Goal: Browse casually: Explore the website without a specific task or goal

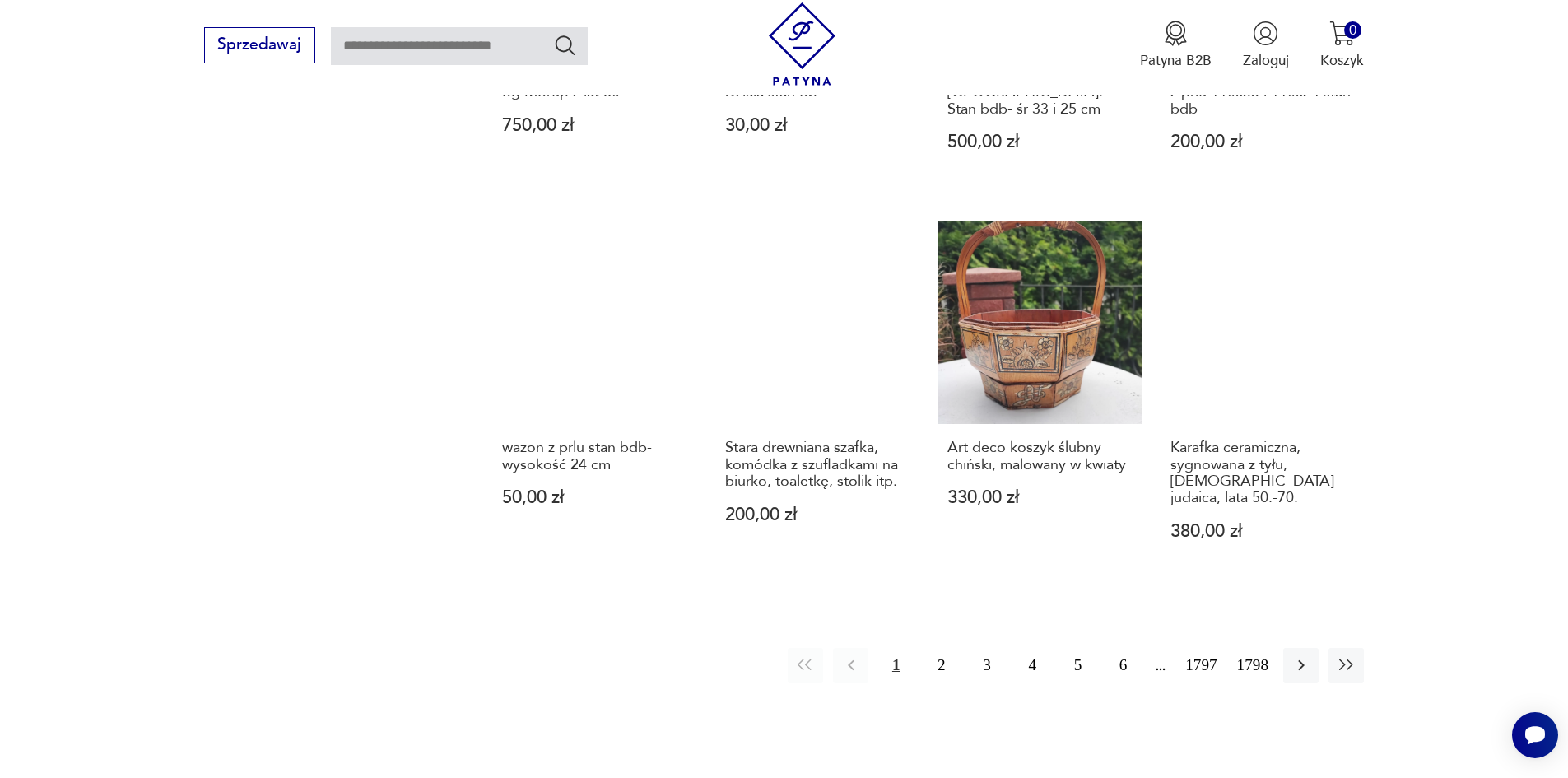
scroll to position [1522, 0]
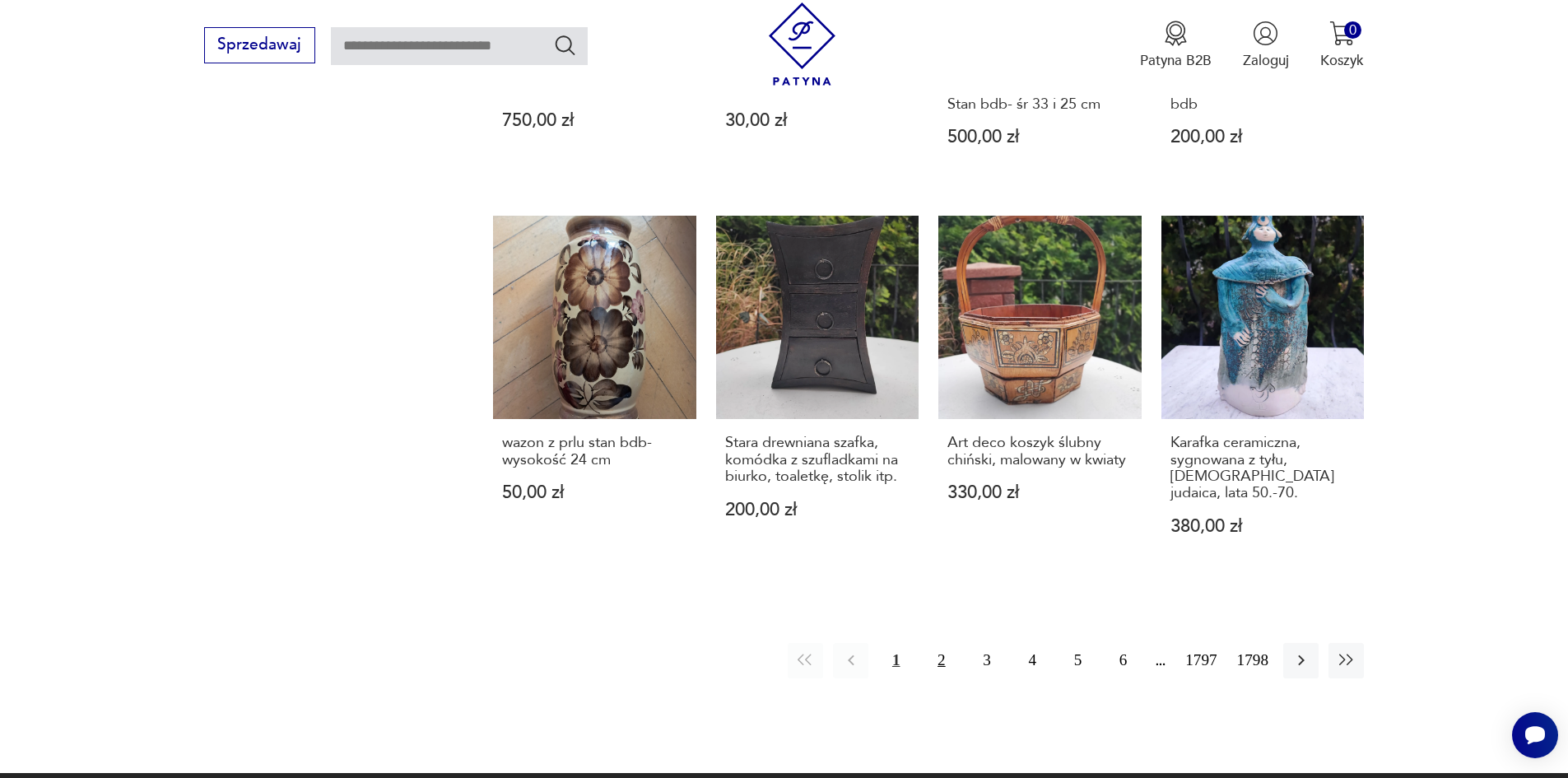
click at [959, 642] on button "2" at bounding box center [941, 660] width 35 height 35
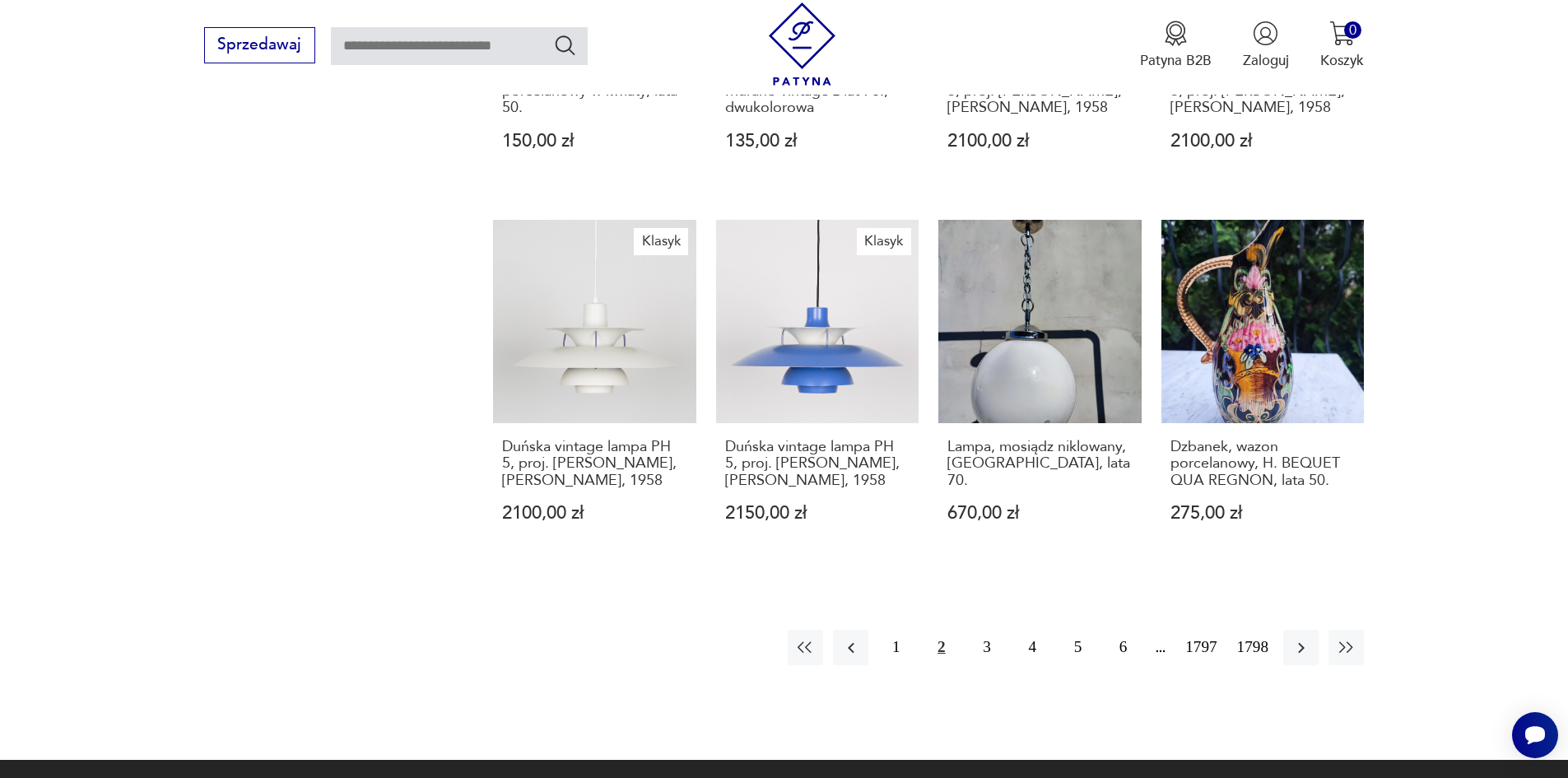
scroll to position [1531, 0]
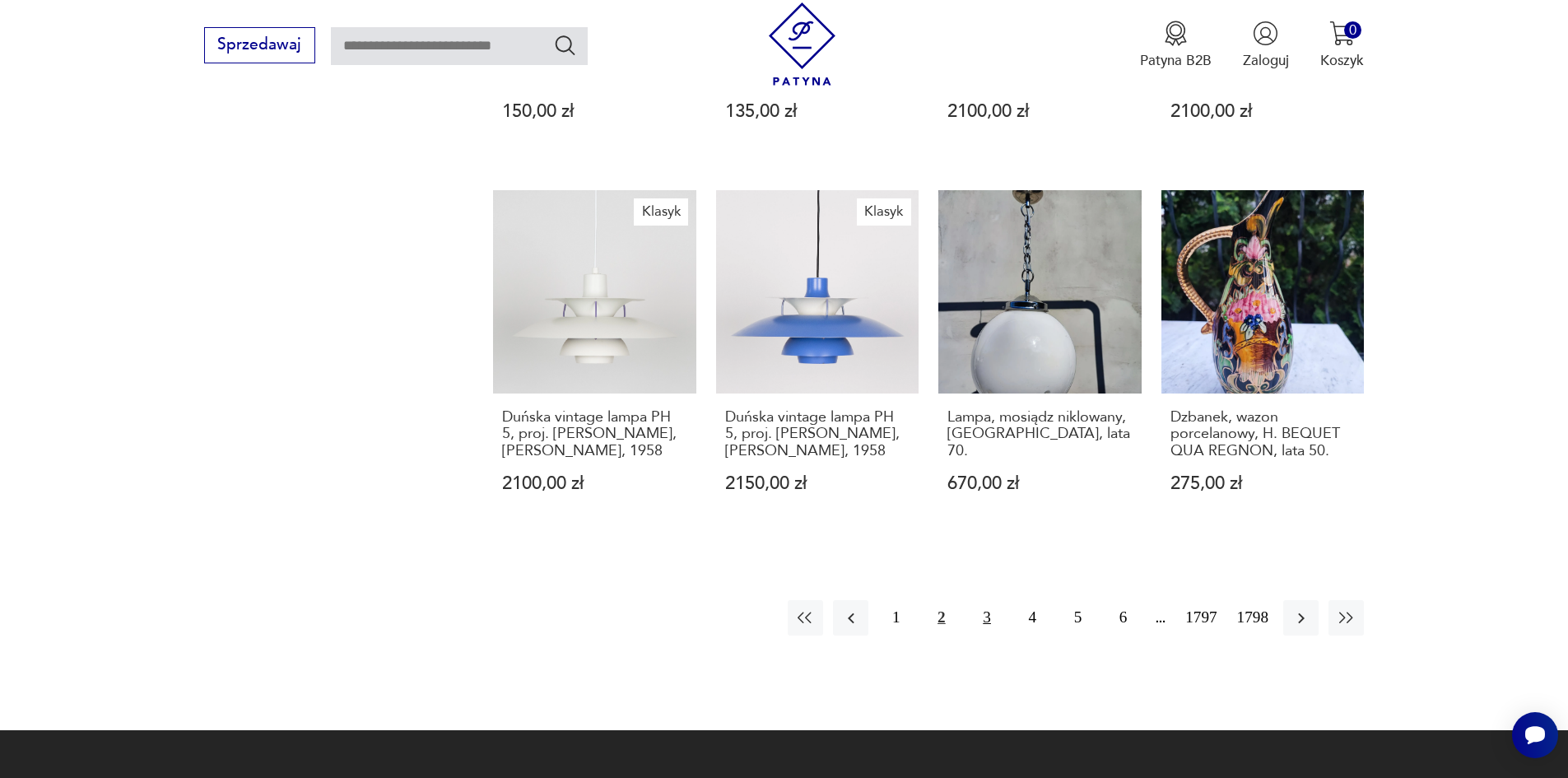
click at [1001, 600] on button "3" at bounding box center [986, 618] width 35 height 35
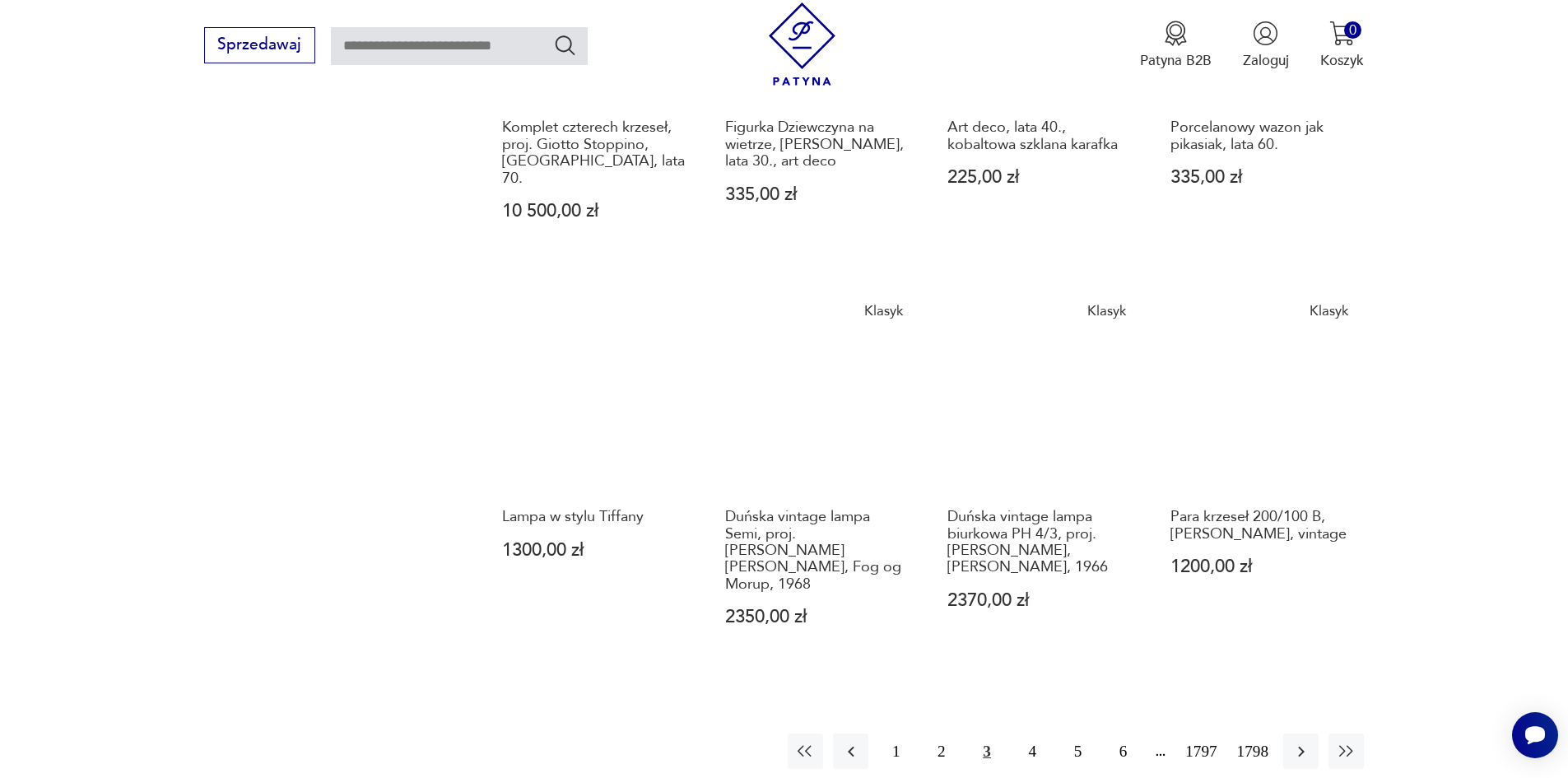
scroll to position [1449, 0]
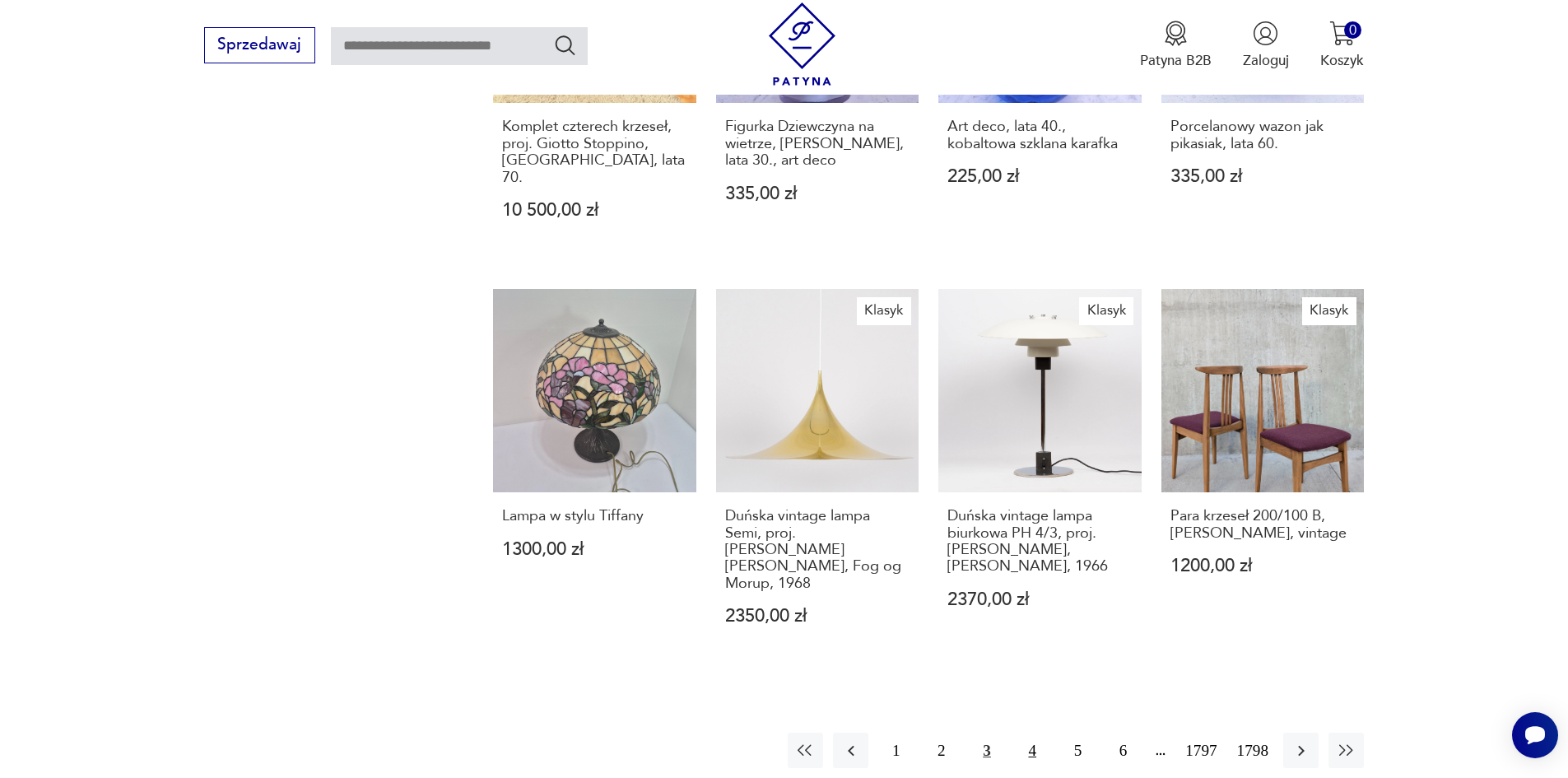
click at [1043, 733] on button "4" at bounding box center [1032, 750] width 35 height 35
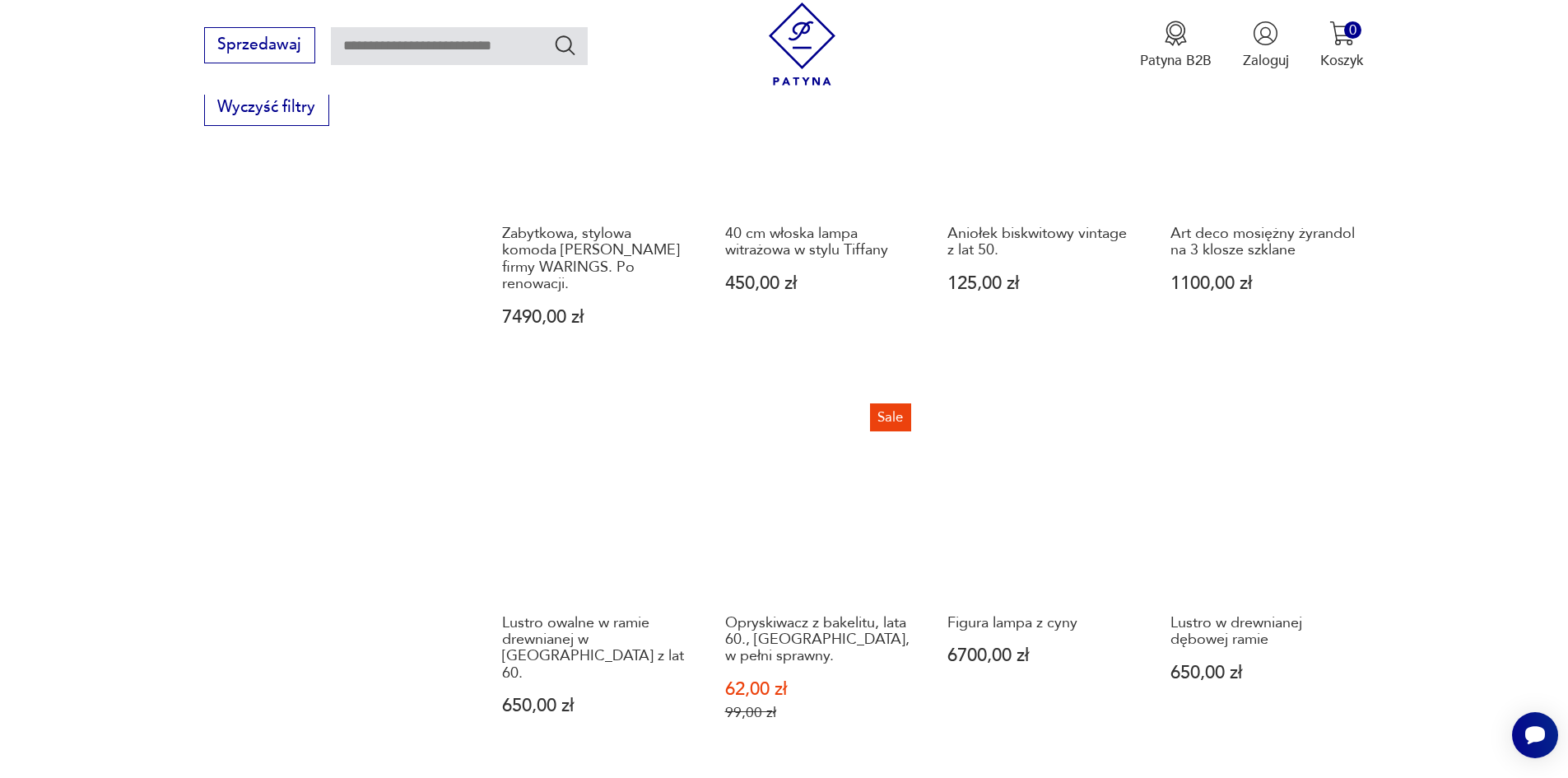
scroll to position [1449, 0]
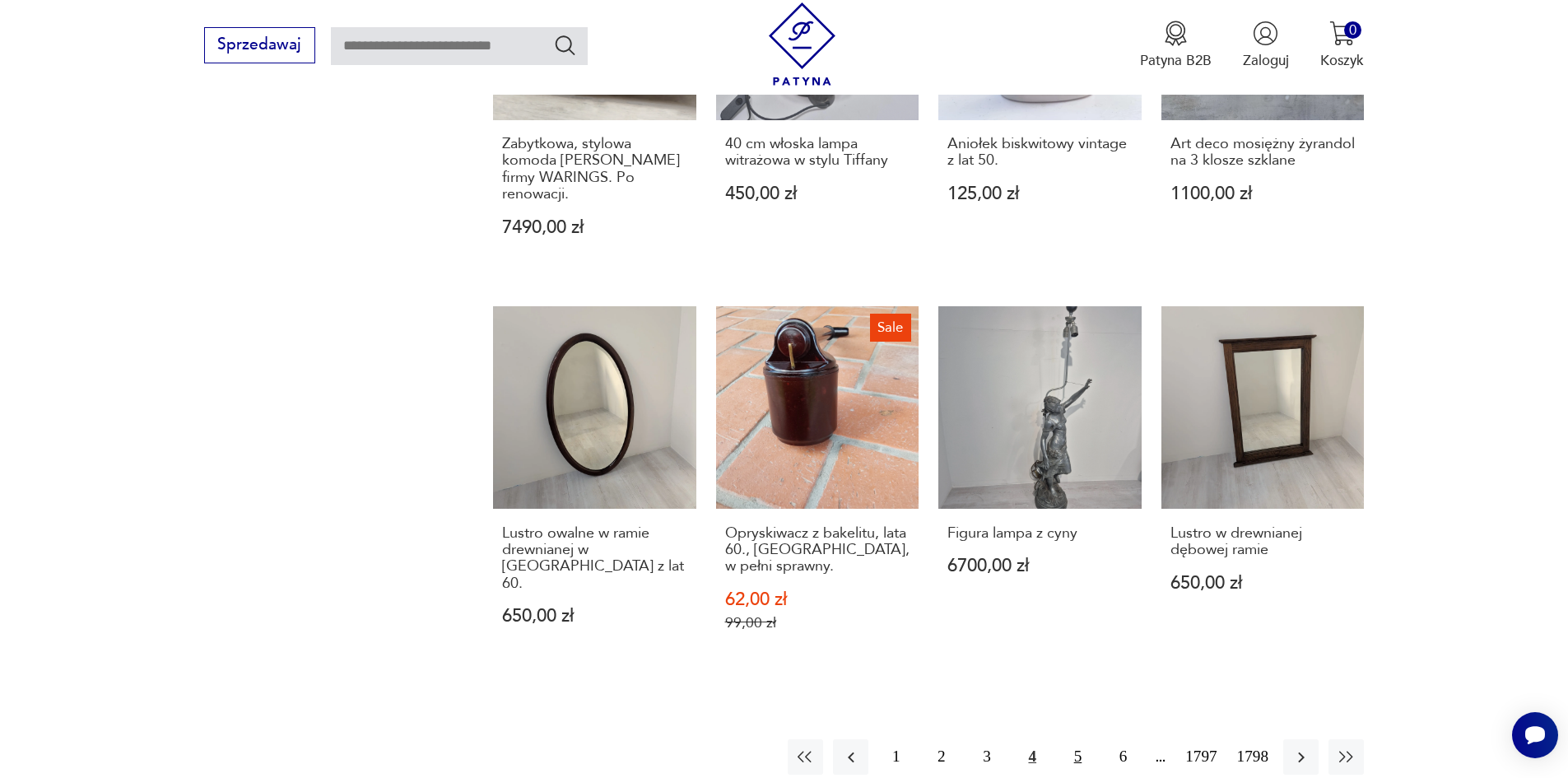
click at [1095, 739] on button "5" at bounding box center [1077, 757] width 35 height 35
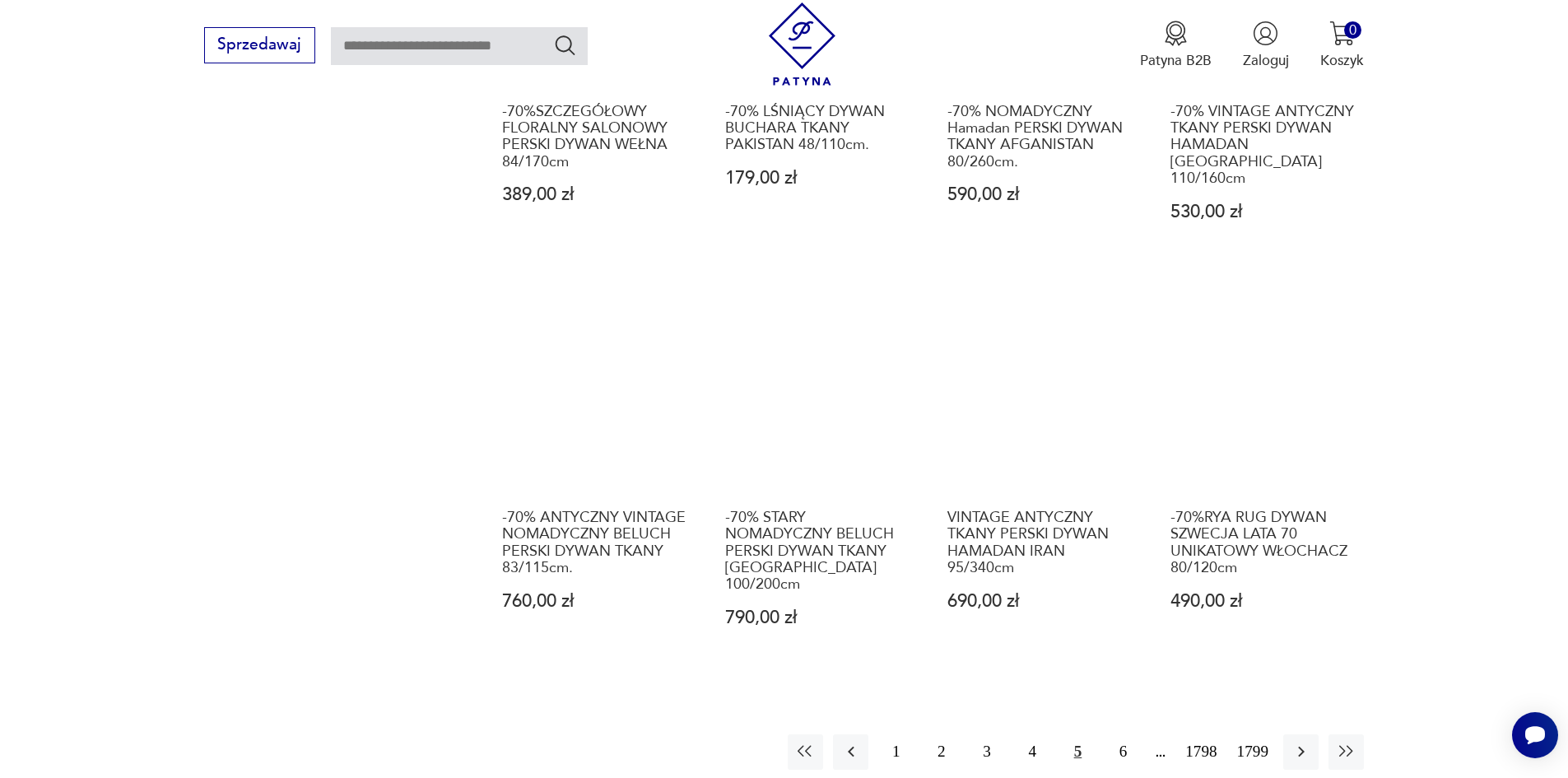
scroll to position [1531, 0]
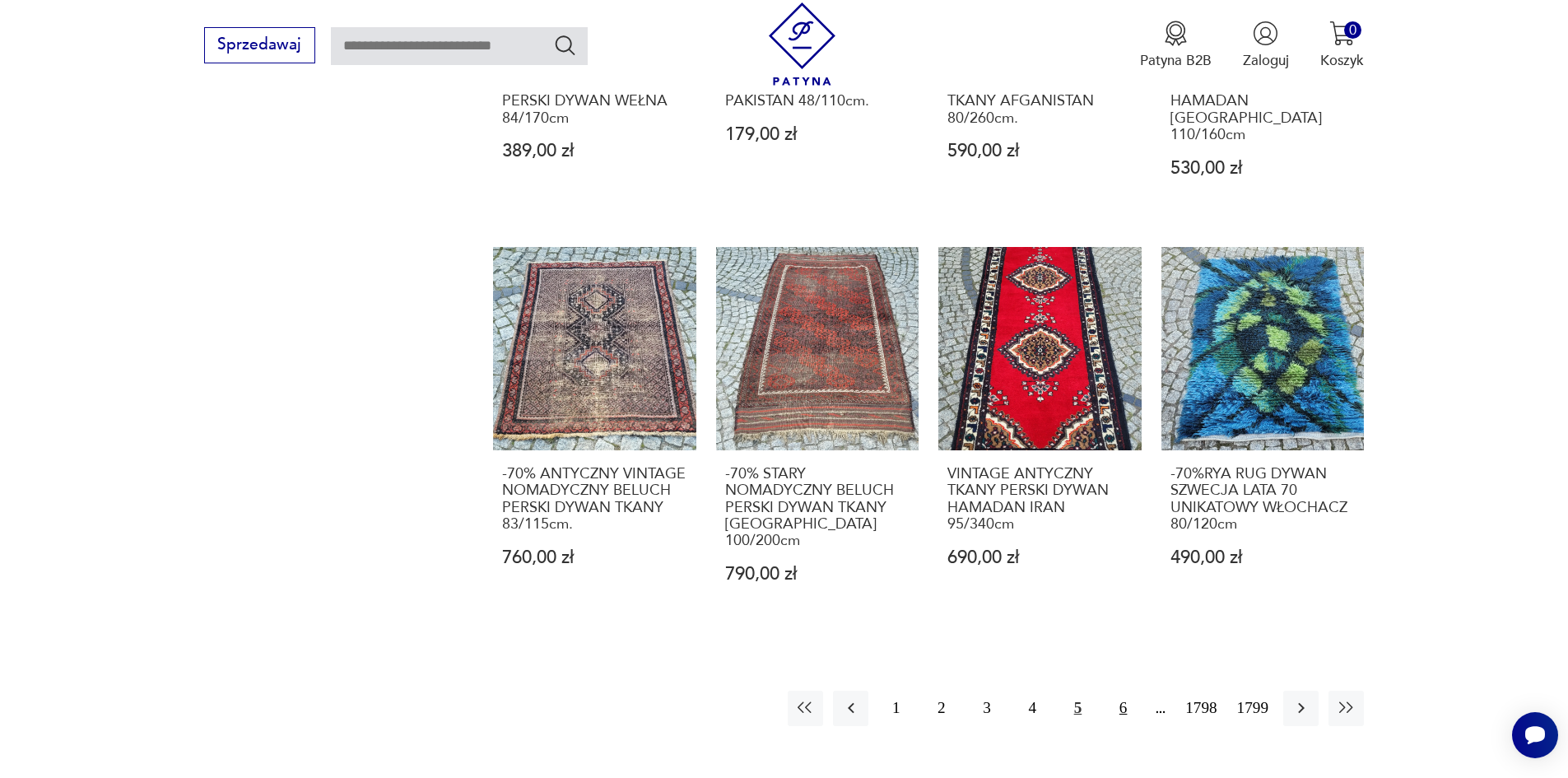
click at [1137, 691] on button "6" at bounding box center [1123, 708] width 35 height 35
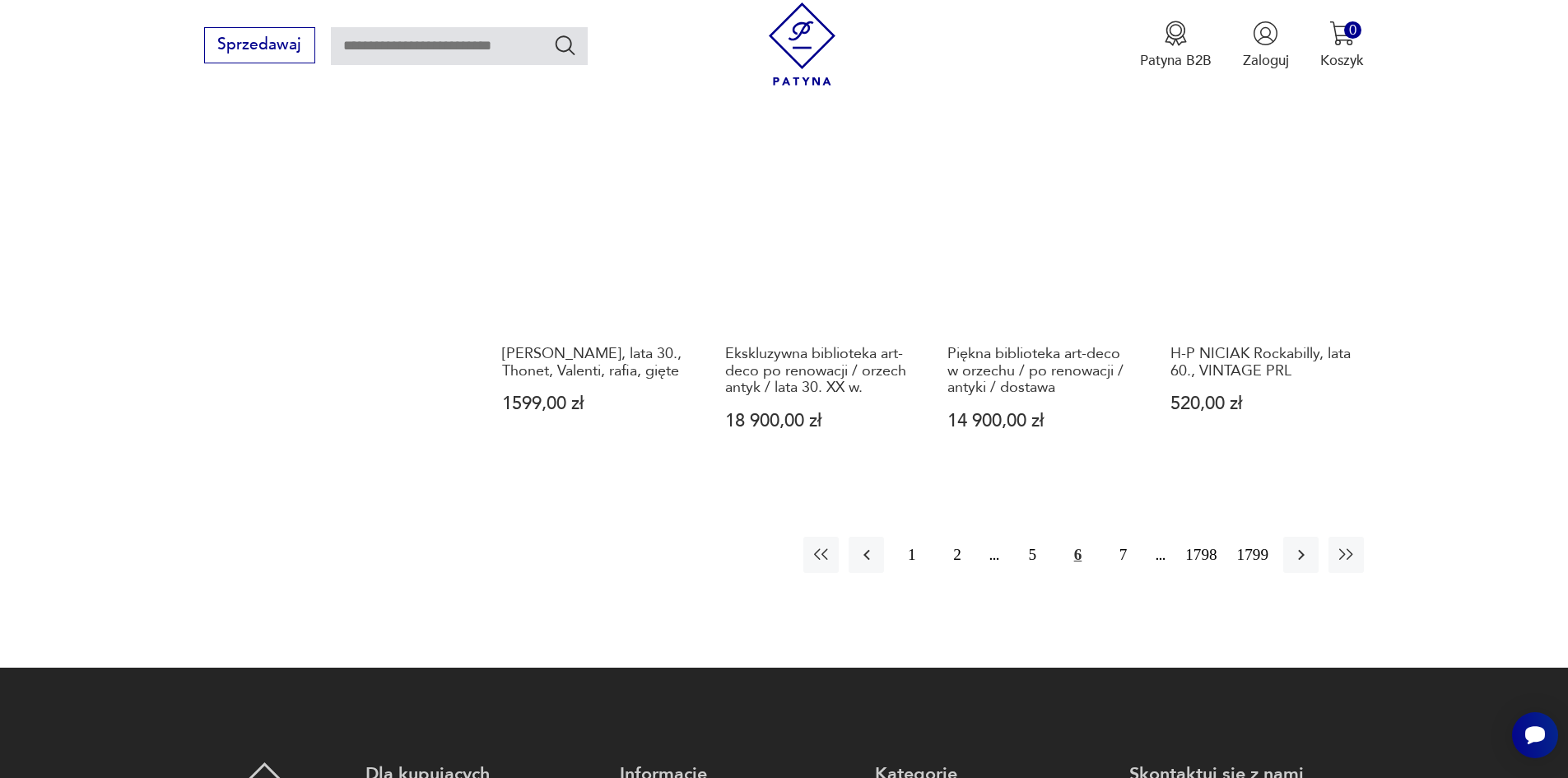
scroll to position [1613, 0]
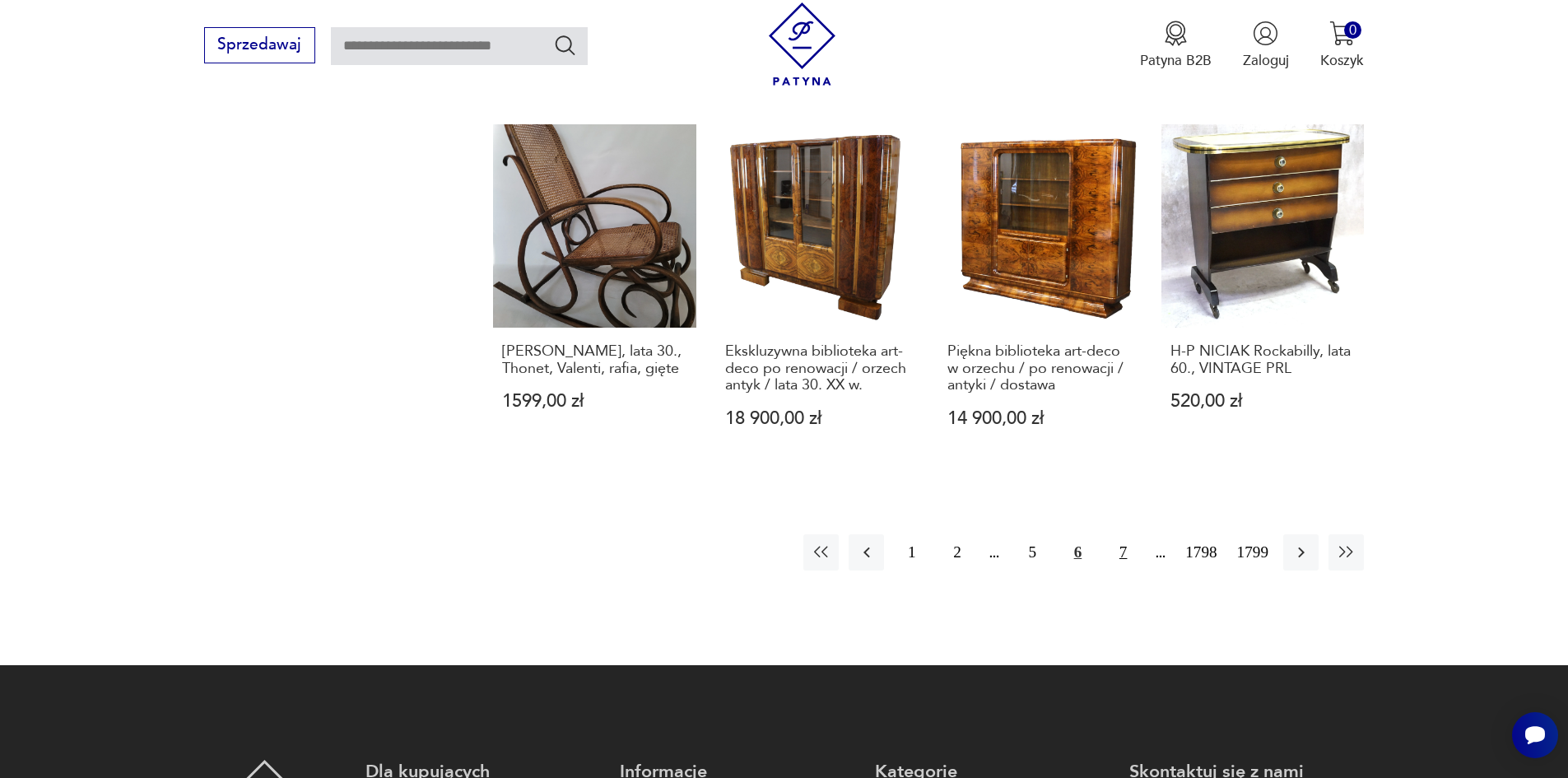
click at [1141, 534] on button "7" at bounding box center [1123, 552] width 35 height 35
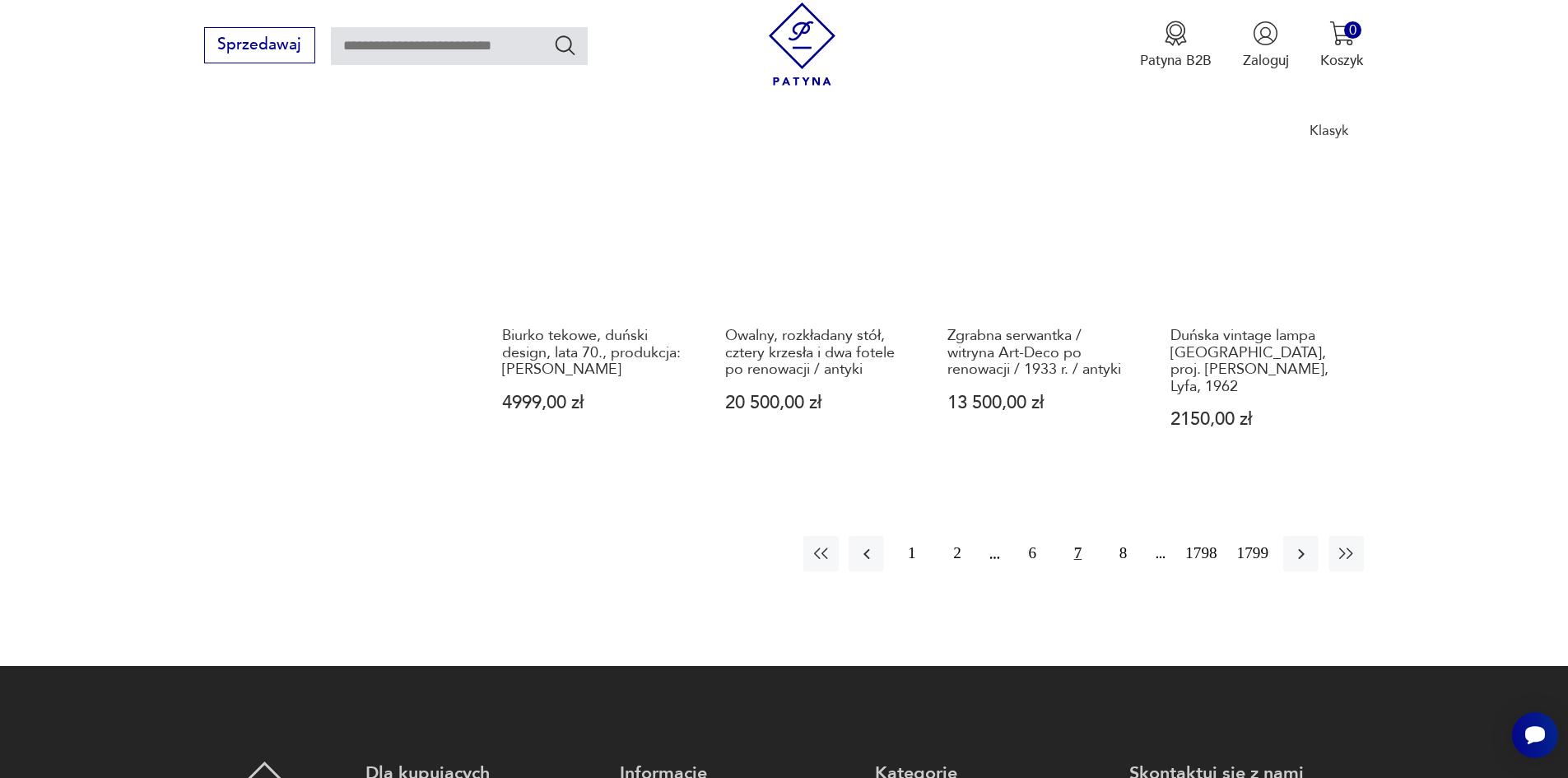
scroll to position [1696, 0]
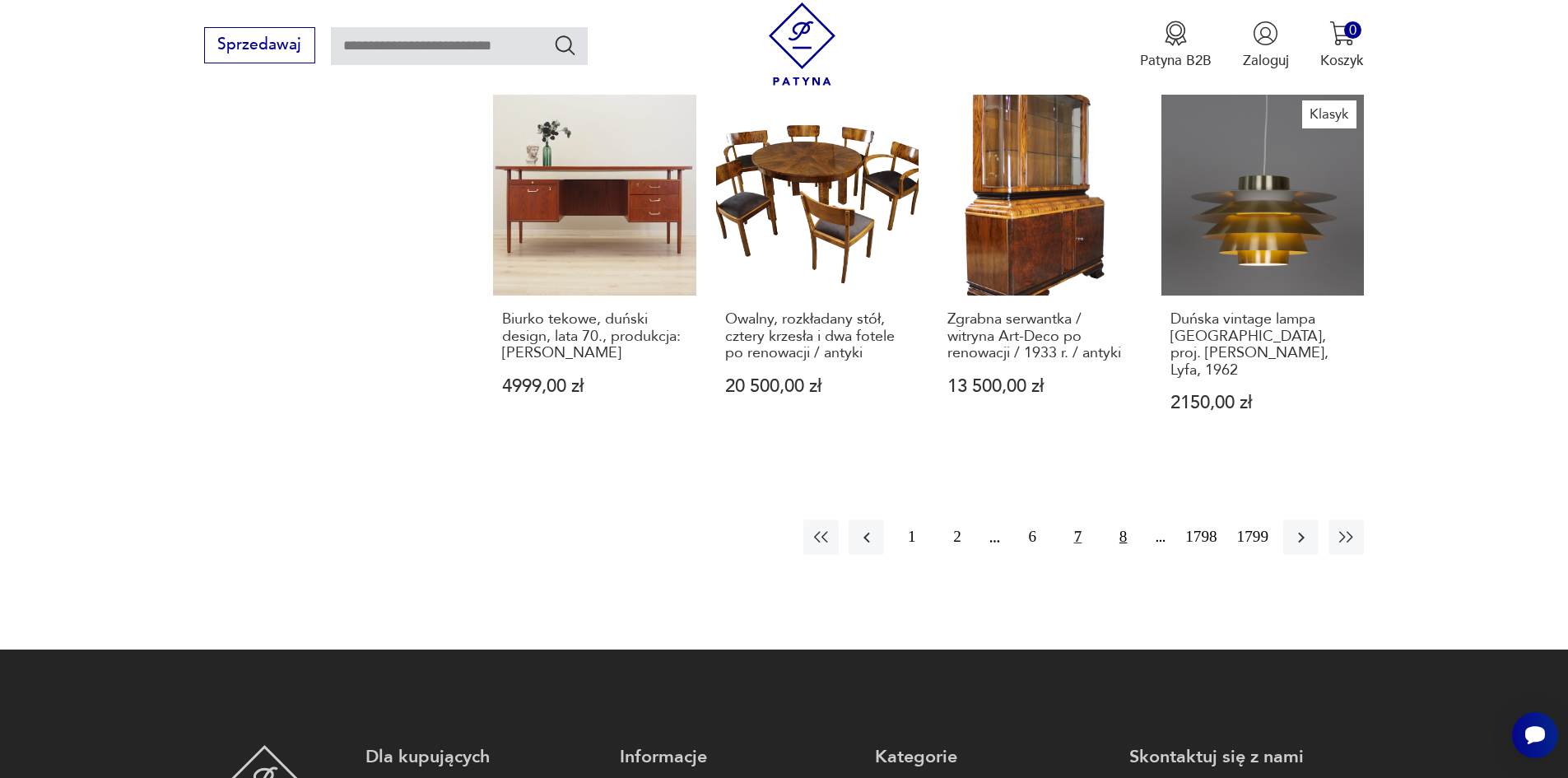
click at [1140, 520] on button "8" at bounding box center [1123, 537] width 35 height 35
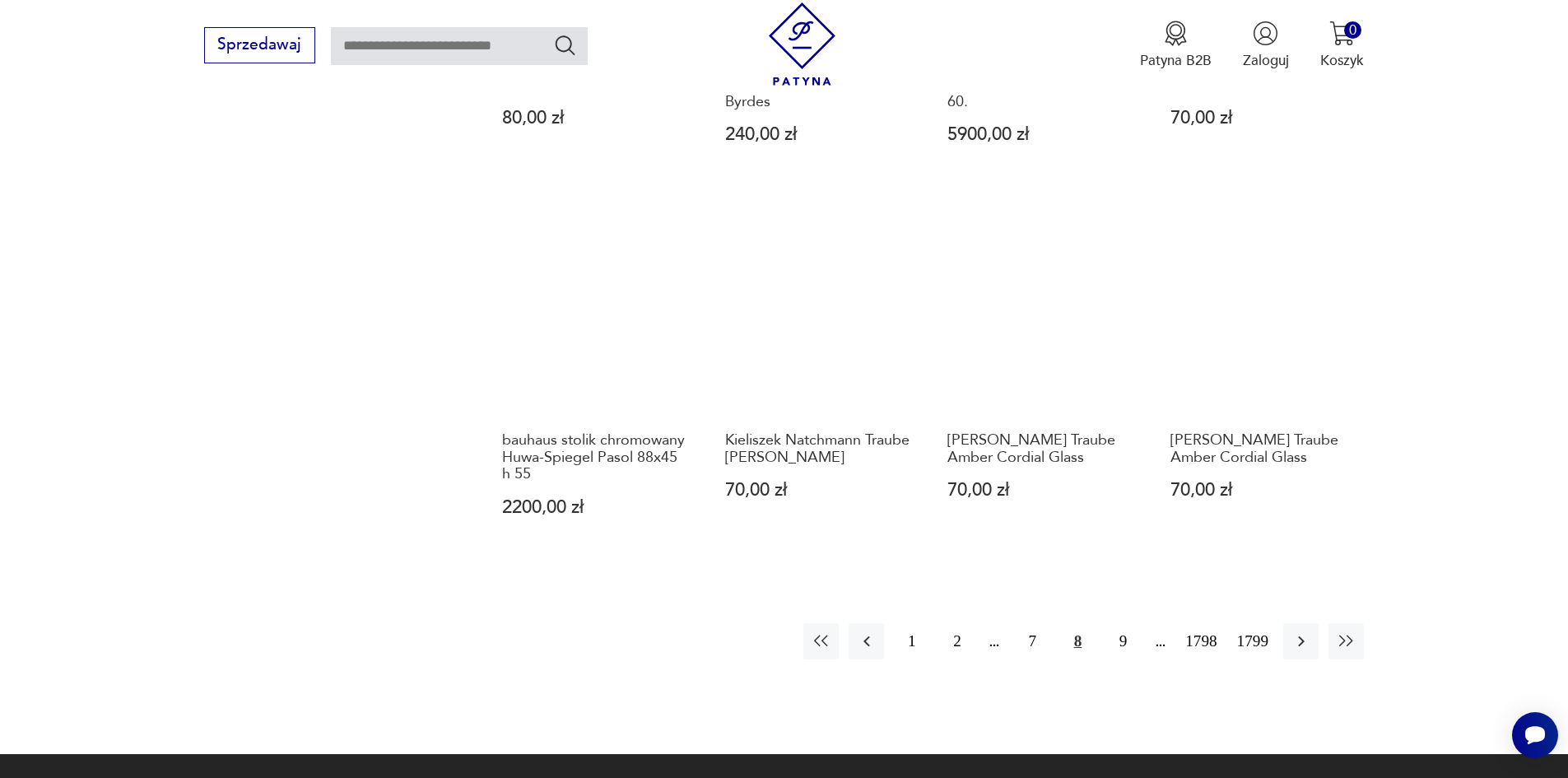
scroll to position [1531, 0]
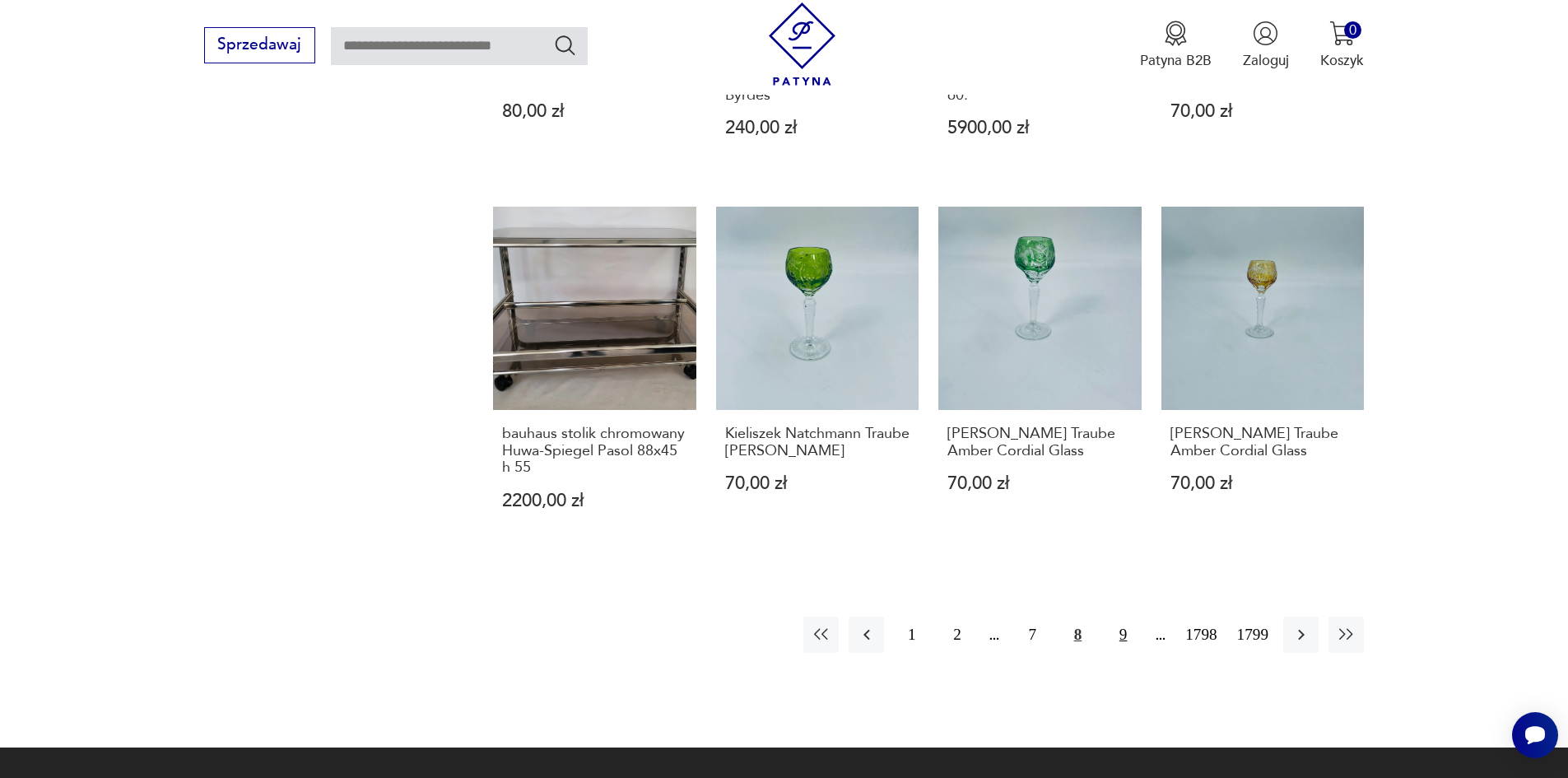
click at [1141, 617] on button "9" at bounding box center [1123, 634] width 35 height 35
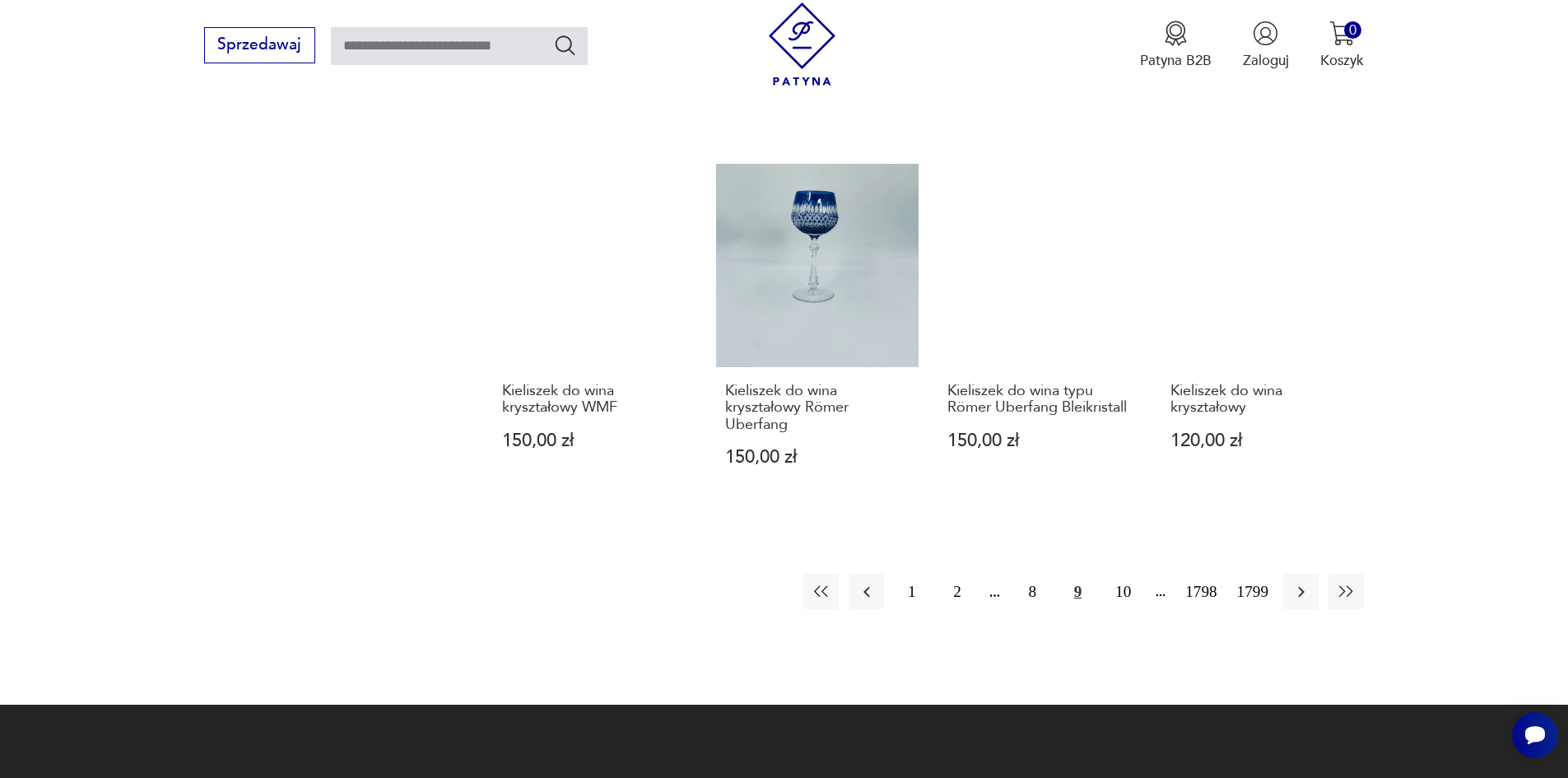
scroll to position [1531, 0]
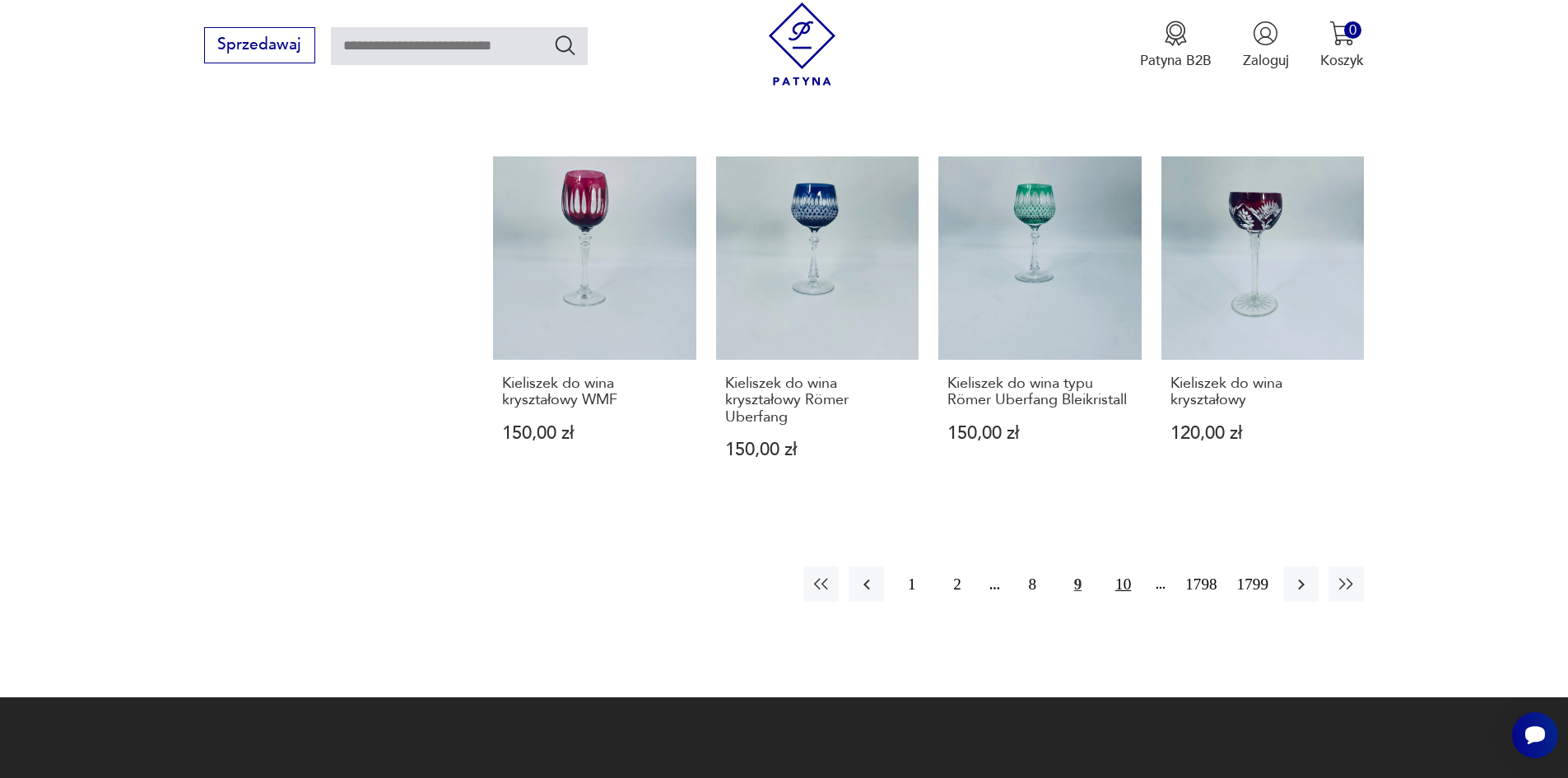
click at [1141, 566] on button "10" at bounding box center [1123, 583] width 35 height 35
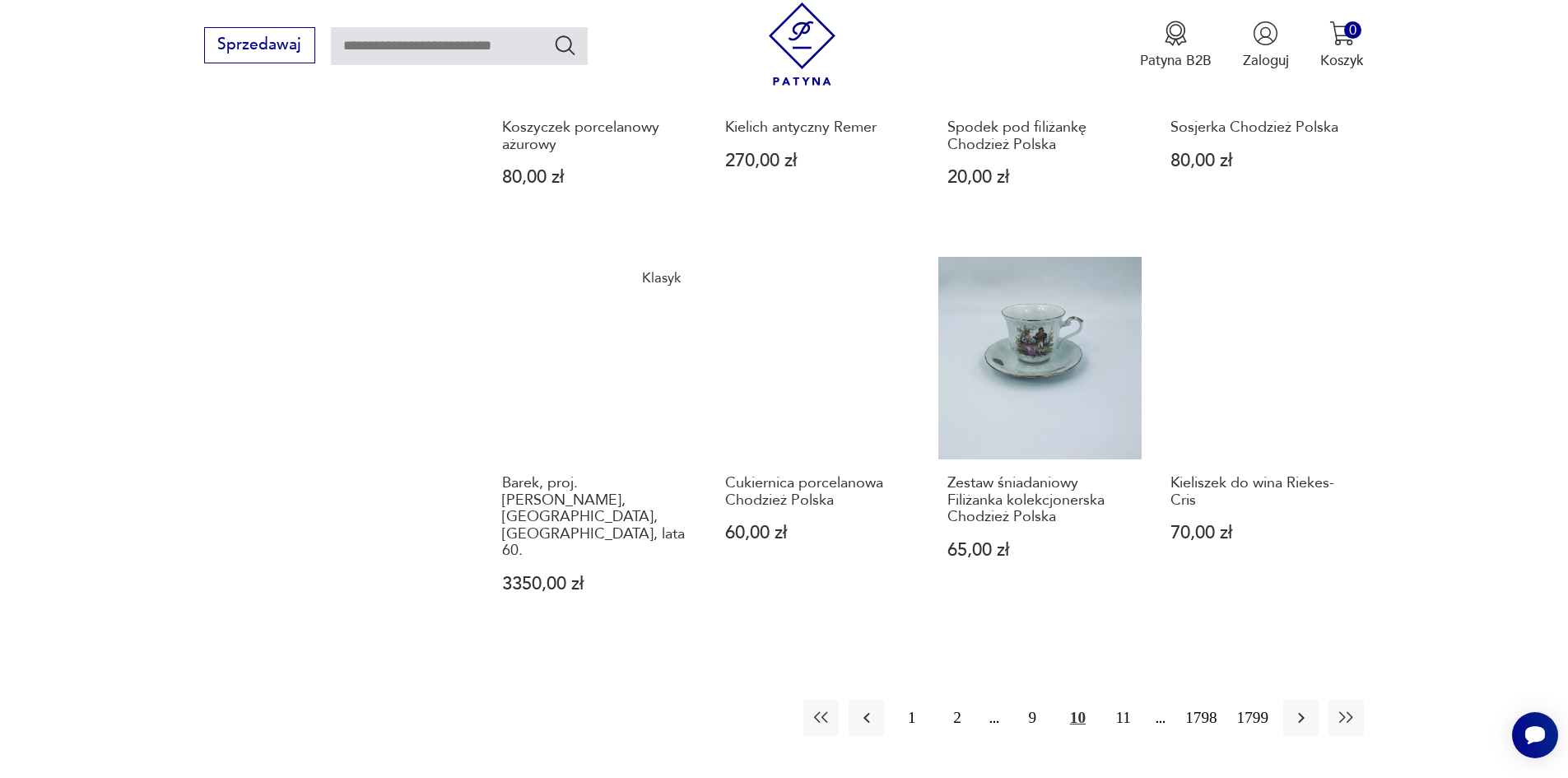
scroll to position [1449, 0]
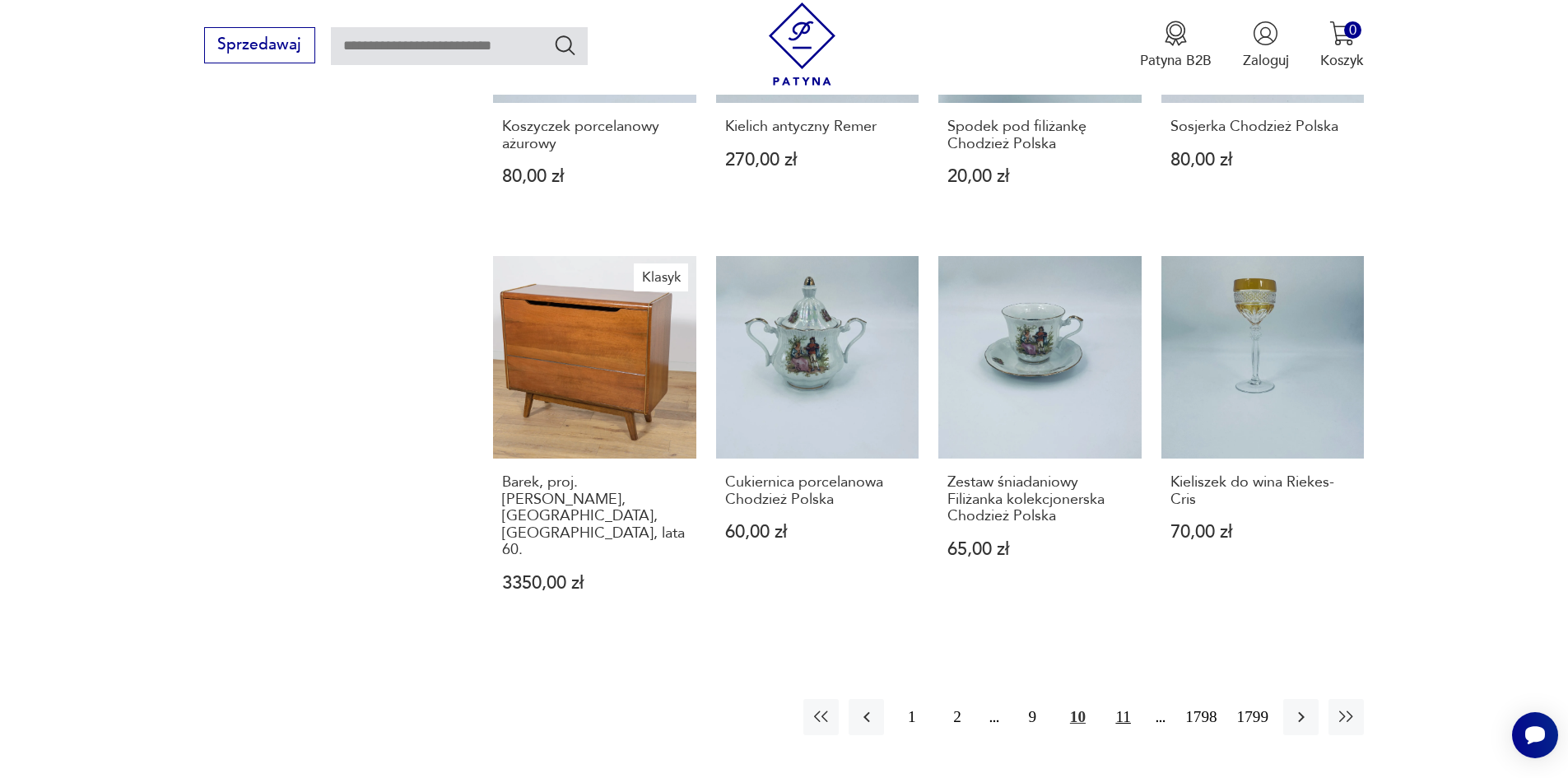
click at [1141, 699] on button "11" at bounding box center [1123, 716] width 35 height 35
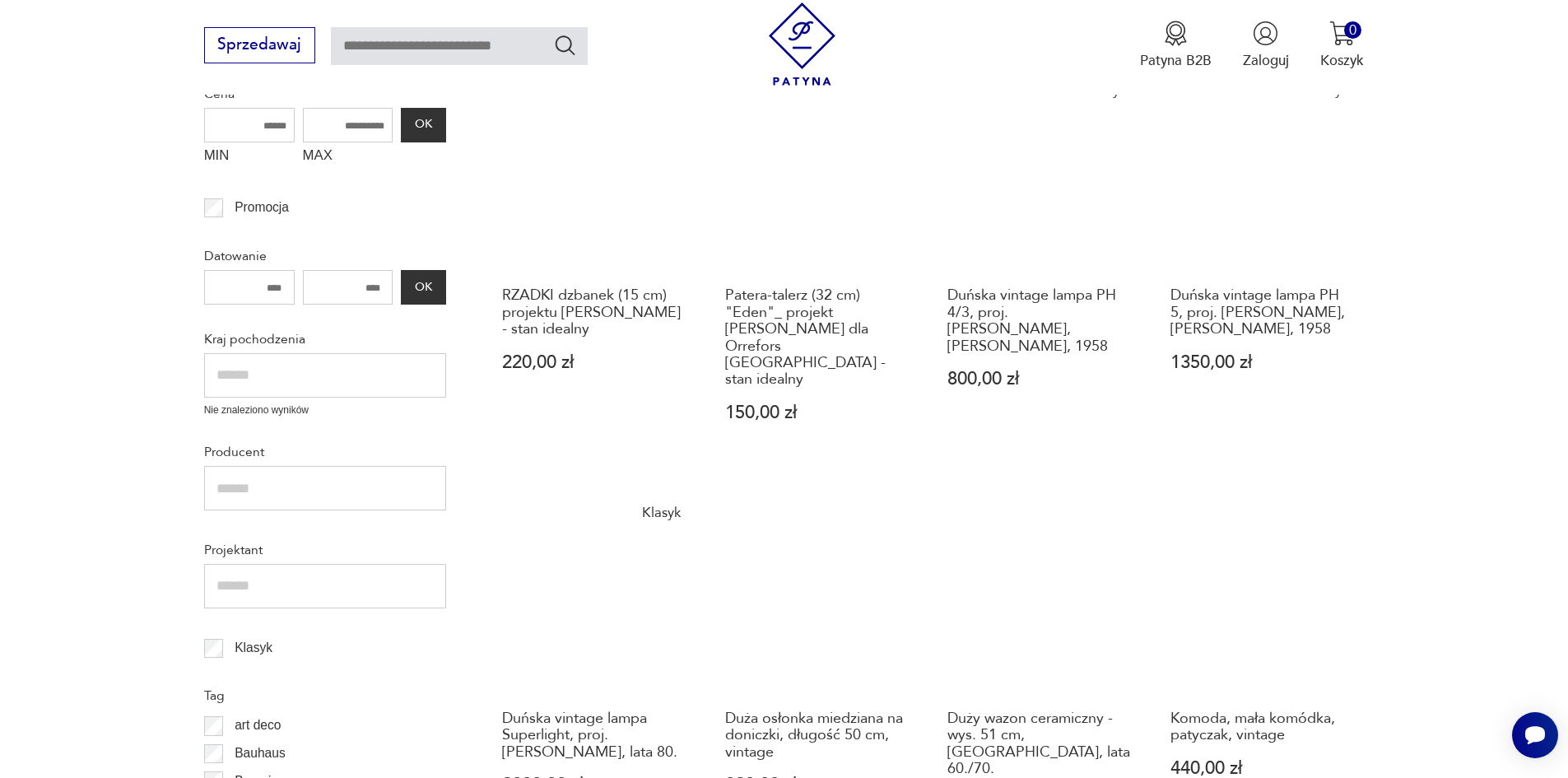
scroll to position [378, 0]
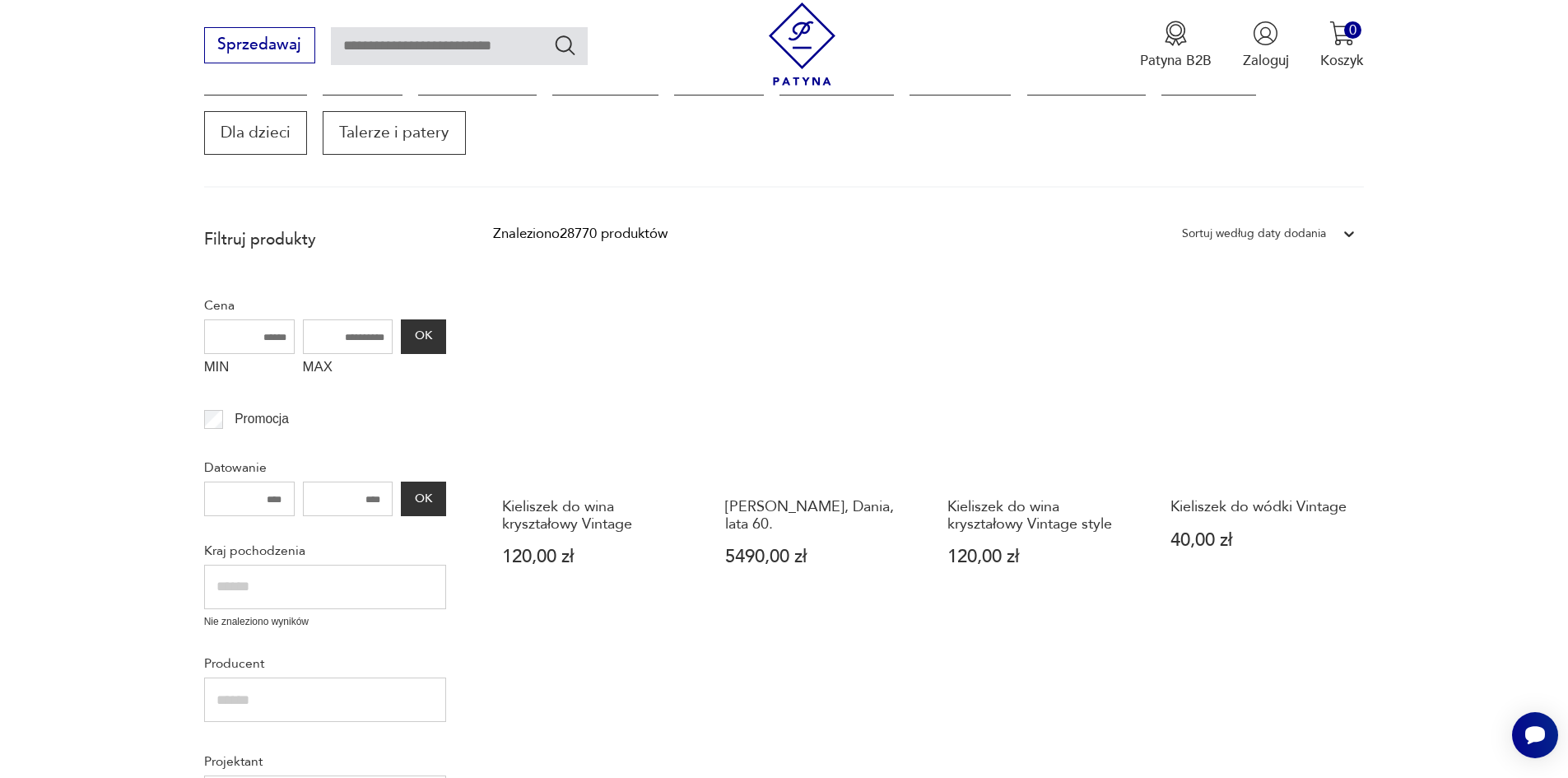
scroll to position [148, 0]
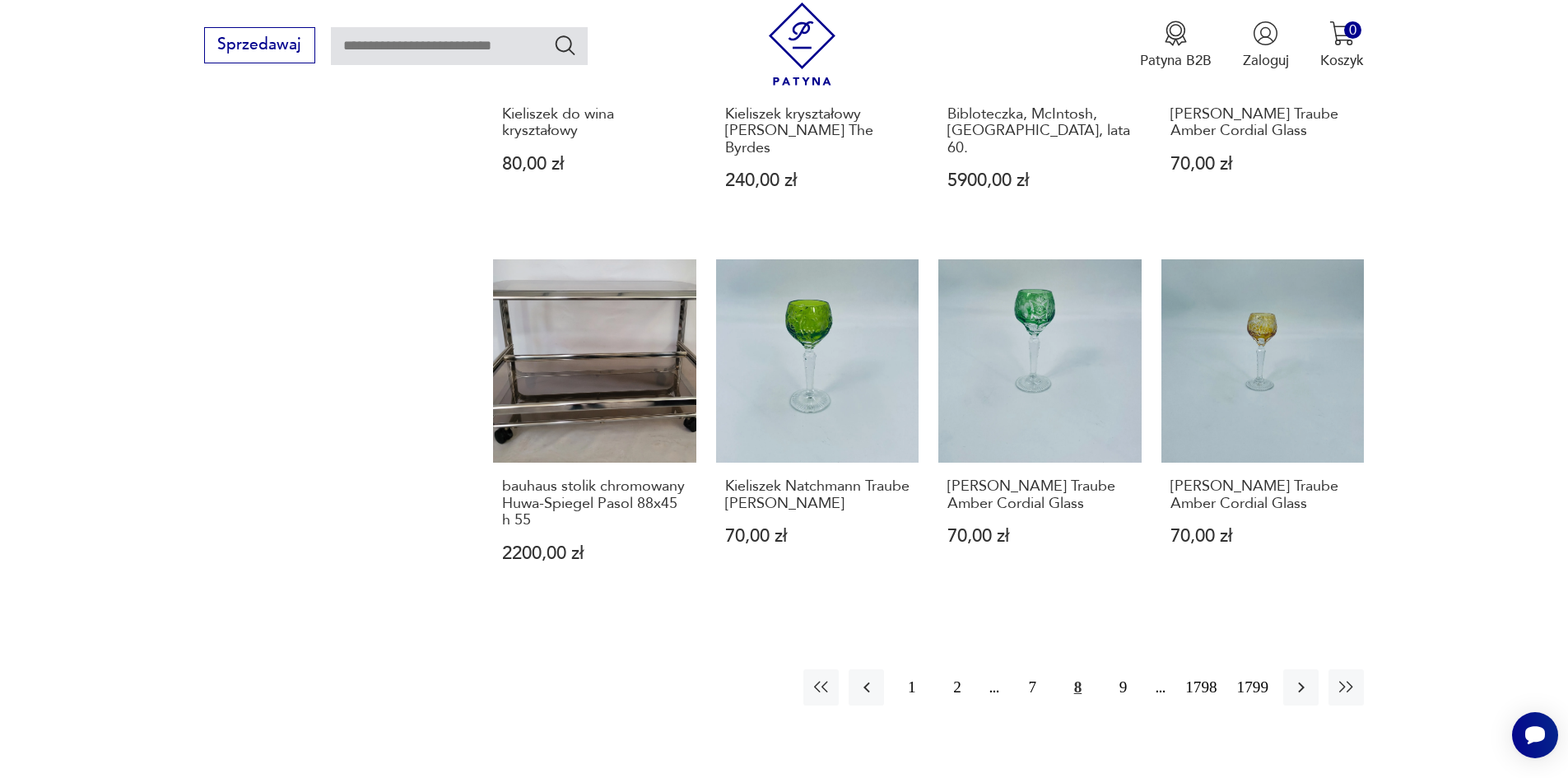
scroll to position [1629, 0]
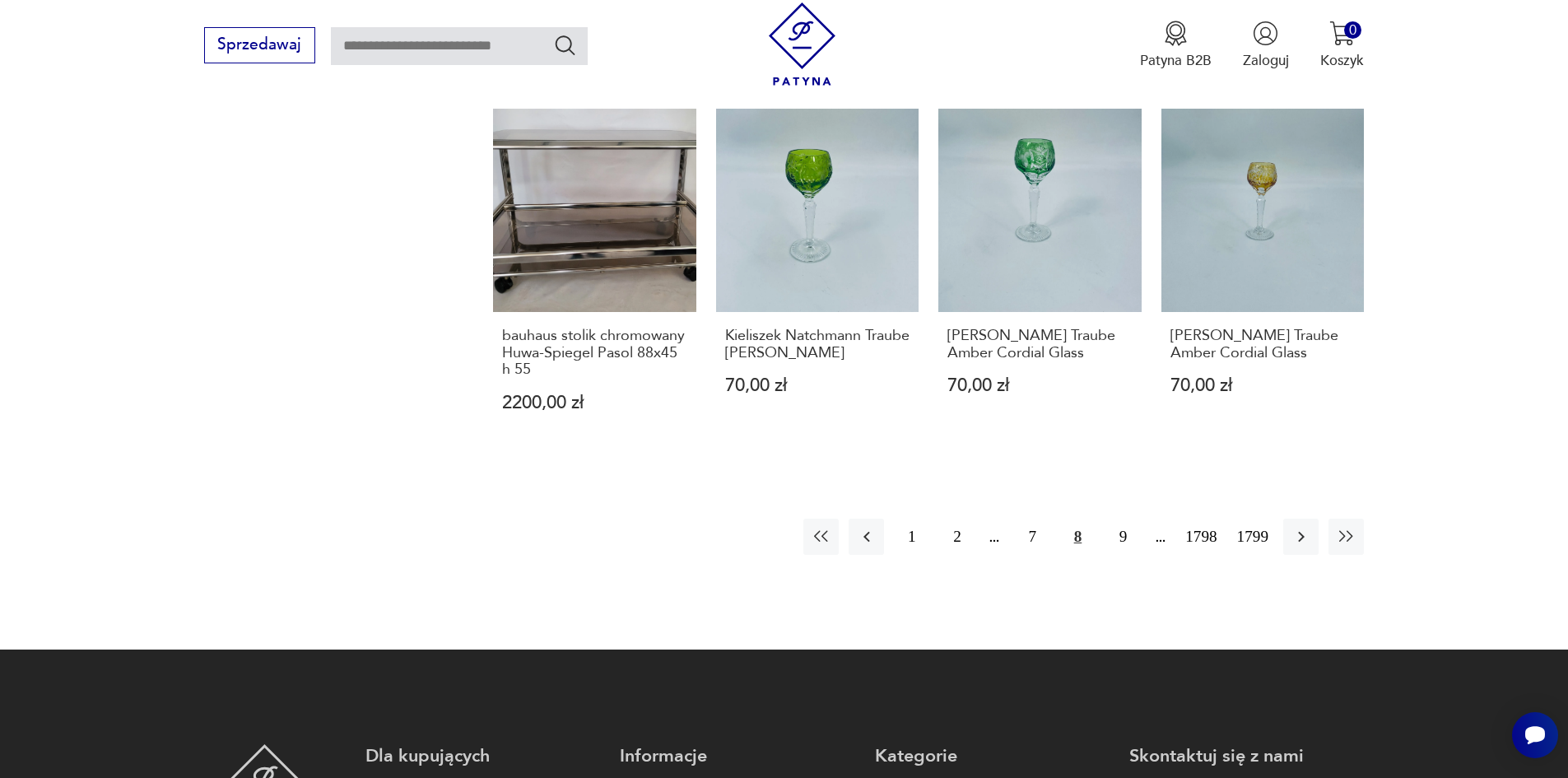
drag, startPoint x: 1139, startPoint y: 476, endPoint x: 27, endPoint y: -71, distance: 1239.3
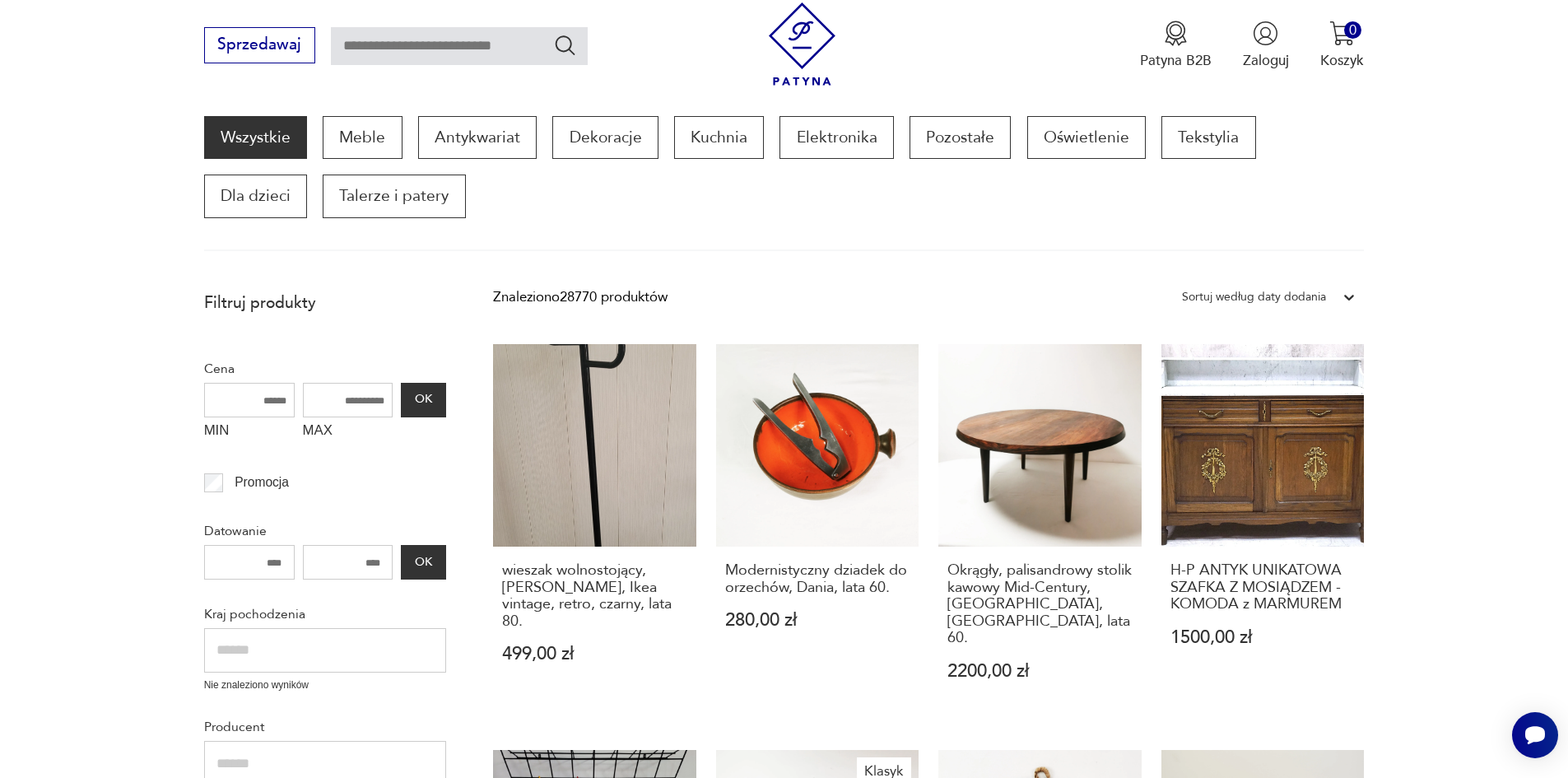
scroll to position [214, 0]
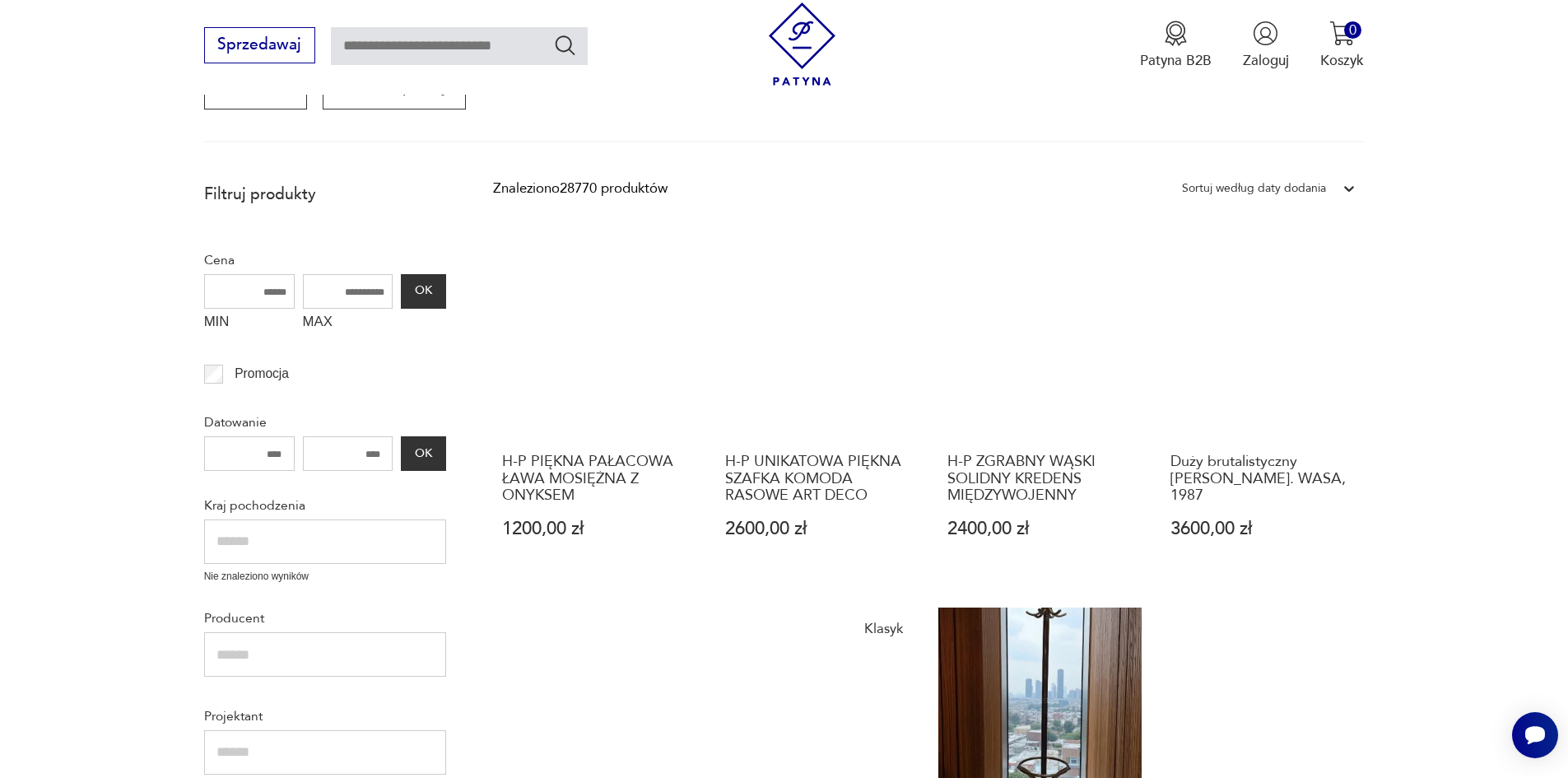
scroll to position [296, 0]
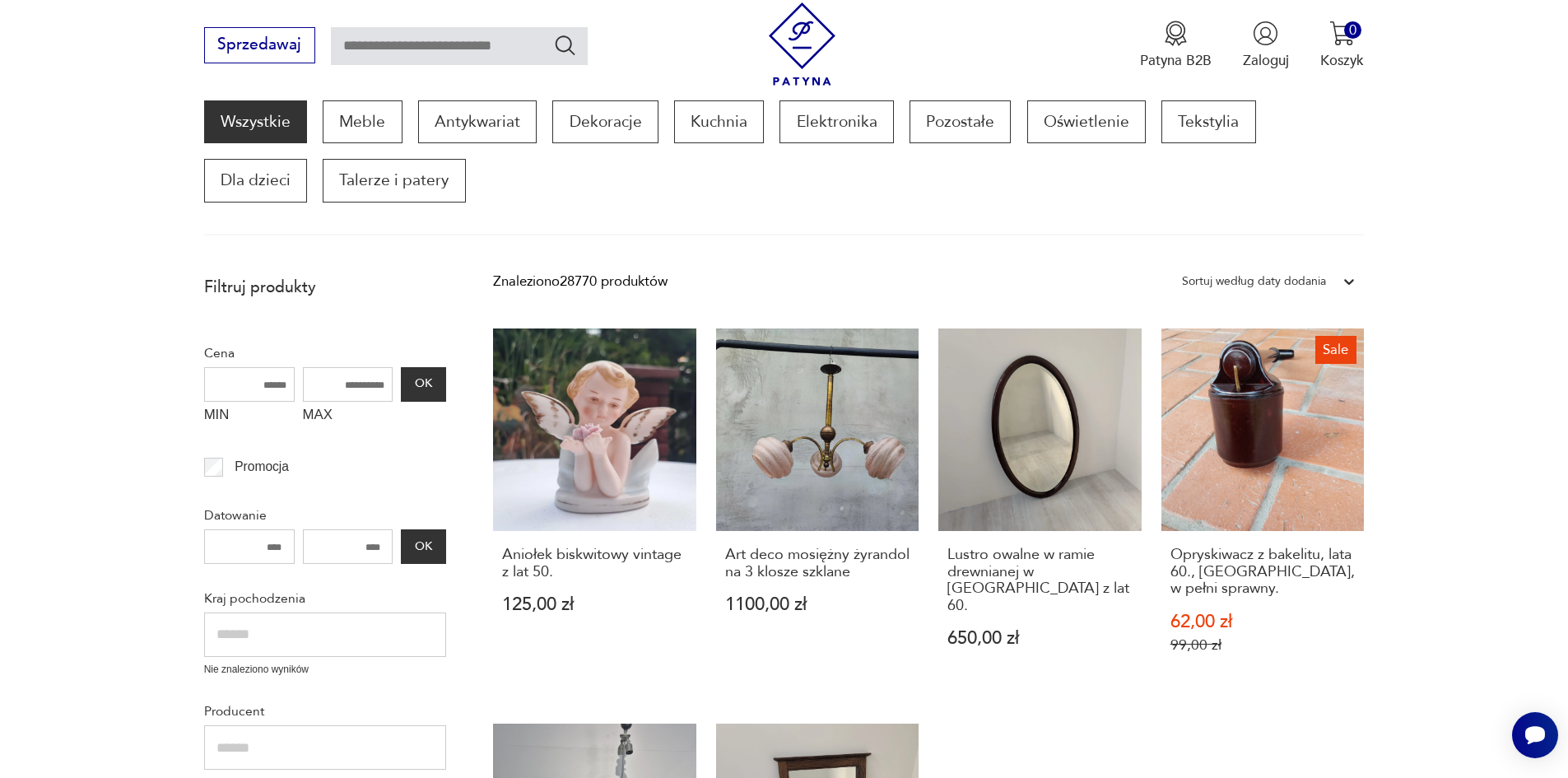
scroll to position [230, 0]
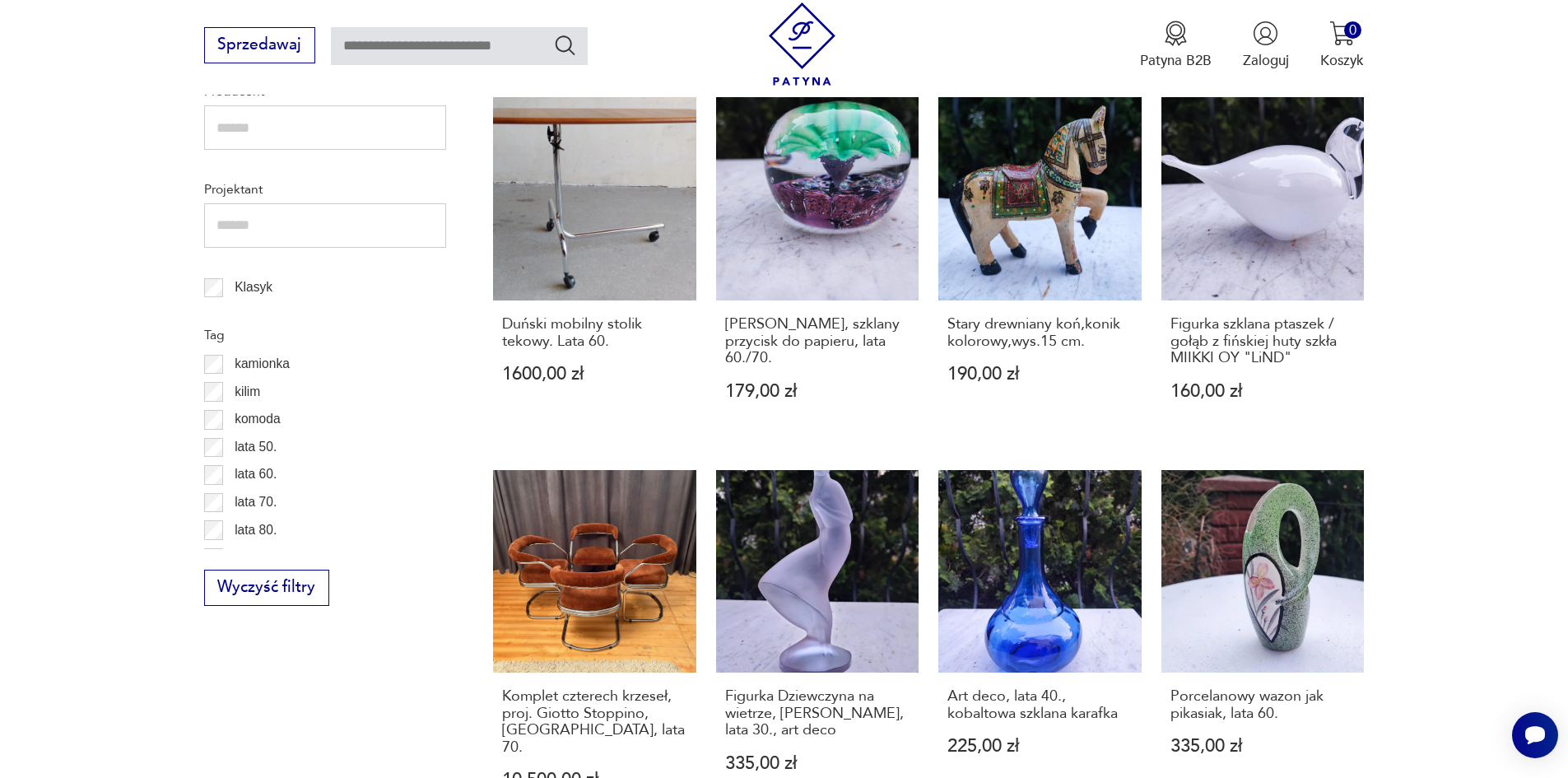
scroll to position [708, 0]
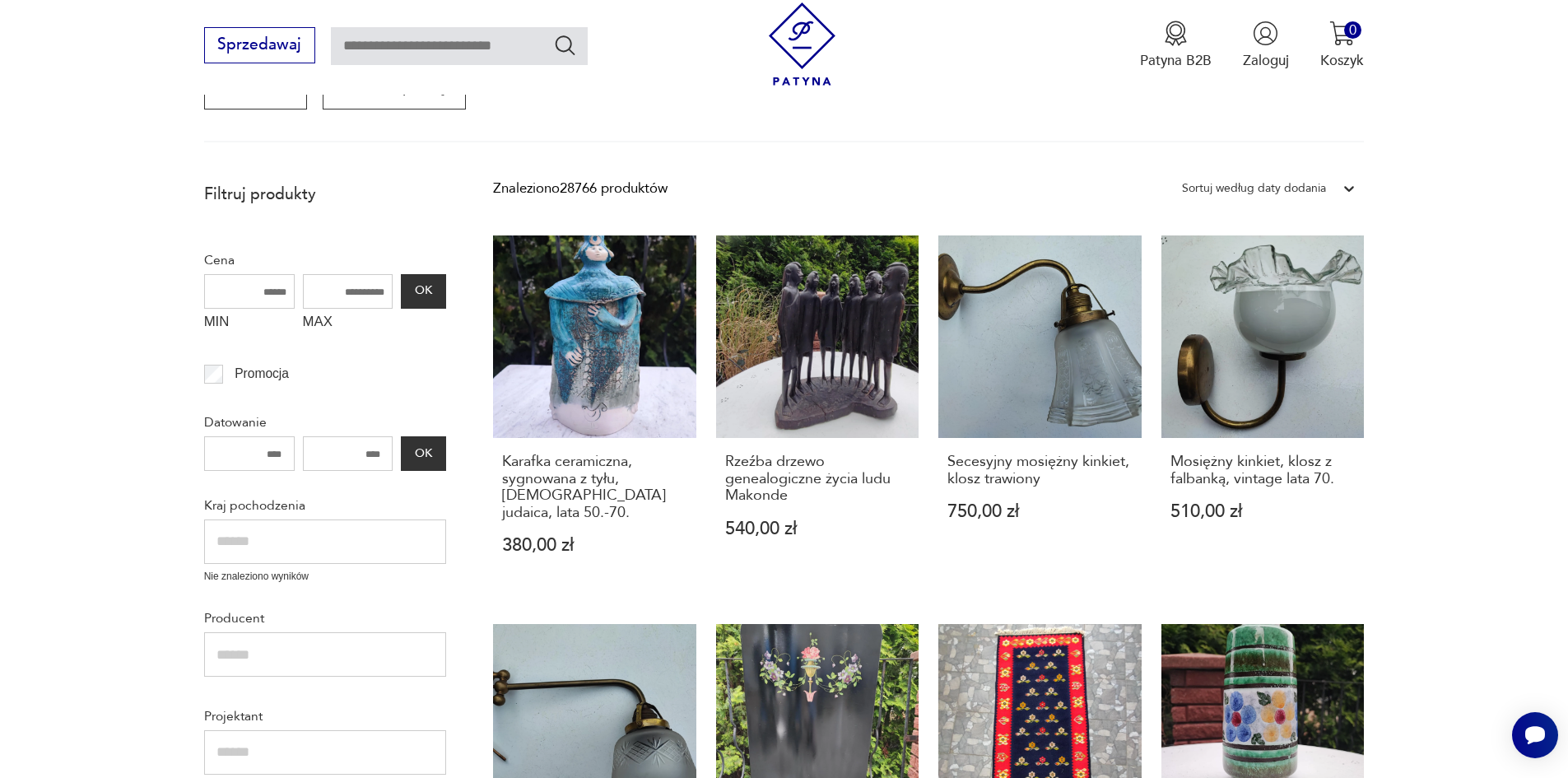
scroll to position [312, 0]
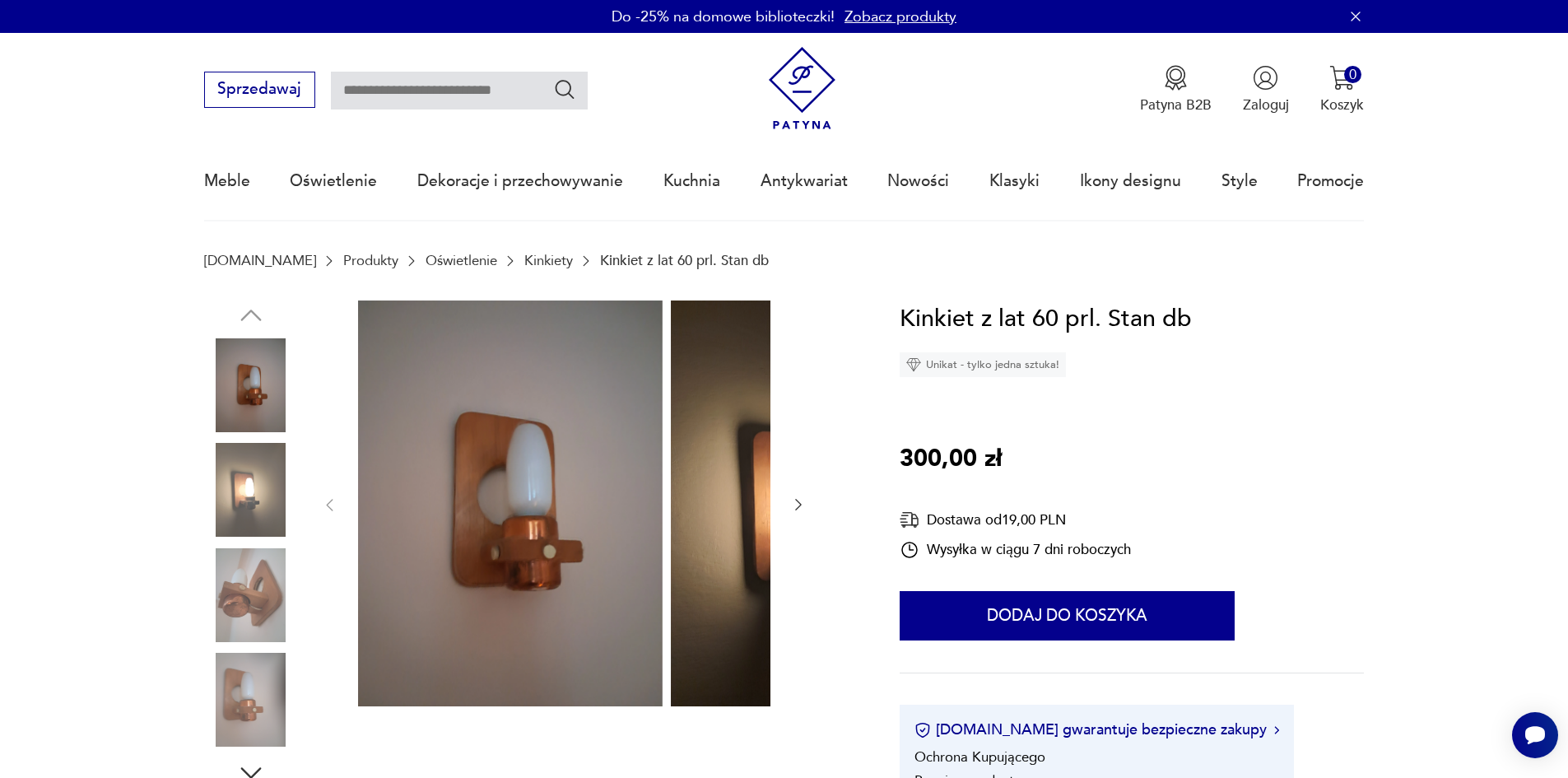
click at [682, 528] on div at bounding box center [528, 544] width 648 height 487
click at [790, 508] on icon "button" at bounding box center [798, 504] width 16 height 16
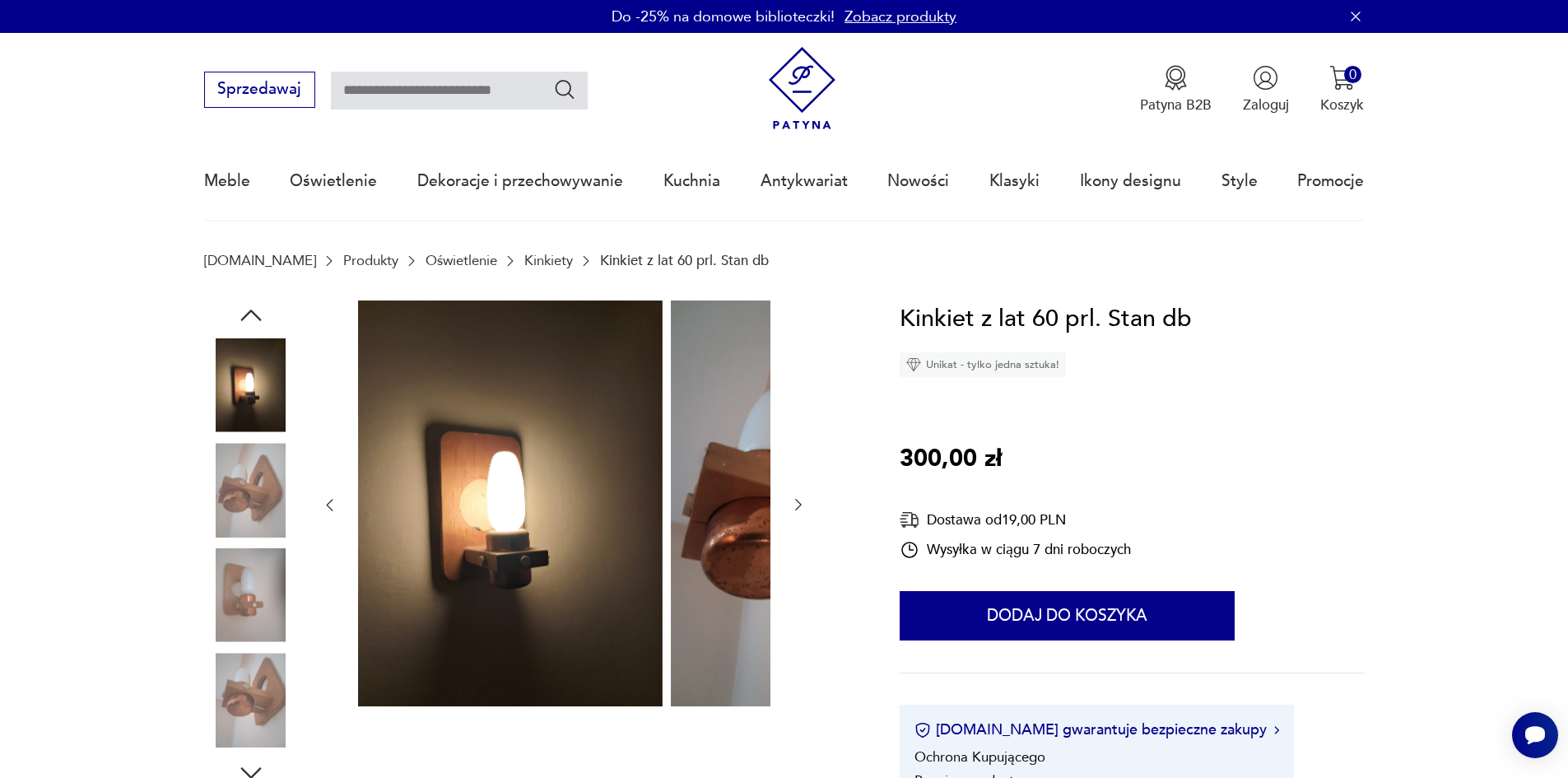
click at [790, 508] on icon "button" at bounding box center [798, 504] width 16 height 16
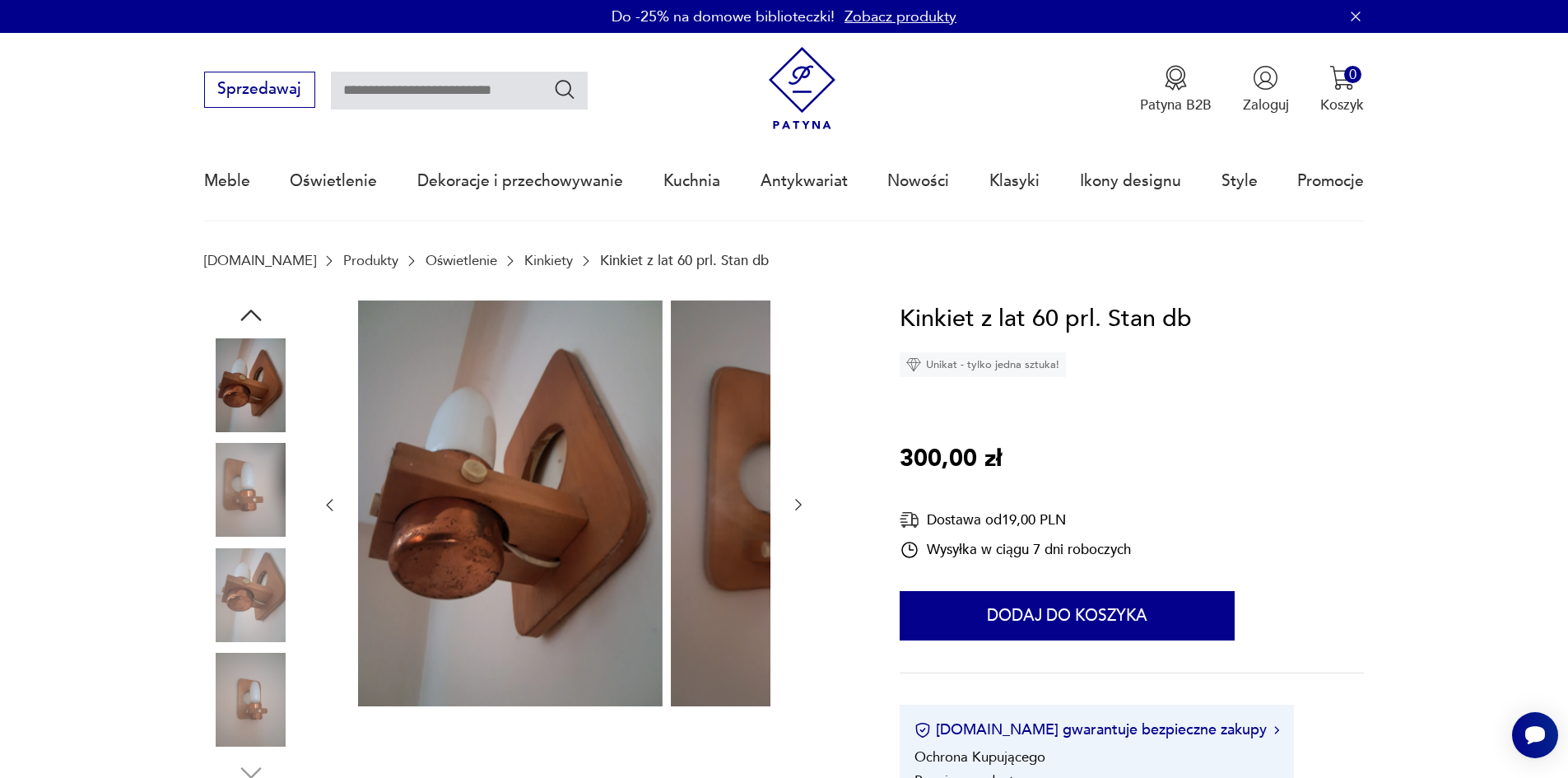
click at [646, 513] on div at bounding box center [564, 505] width 485 height 410
click at [221, 702] on img at bounding box center [250, 699] width 93 height 93
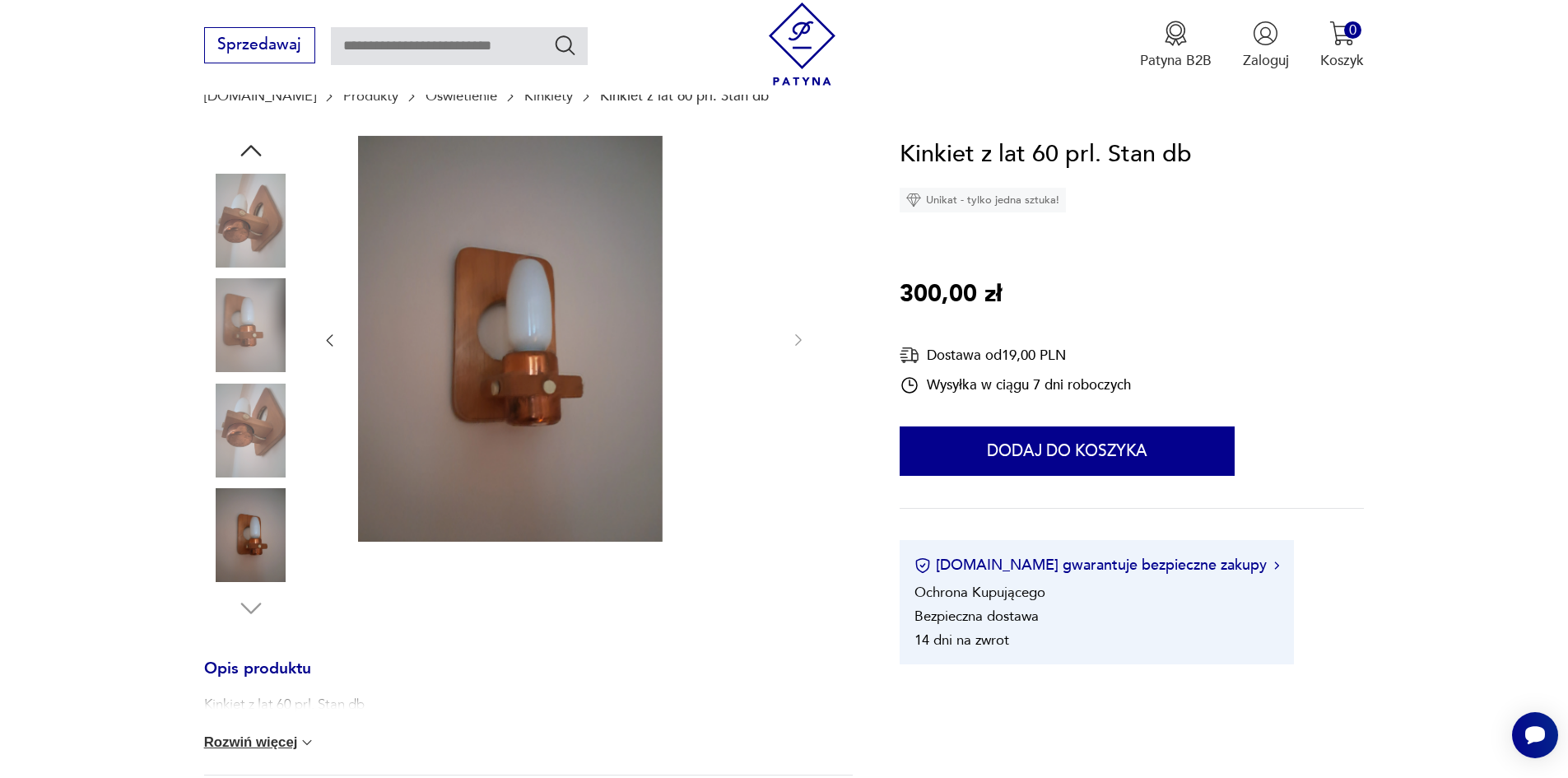
scroll to position [412, 0]
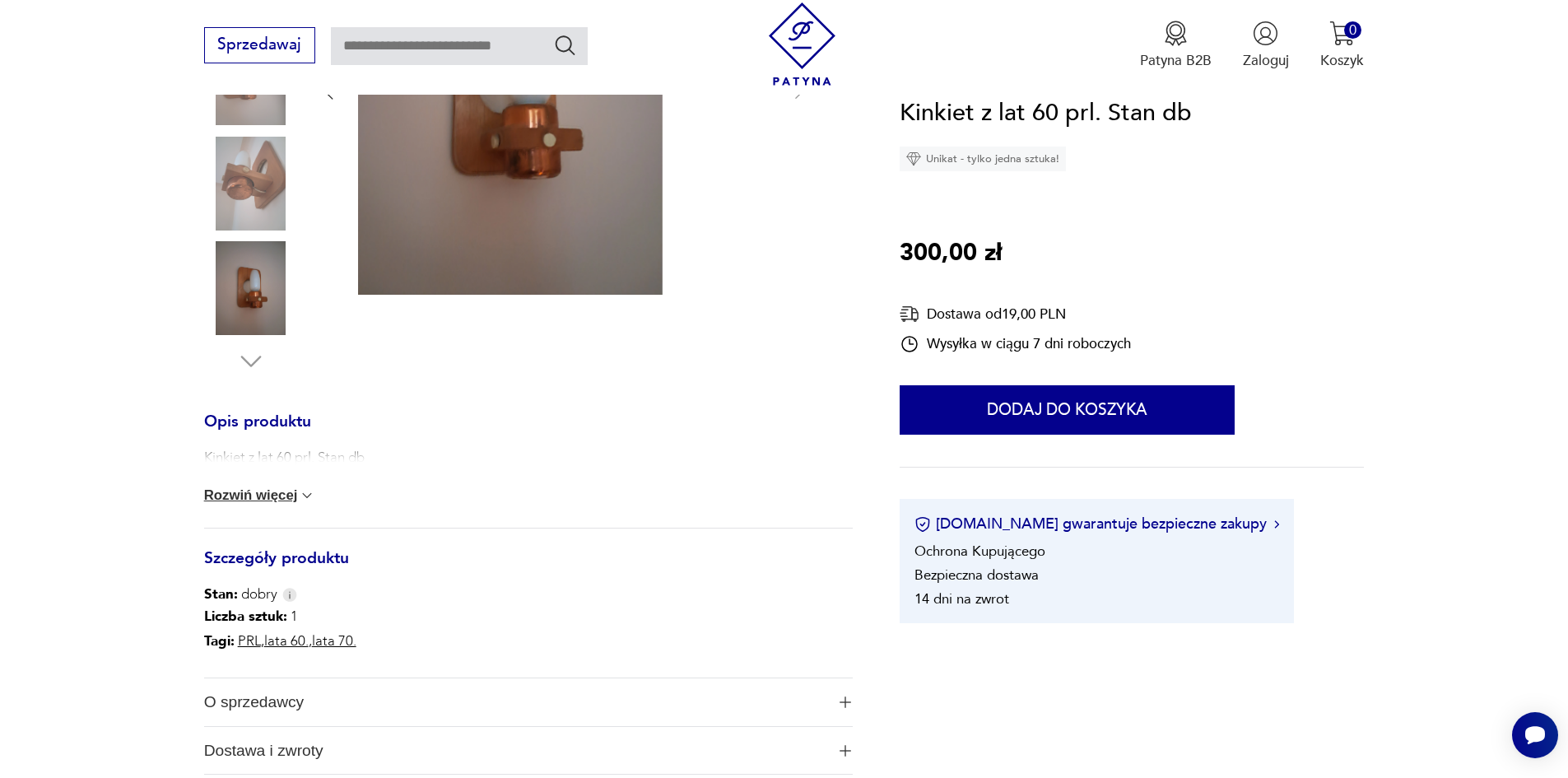
click at [204, 504] on button "Rozwiń więcej" at bounding box center [260, 495] width 112 height 16
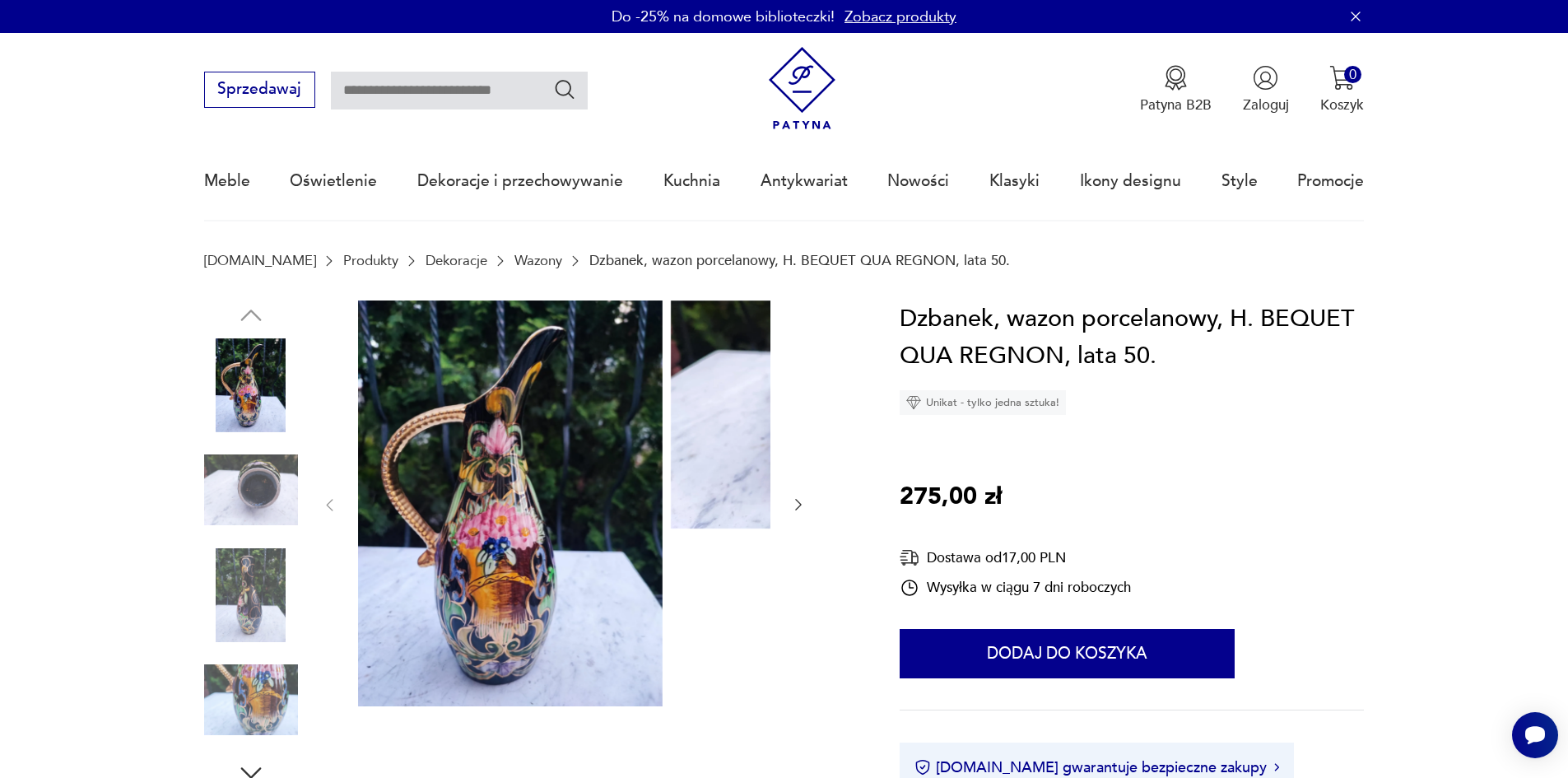
click at [216, 494] on img at bounding box center [250, 489] width 93 height 93
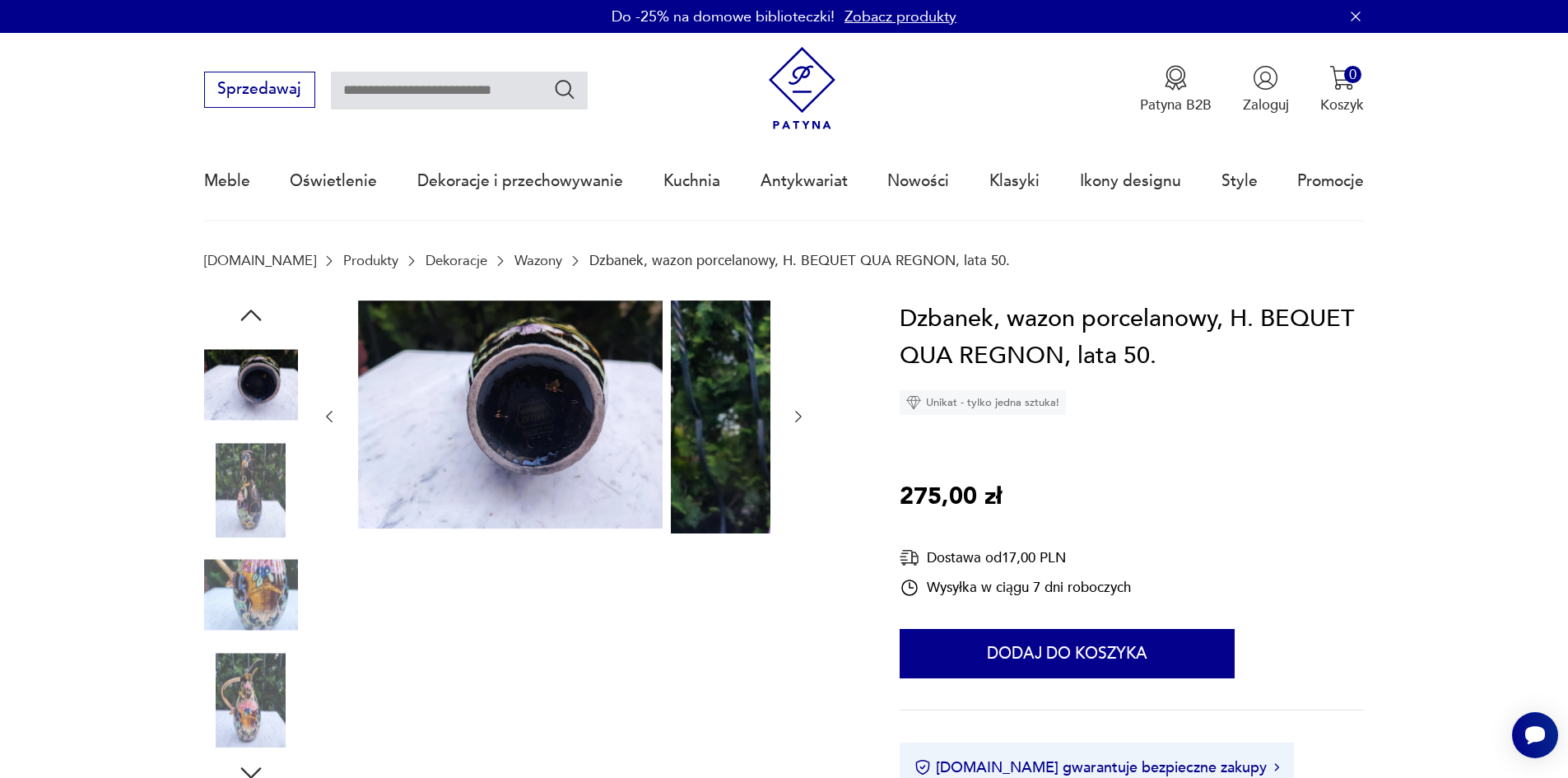
click at [210, 537] on img at bounding box center [250, 489] width 93 height 93
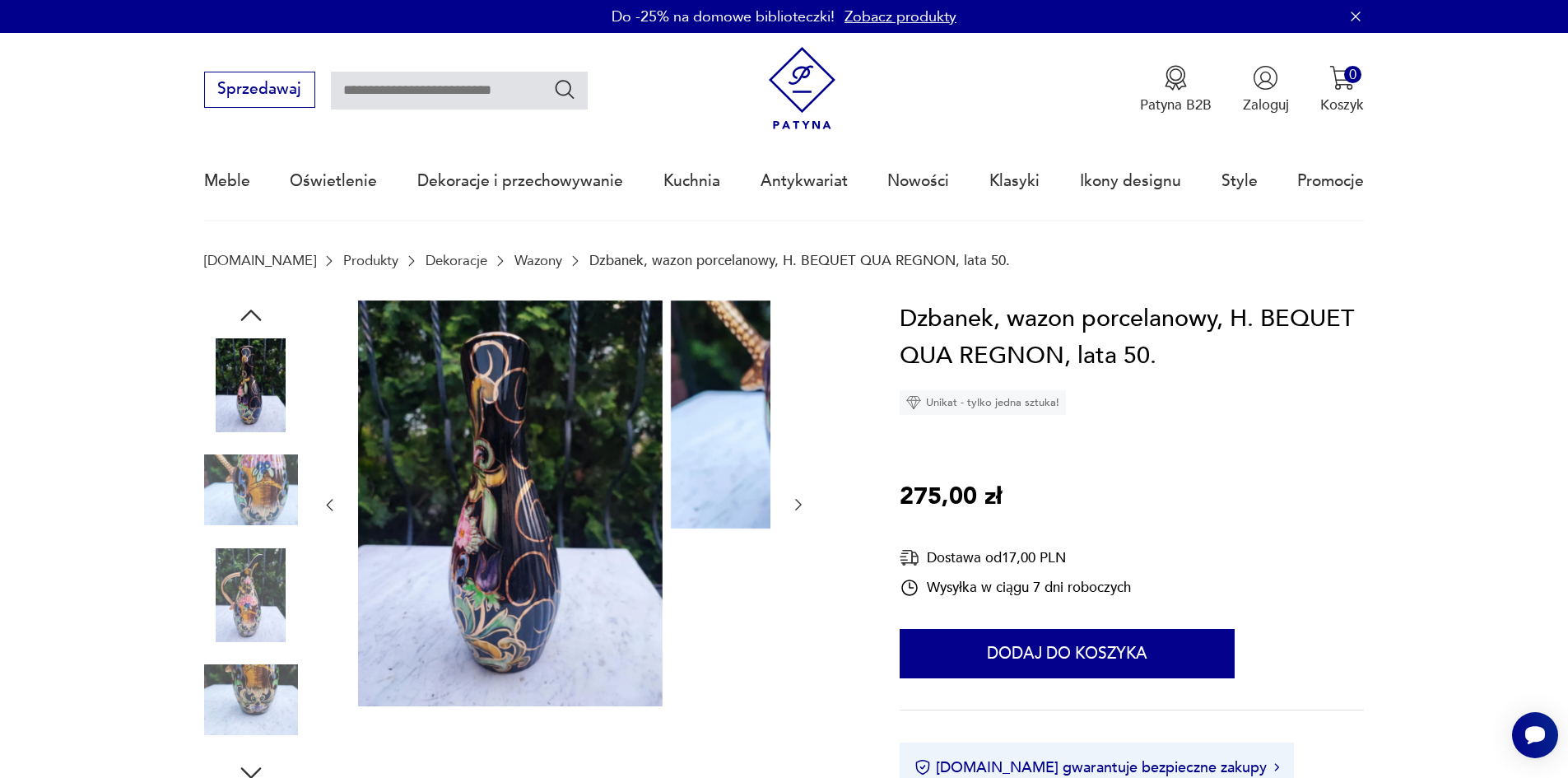
click at [213, 509] on img at bounding box center [250, 489] width 93 height 93
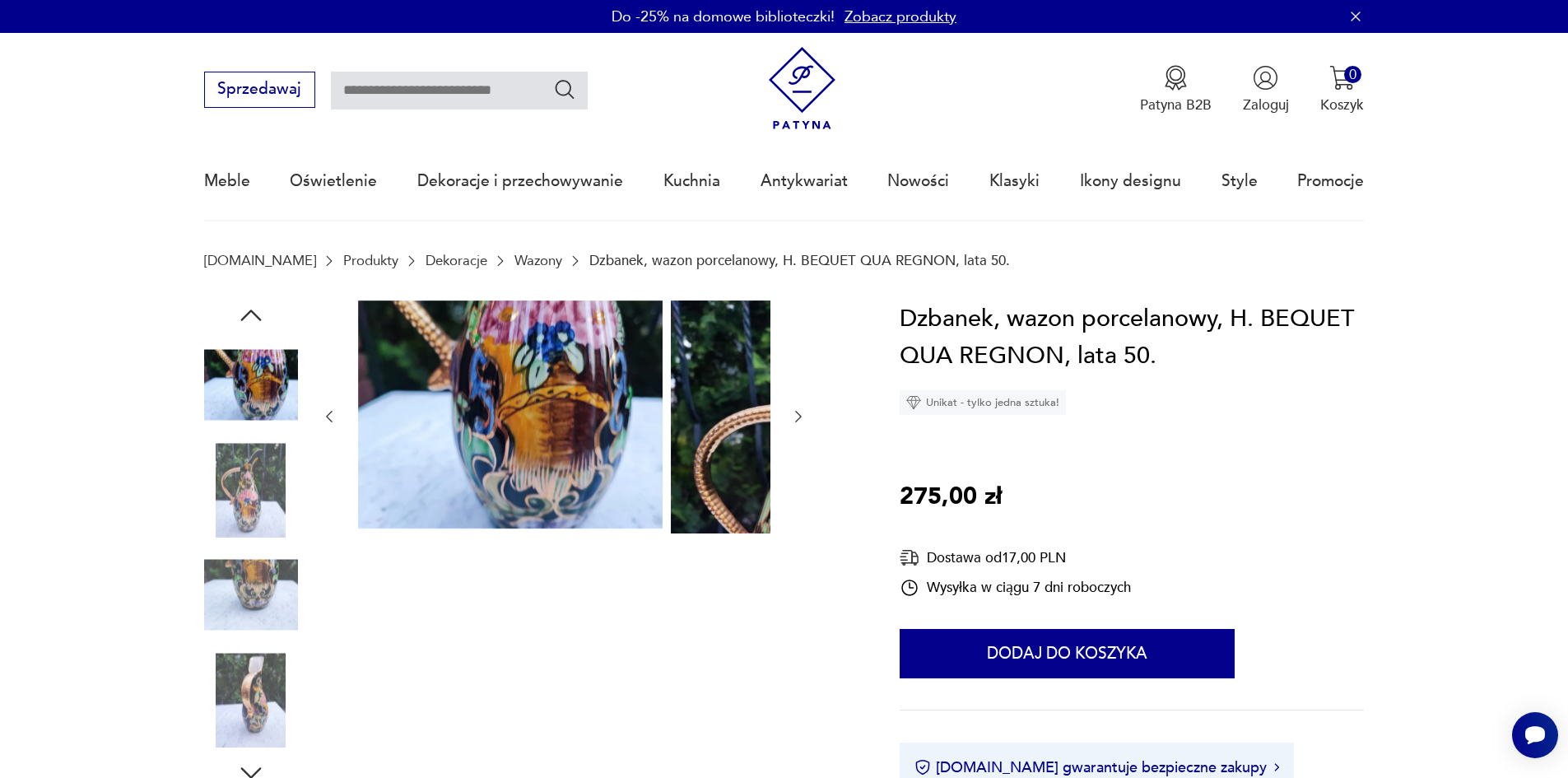
click at [204, 524] on img at bounding box center [250, 489] width 93 height 93
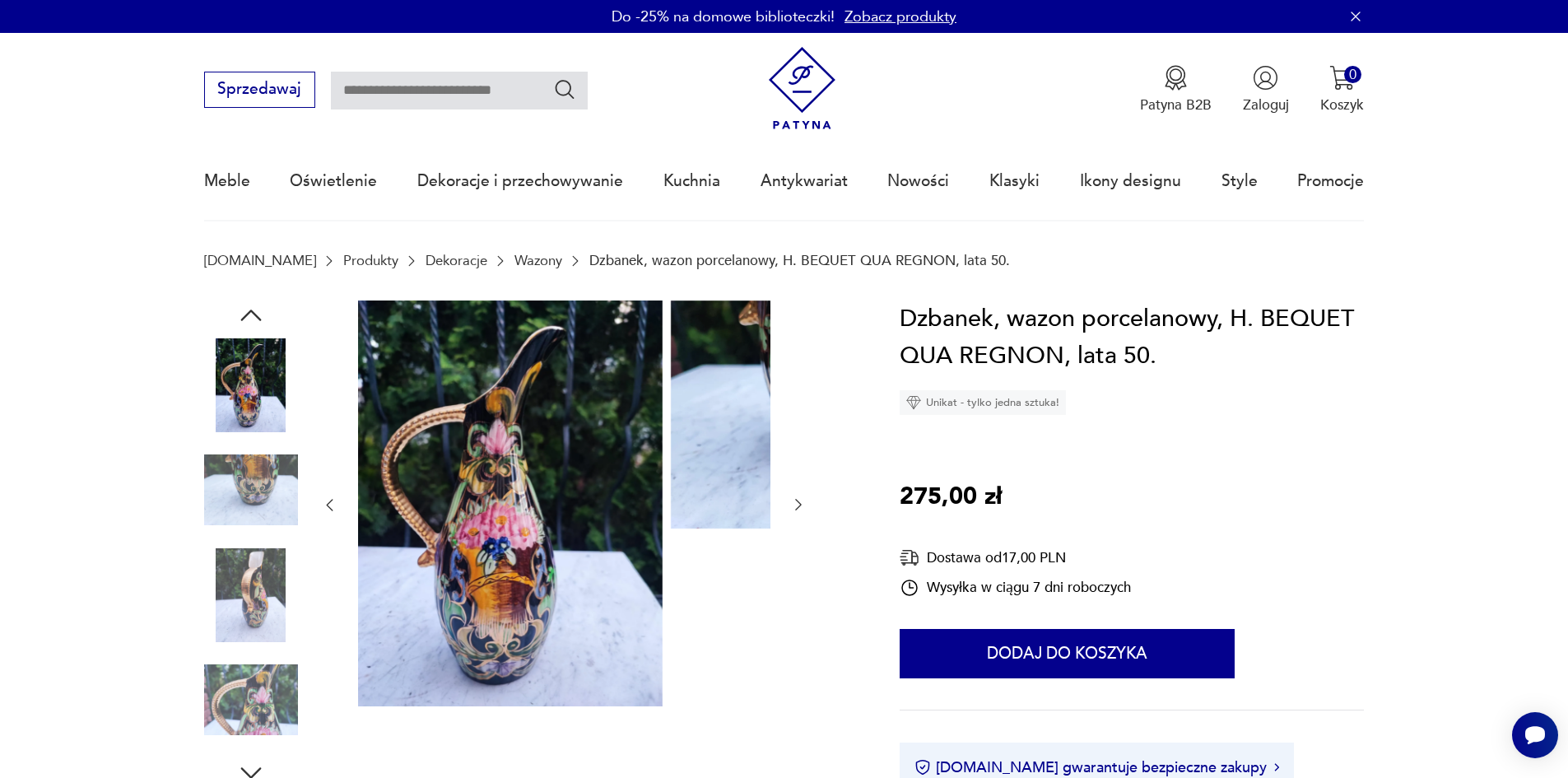
click at [214, 580] on img at bounding box center [250, 594] width 93 height 93
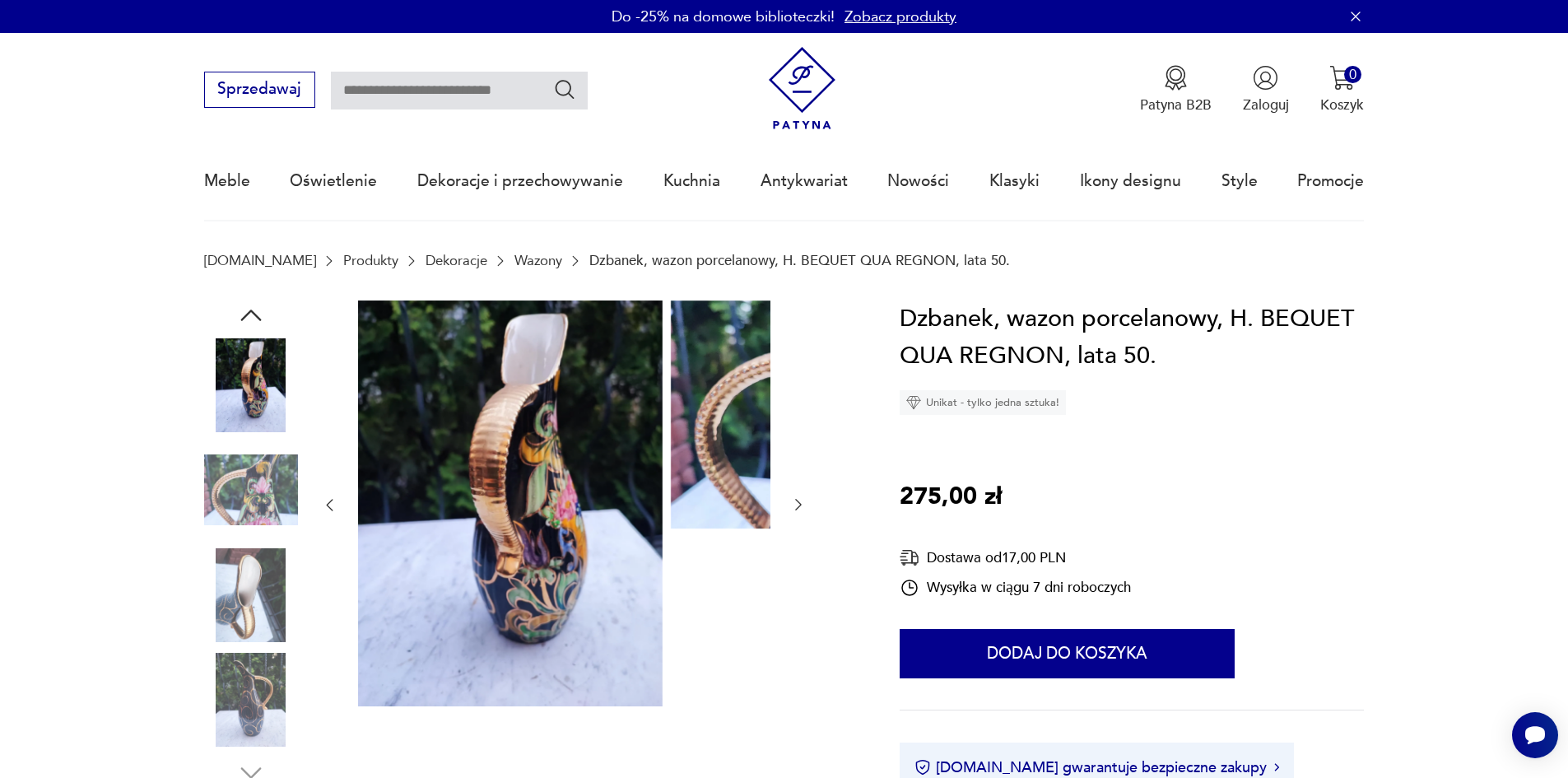
click at [223, 502] on img at bounding box center [250, 489] width 93 height 93
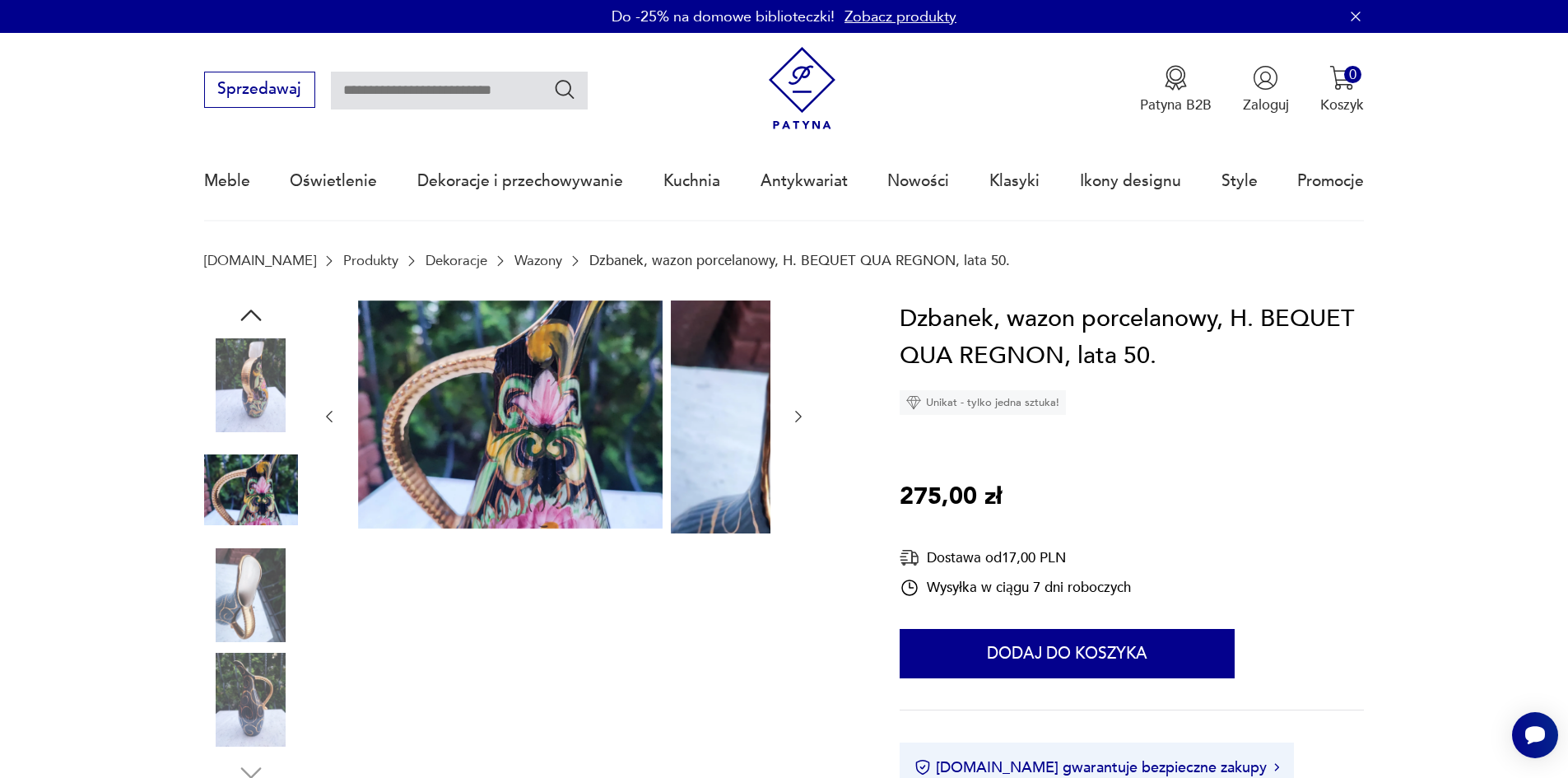
click at [219, 551] on div at bounding box center [250, 544] width 93 height 412
click at [224, 596] on img at bounding box center [250, 594] width 93 height 93
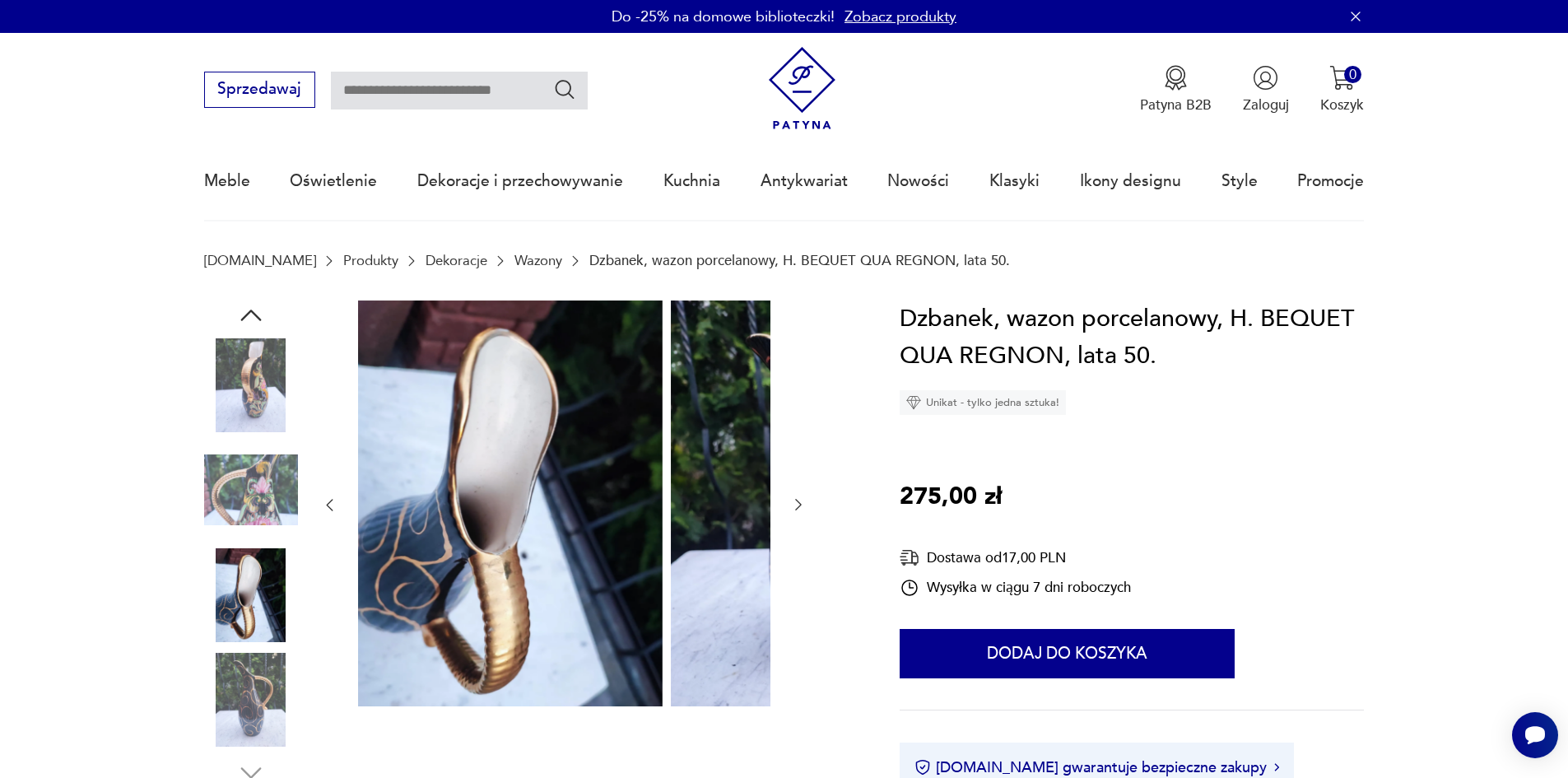
click at [204, 695] on img at bounding box center [250, 699] width 93 height 93
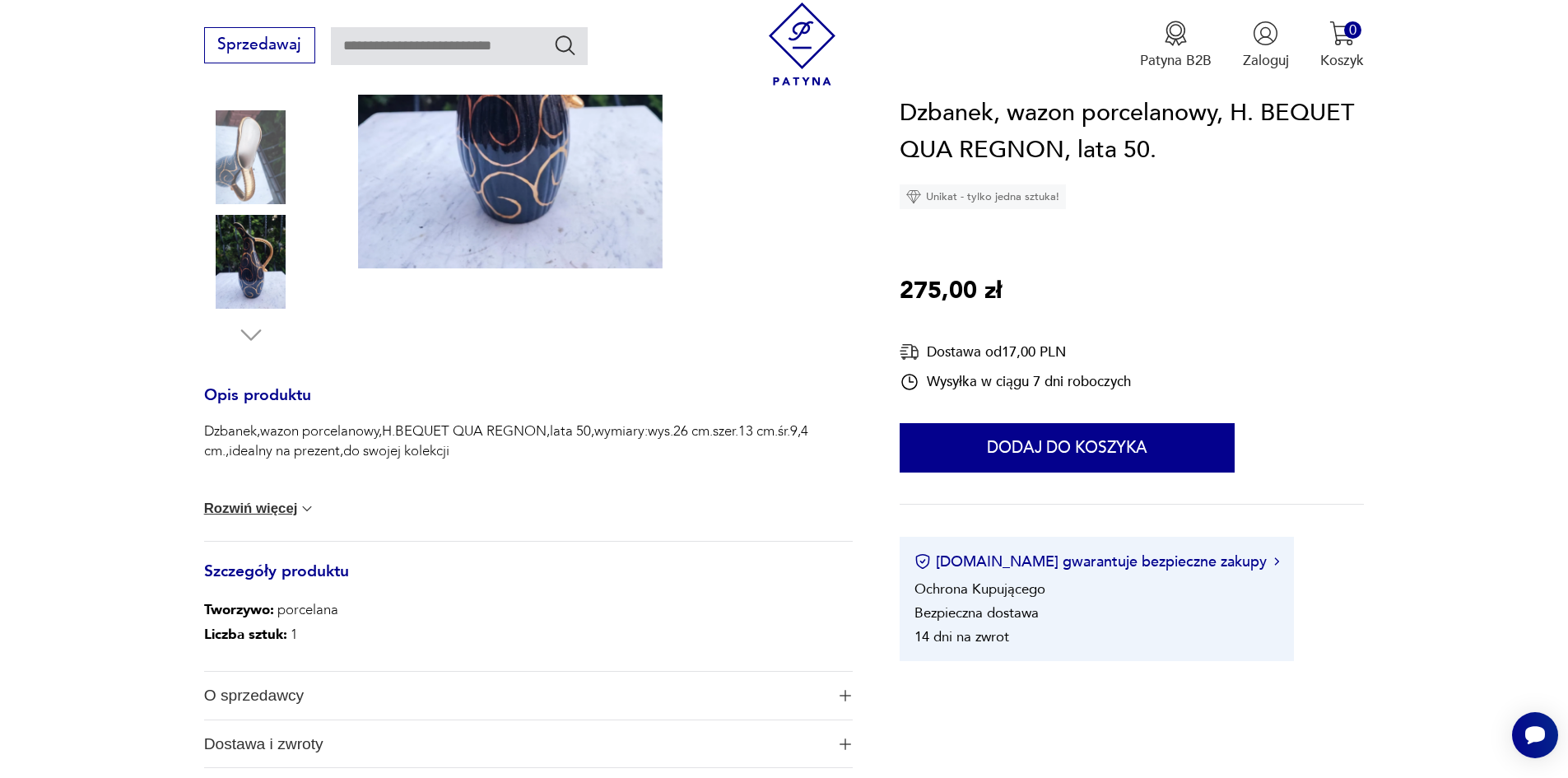
scroll to position [494, 0]
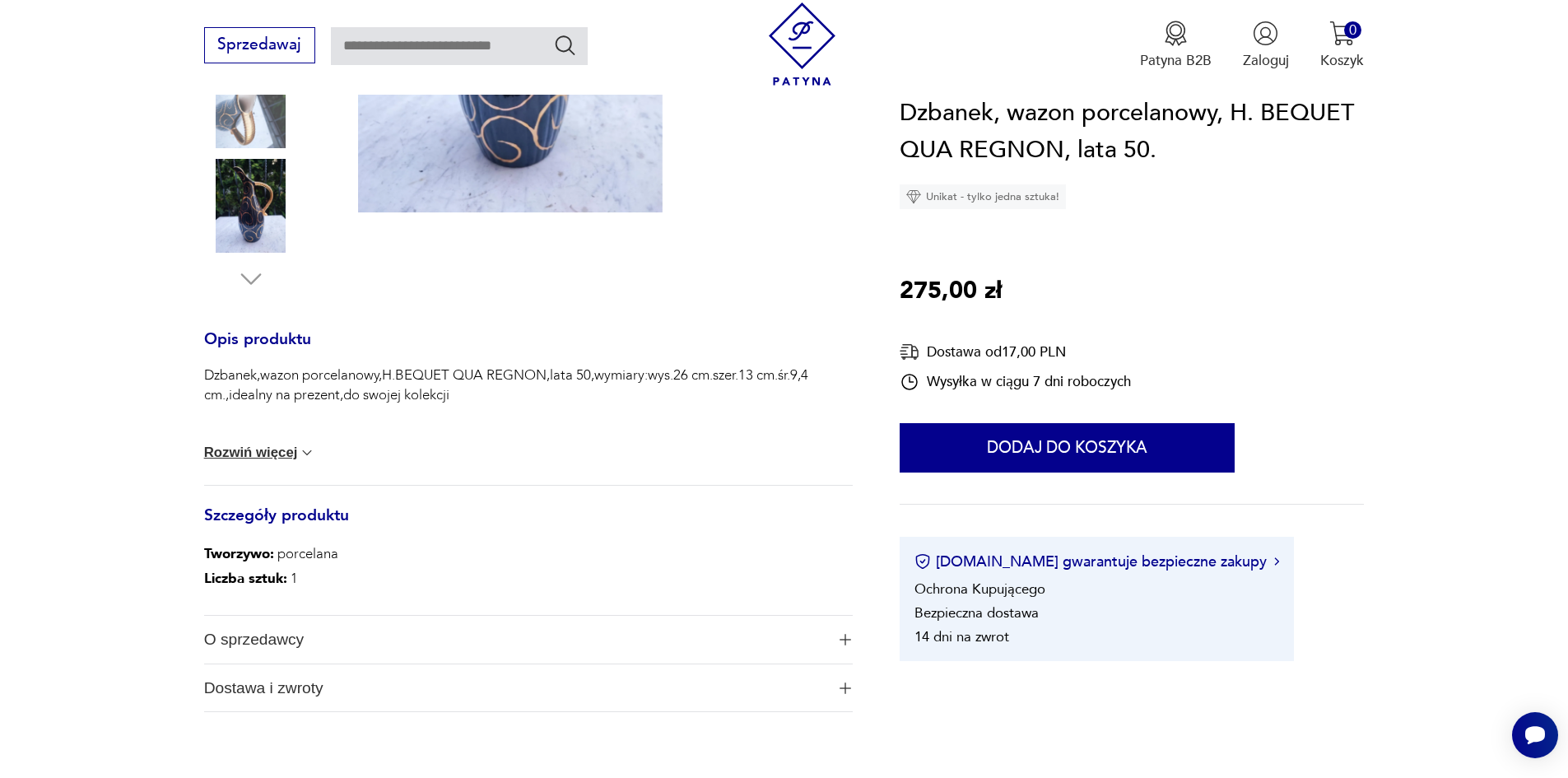
click at [240, 461] on button "Rozwiń więcej" at bounding box center [260, 452] width 112 height 16
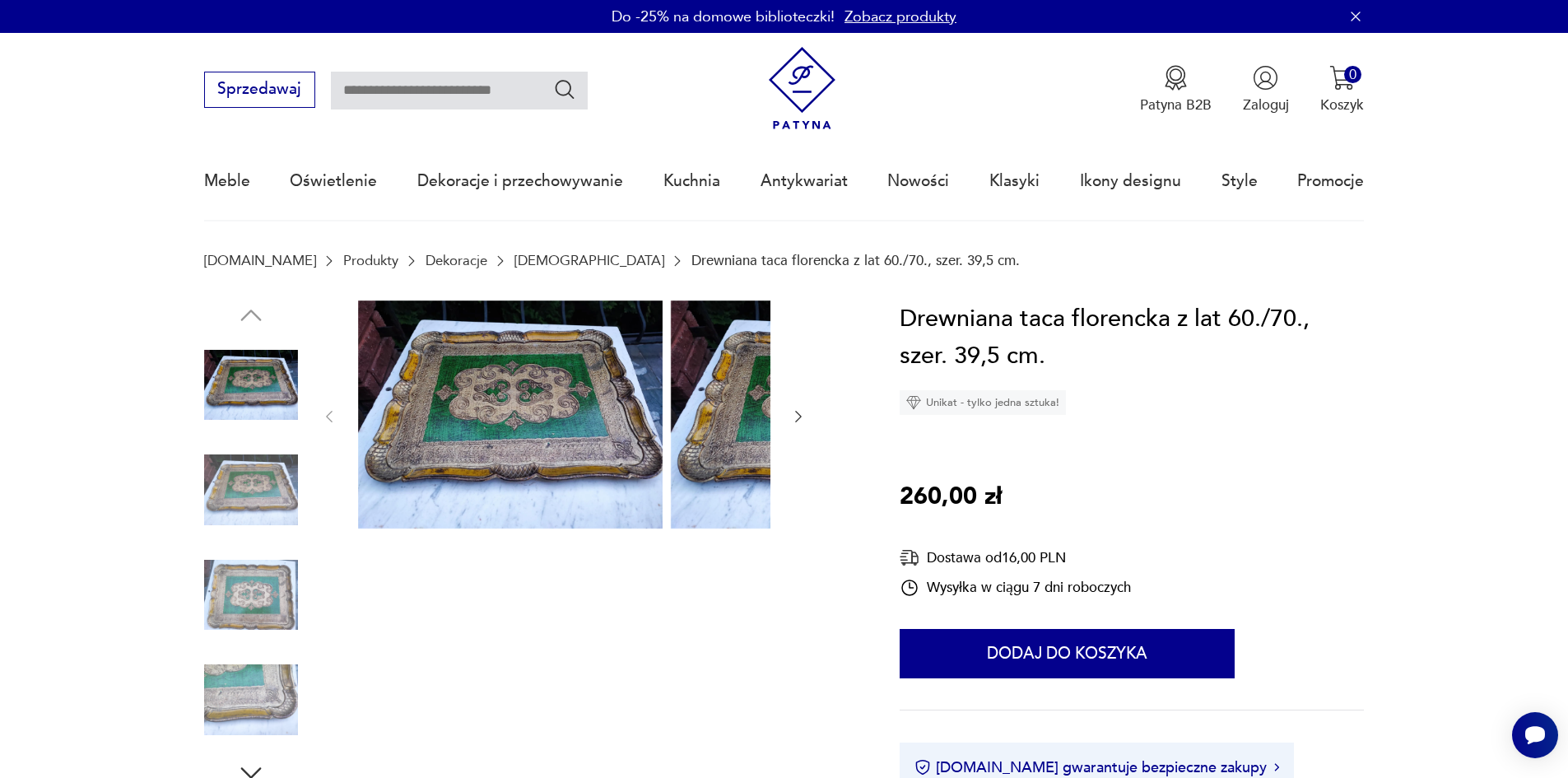
click at [220, 476] on img at bounding box center [250, 489] width 93 height 93
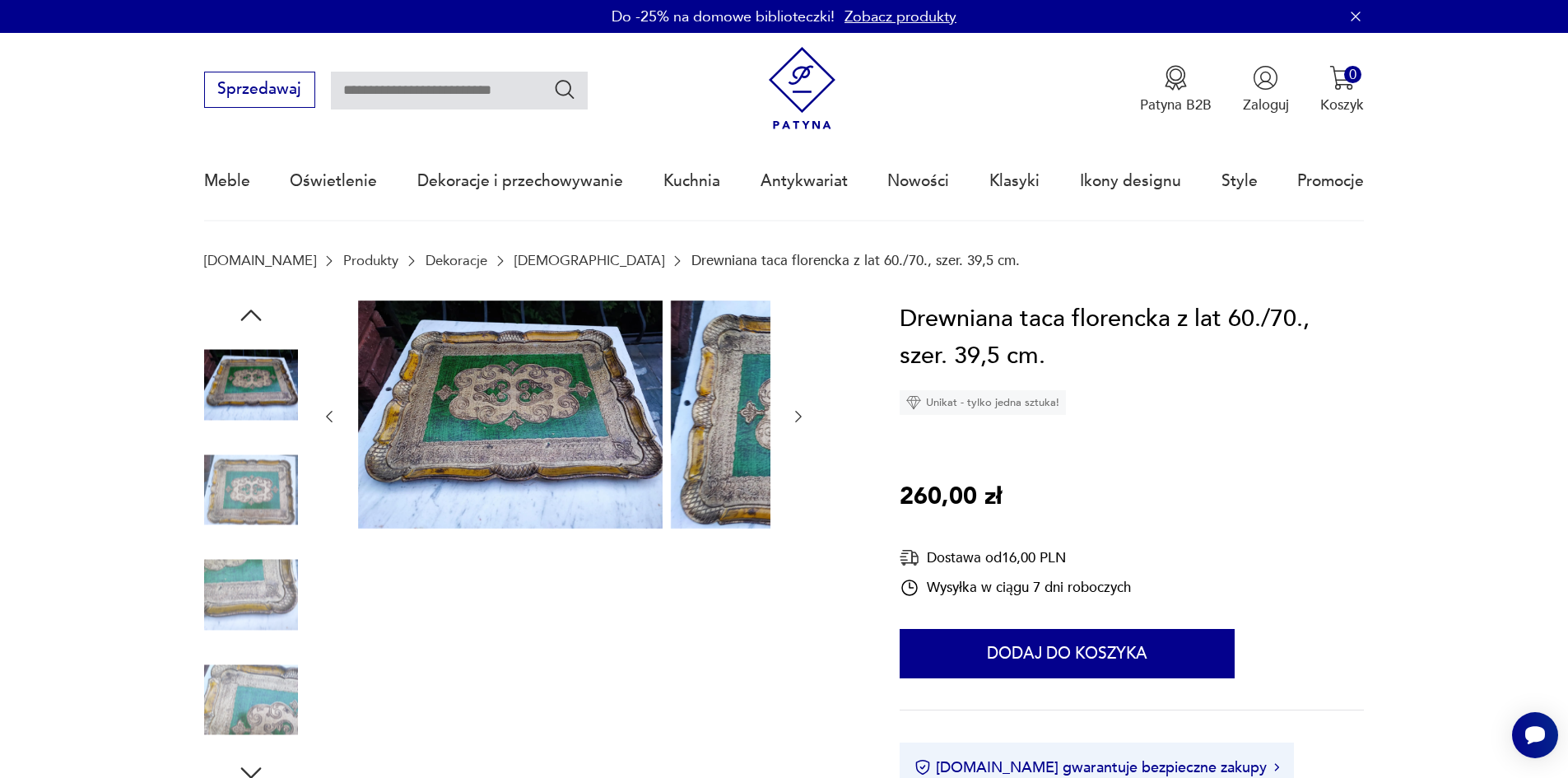
click at [204, 511] on img at bounding box center [250, 489] width 93 height 93
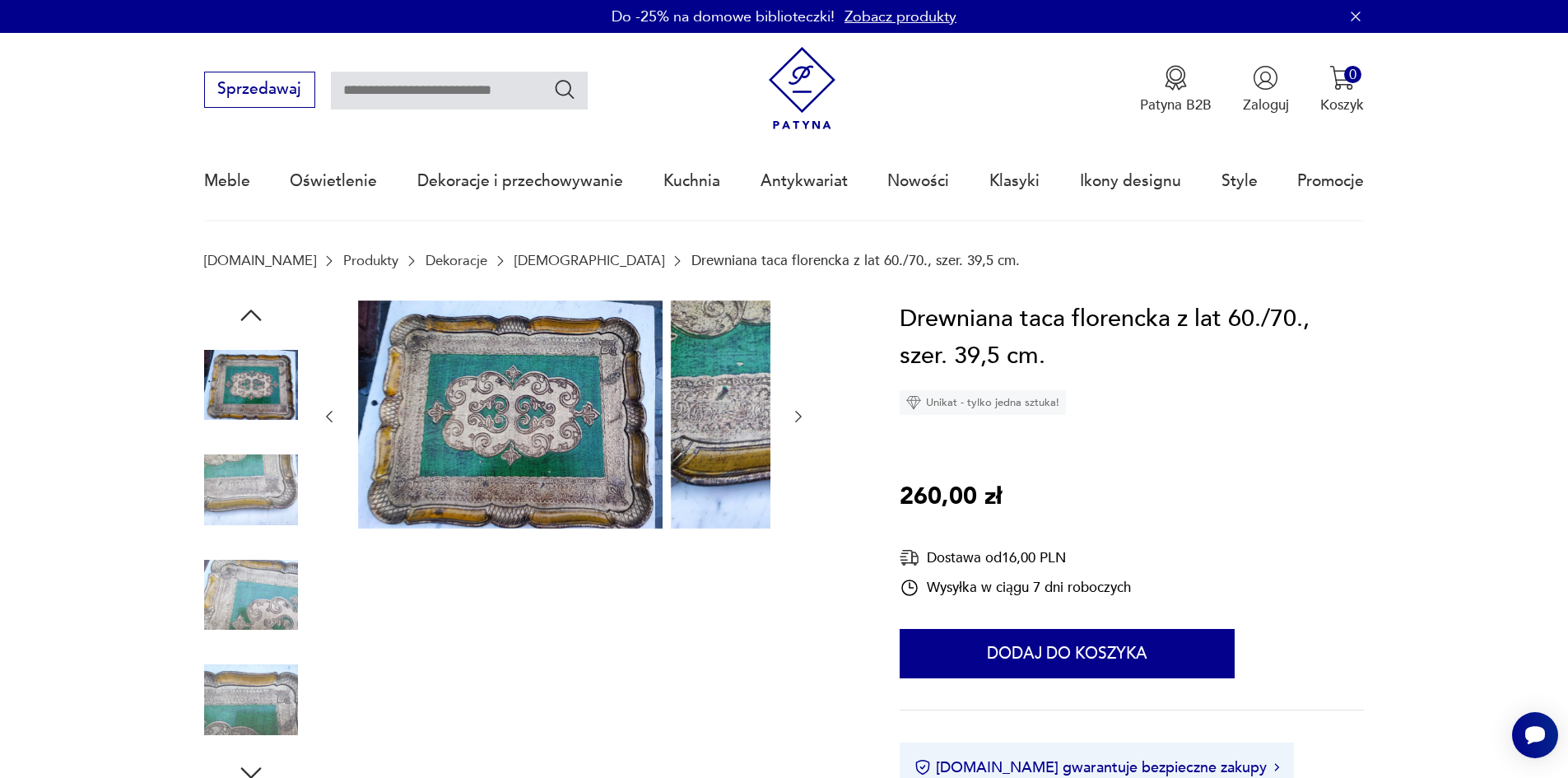
click at [204, 540] on div at bounding box center [250, 491] width 93 height 97
click at [204, 597] on img at bounding box center [250, 594] width 93 height 93
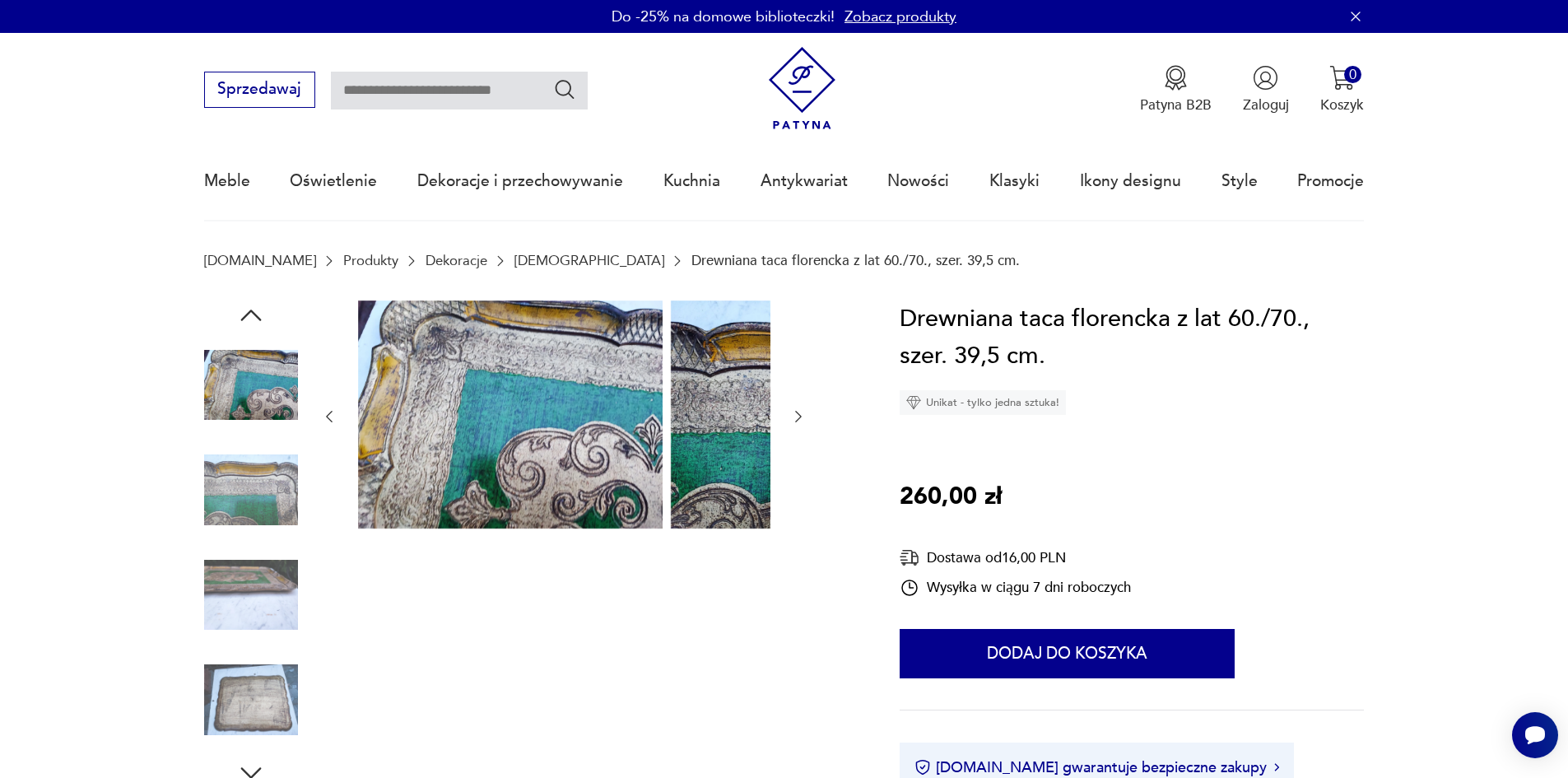
click at [208, 625] on img at bounding box center [250, 594] width 93 height 93
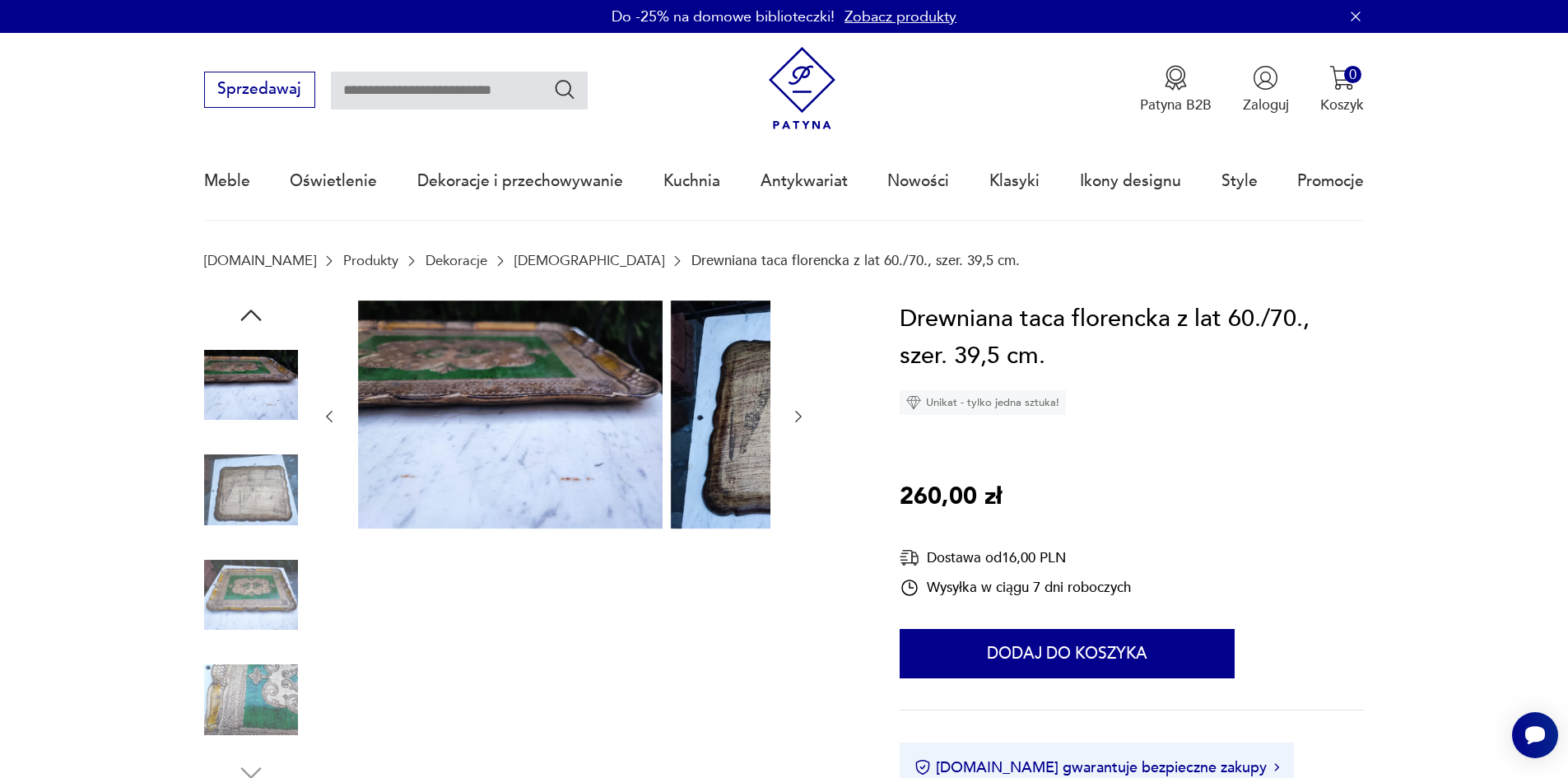
click at [224, 581] on img at bounding box center [250, 594] width 93 height 93
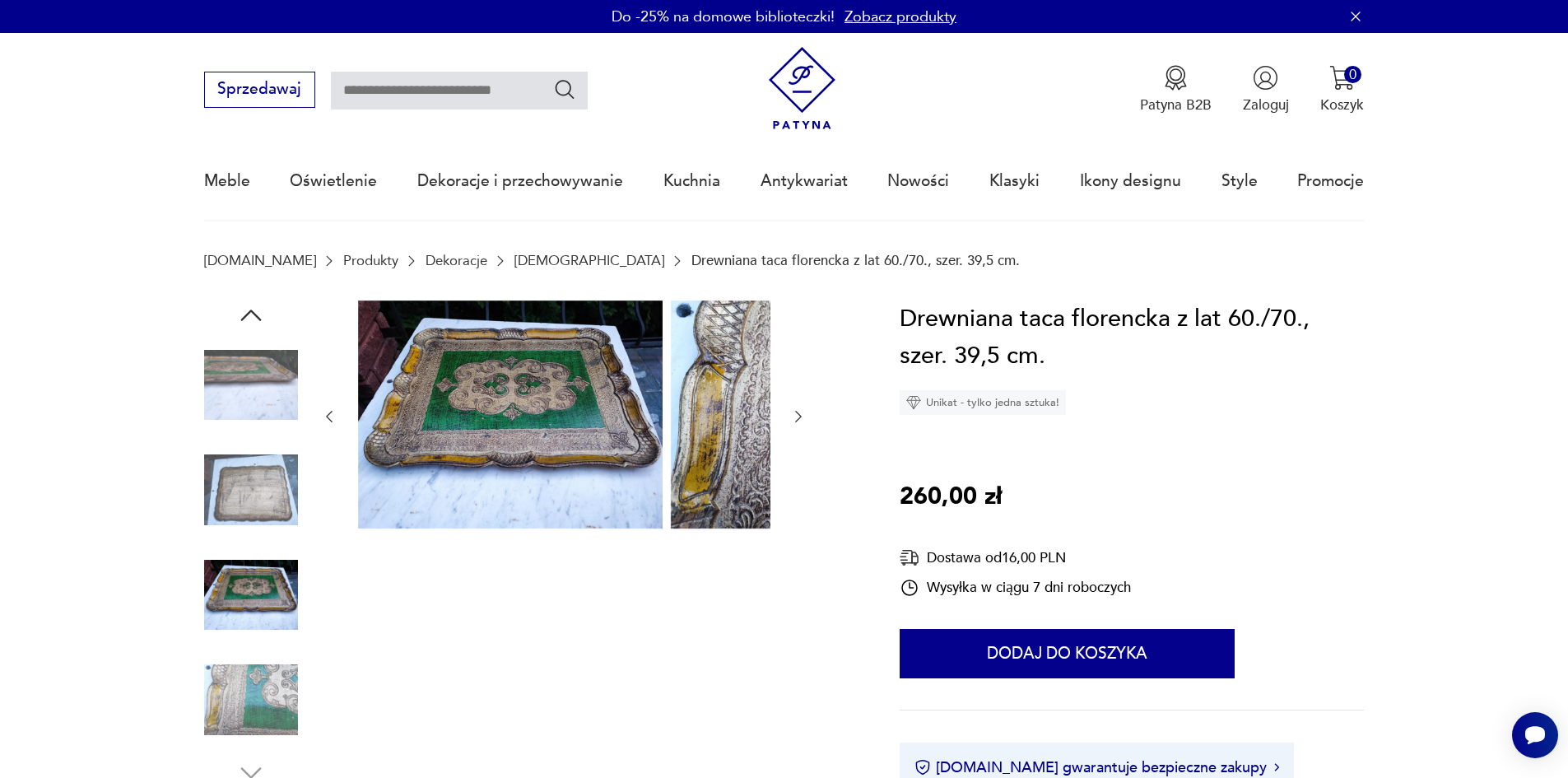
click at [218, 743] on img at bounding box center [250, 699] width 93 height 93
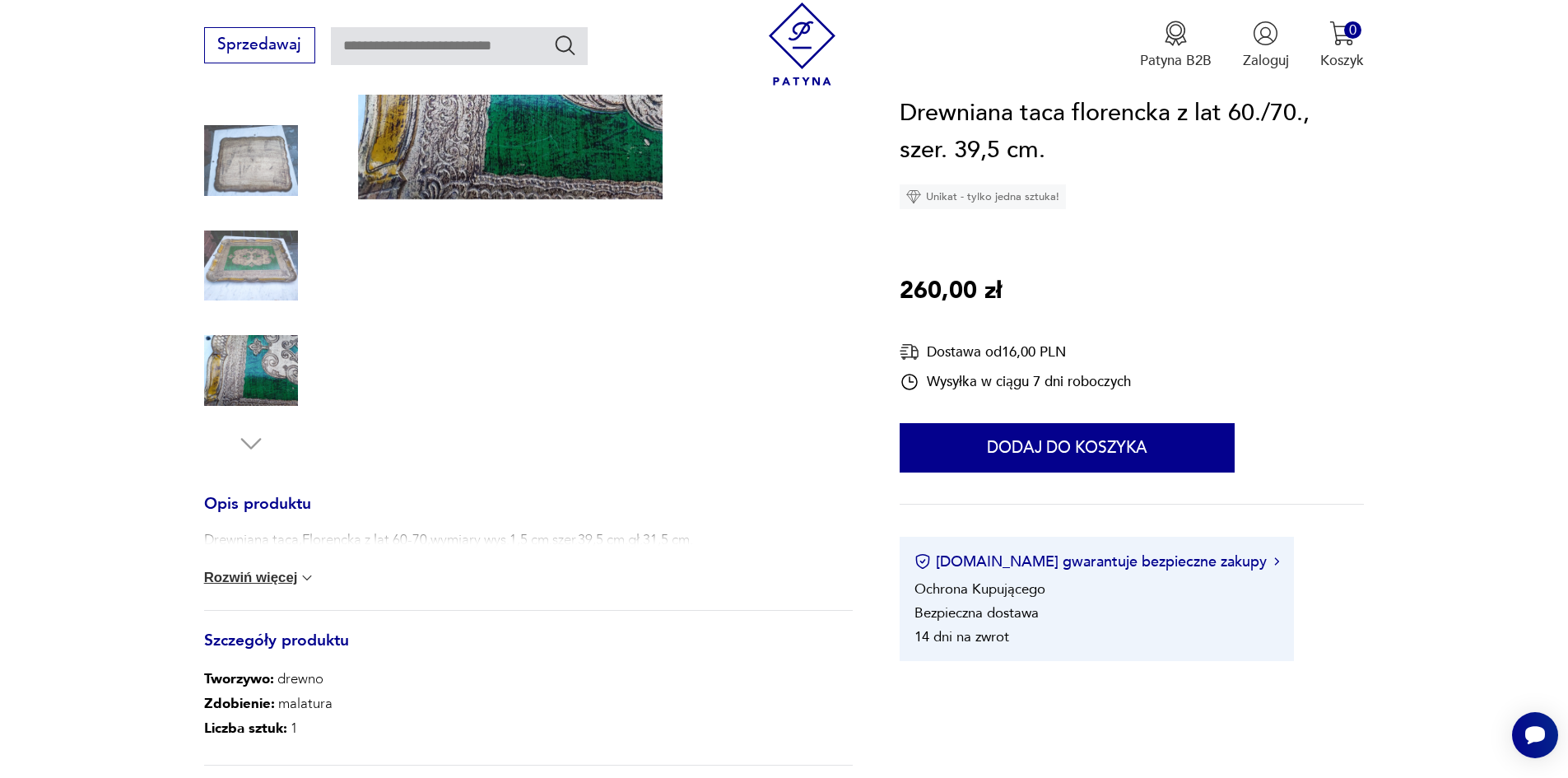
scroll to position [412, 0]
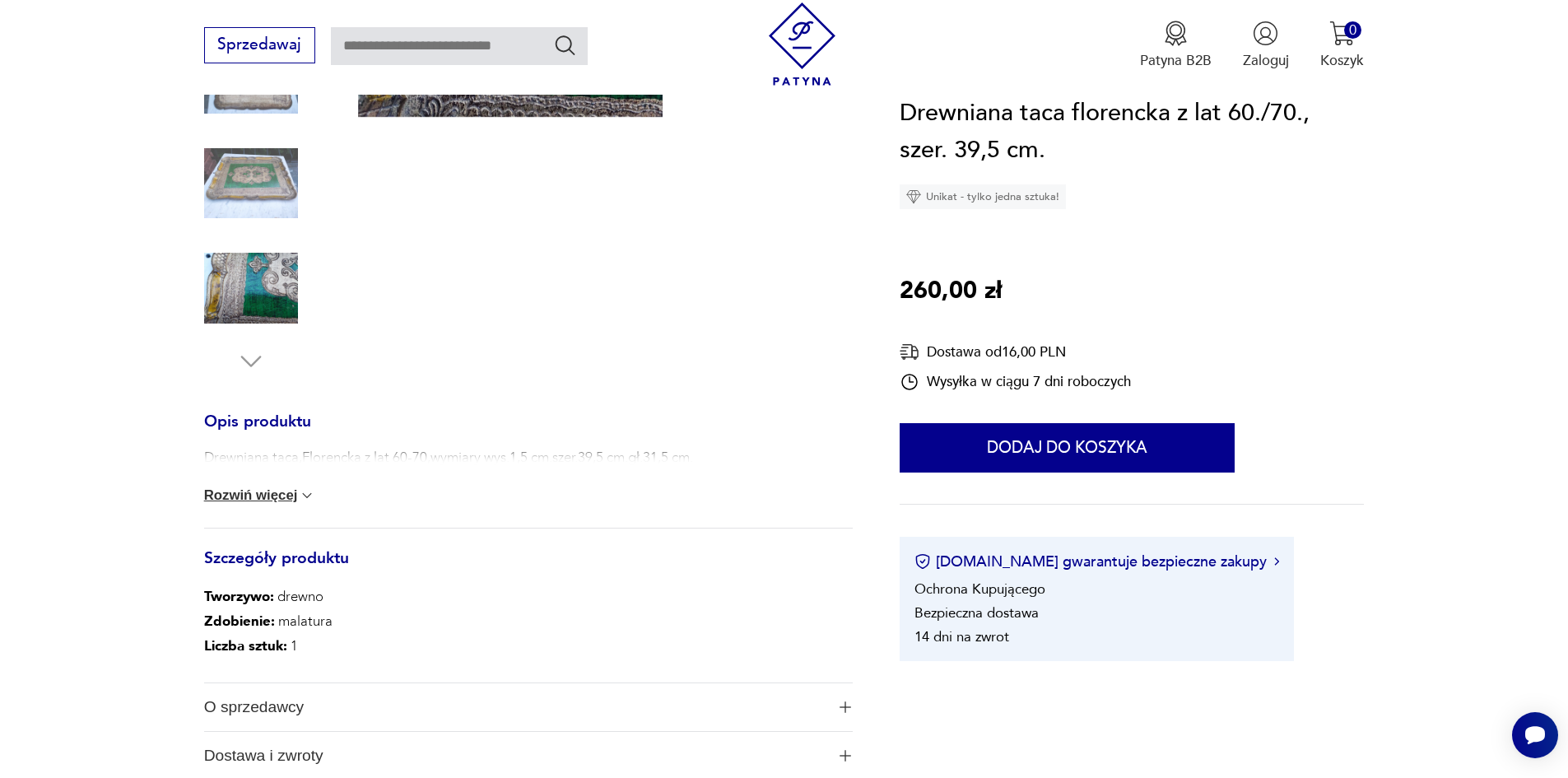
click at [254, 594] on div "Opis produktu Drewniana taca,Florencka z lat 60-70,wymiary wys.1,5 cm.szer.39,5…" at bounding box center [528, 598] width 648 height 365
click at [238, 504] on button "Rozwiń więcej" at bounding box center [260, 495] width 112 height 16
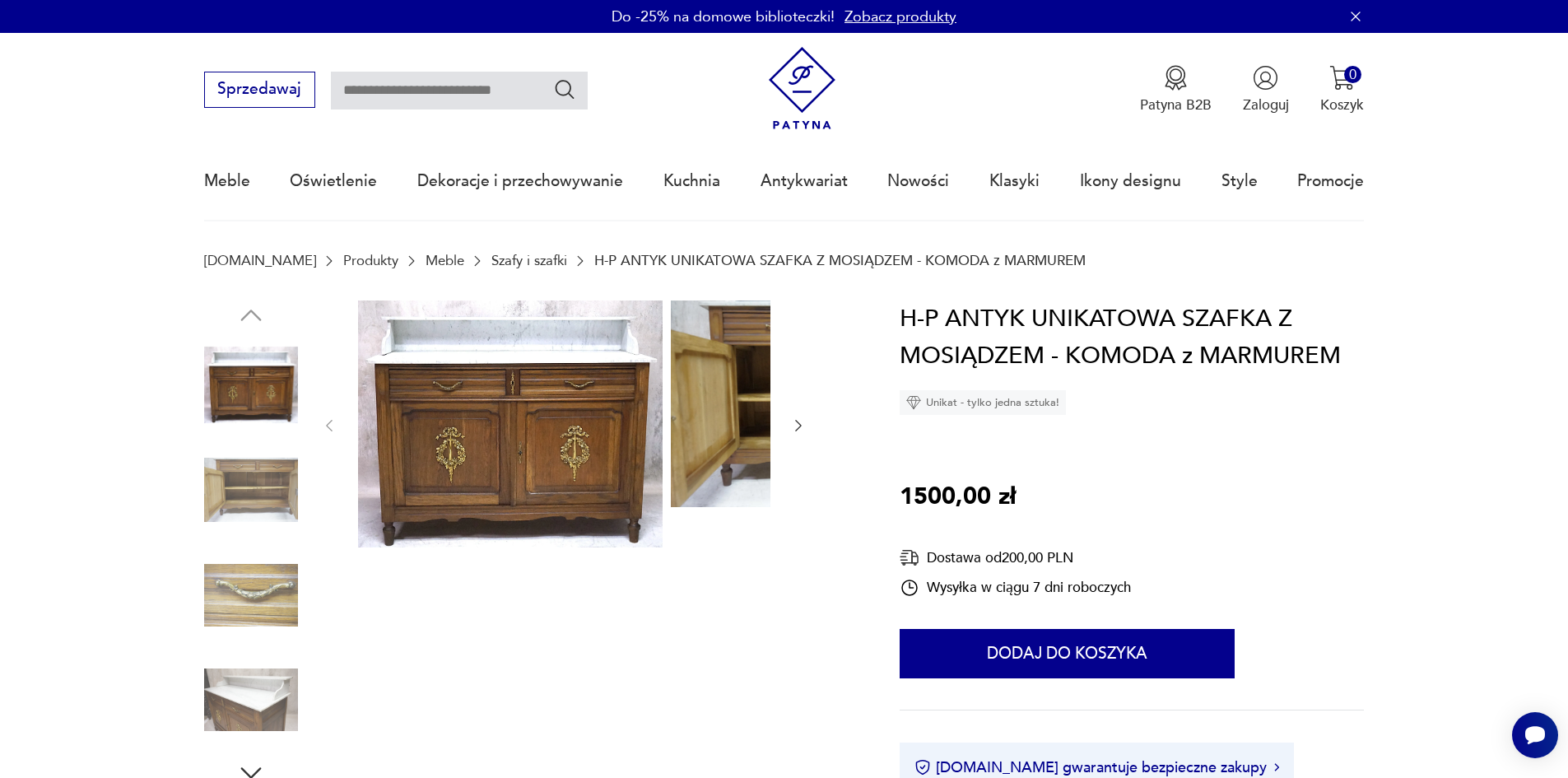
click at [208, 502] on img at bounding box center [250, 489] width 93 height 93
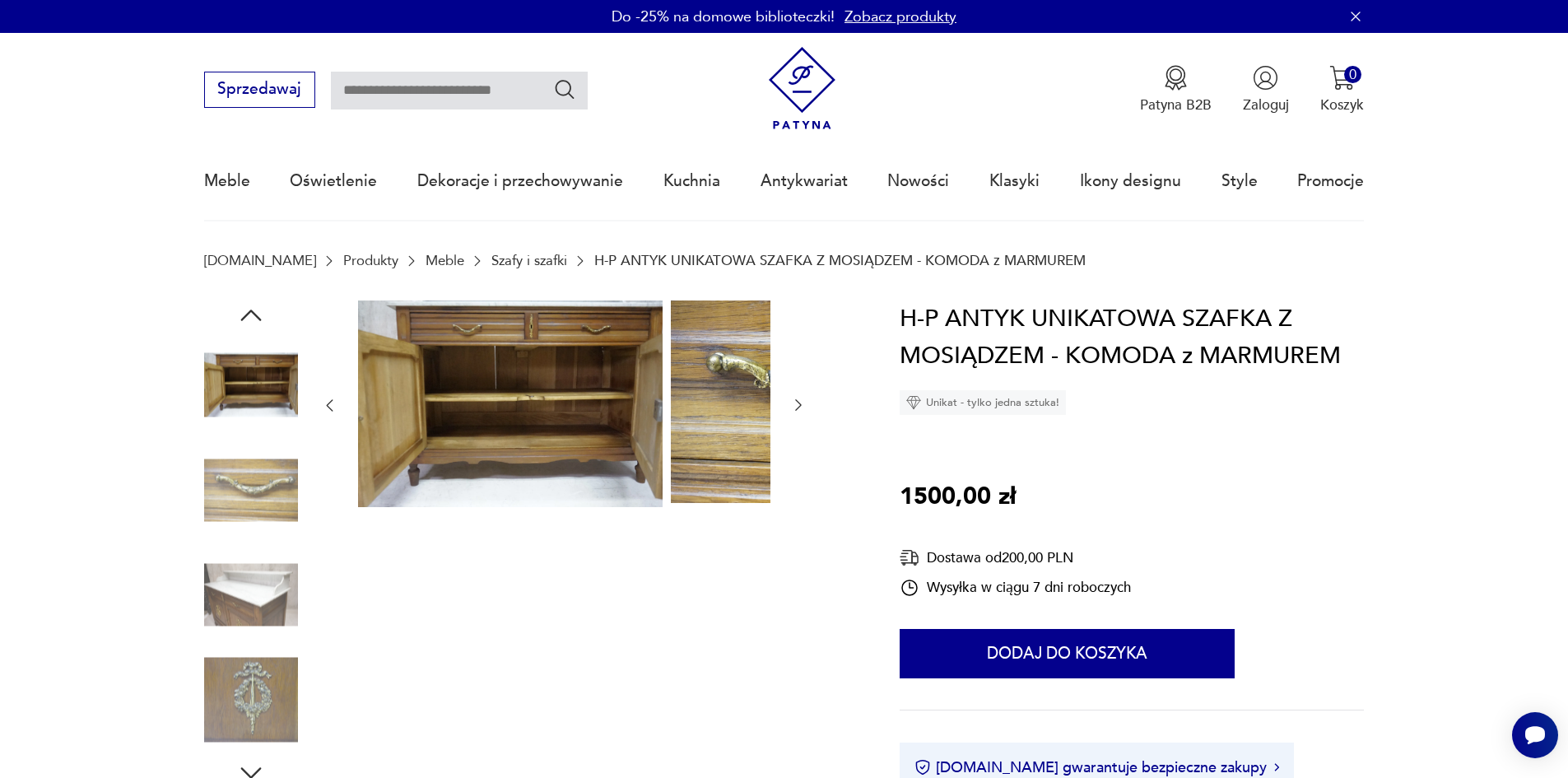
click at [208, 502] on img at bounding box center [250, 489] width 93 height 93
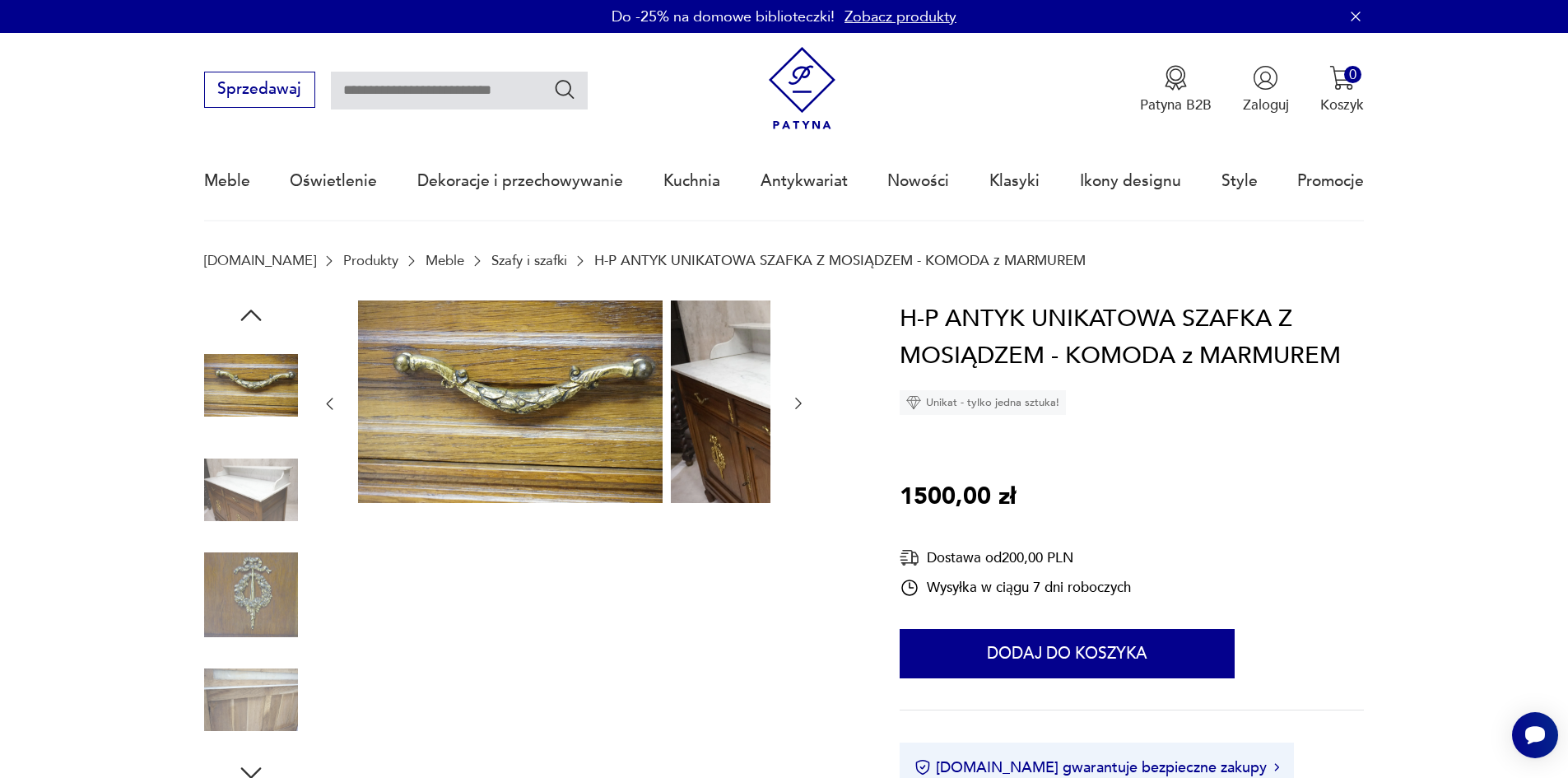
click at [204, 475] on img at bounding box center [250, 489] width 93 height 93
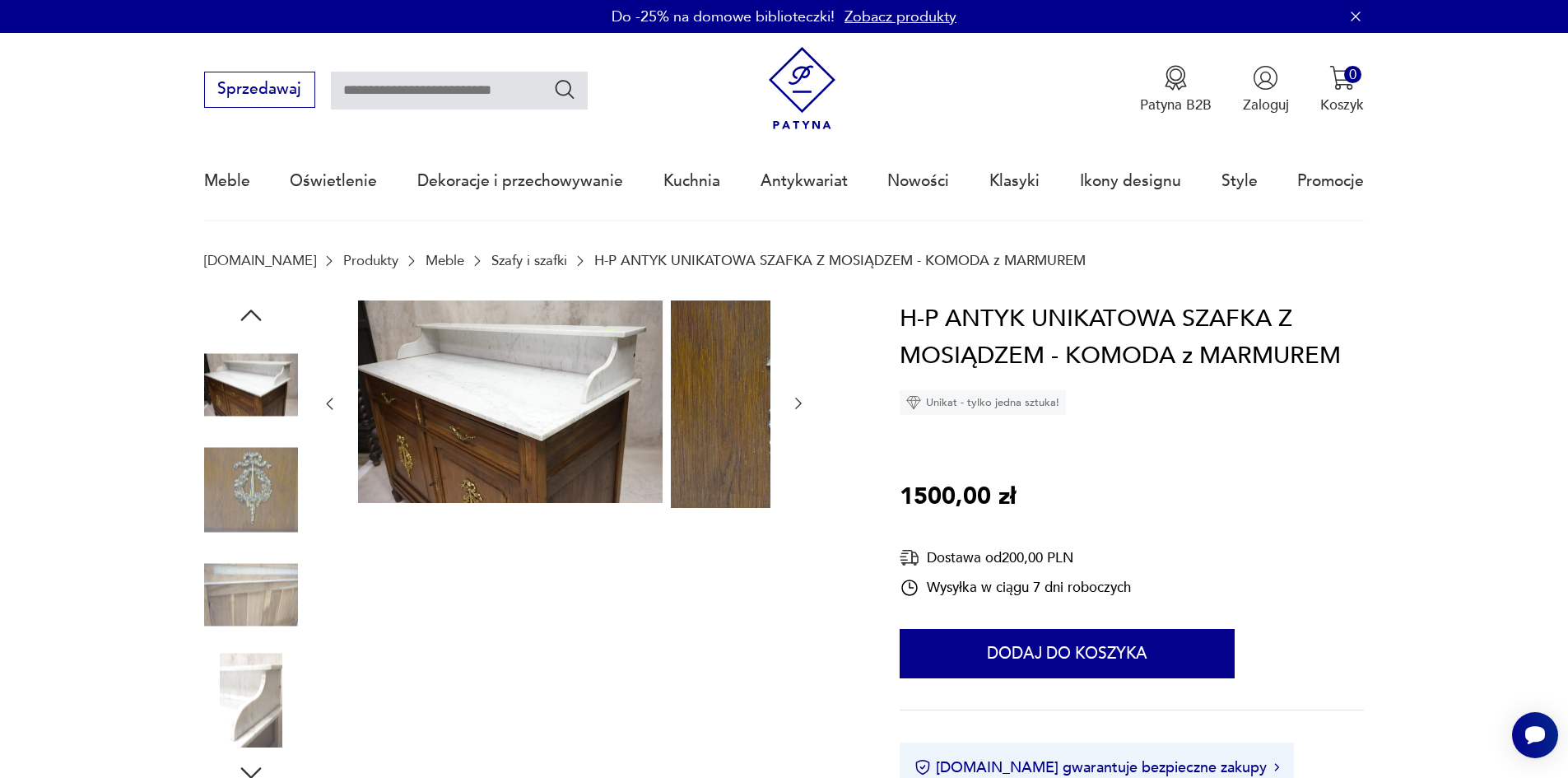
click at [234, 600] on img at bounding box center [250, 594] width 93 height 93
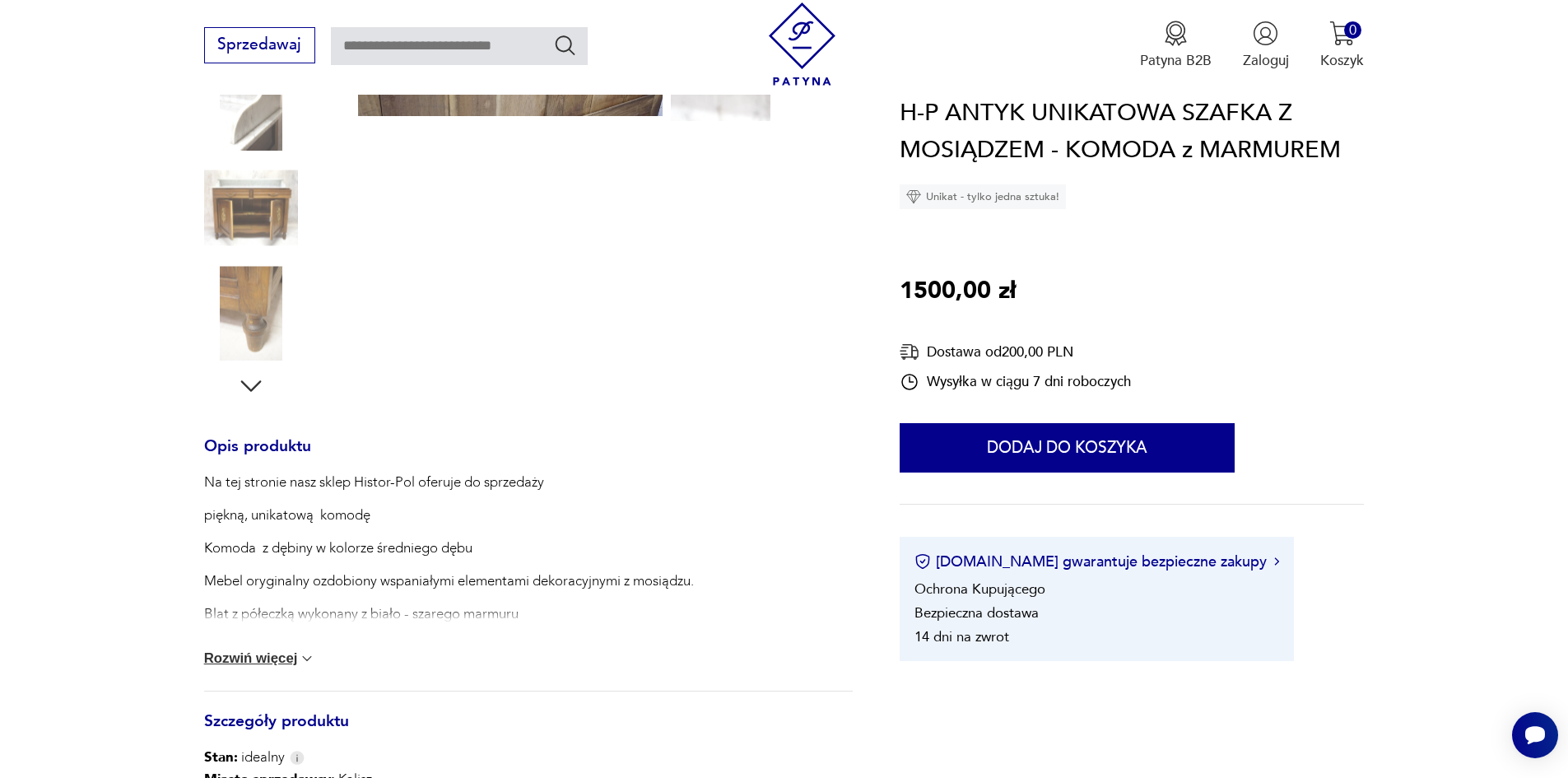
scroll to position [412, 0]
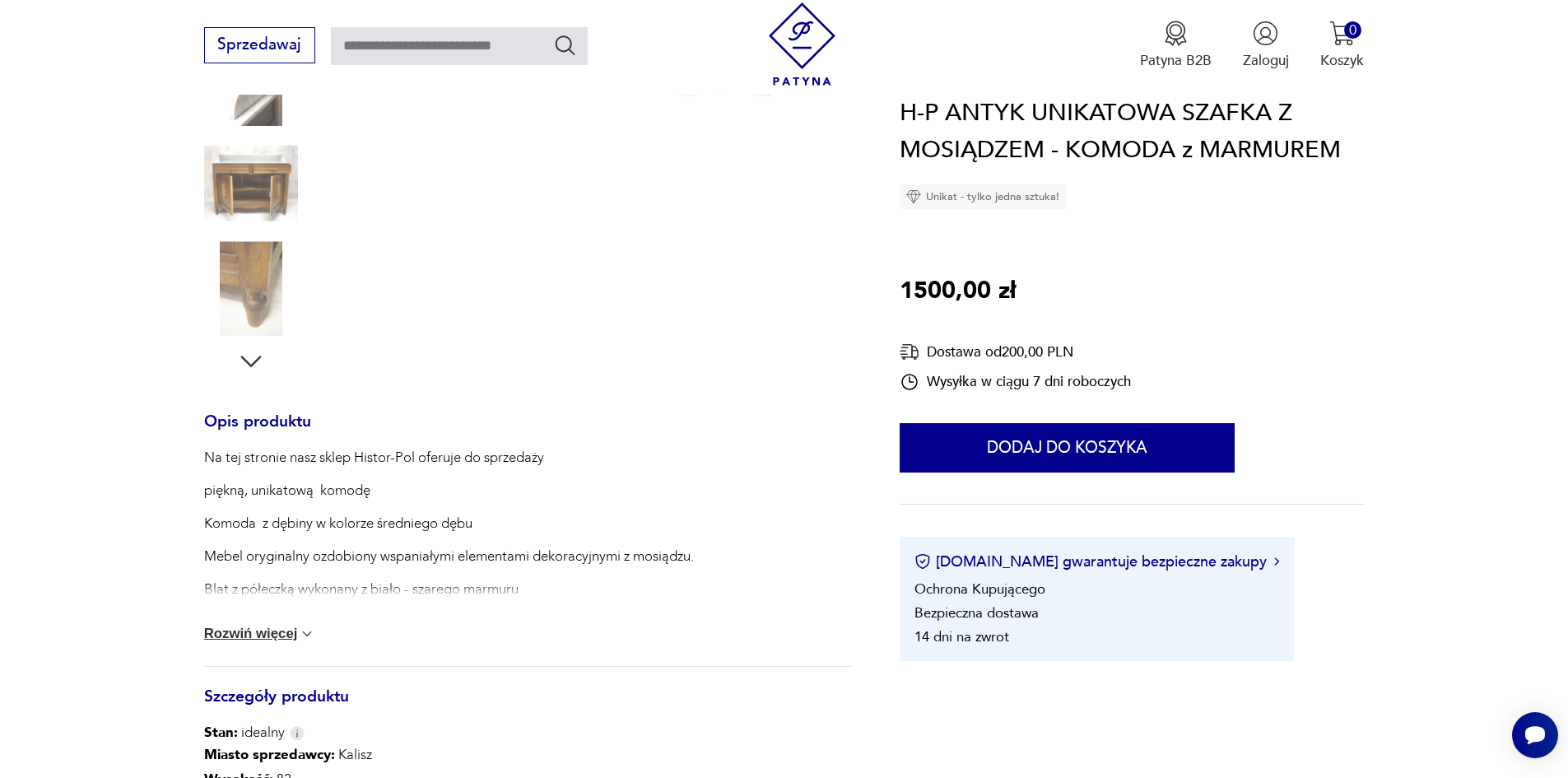
click at [225, 627] on div "Na tej stronie nasz sklep Histor-Pol oferuje do sprzedaży piękną, unikatową kom…" at bounding box center [528, 557] width 648 height 218
click at [215, 641] on button "Rozwiń więcej" at bounding box center [260, 633] width 112 height 16
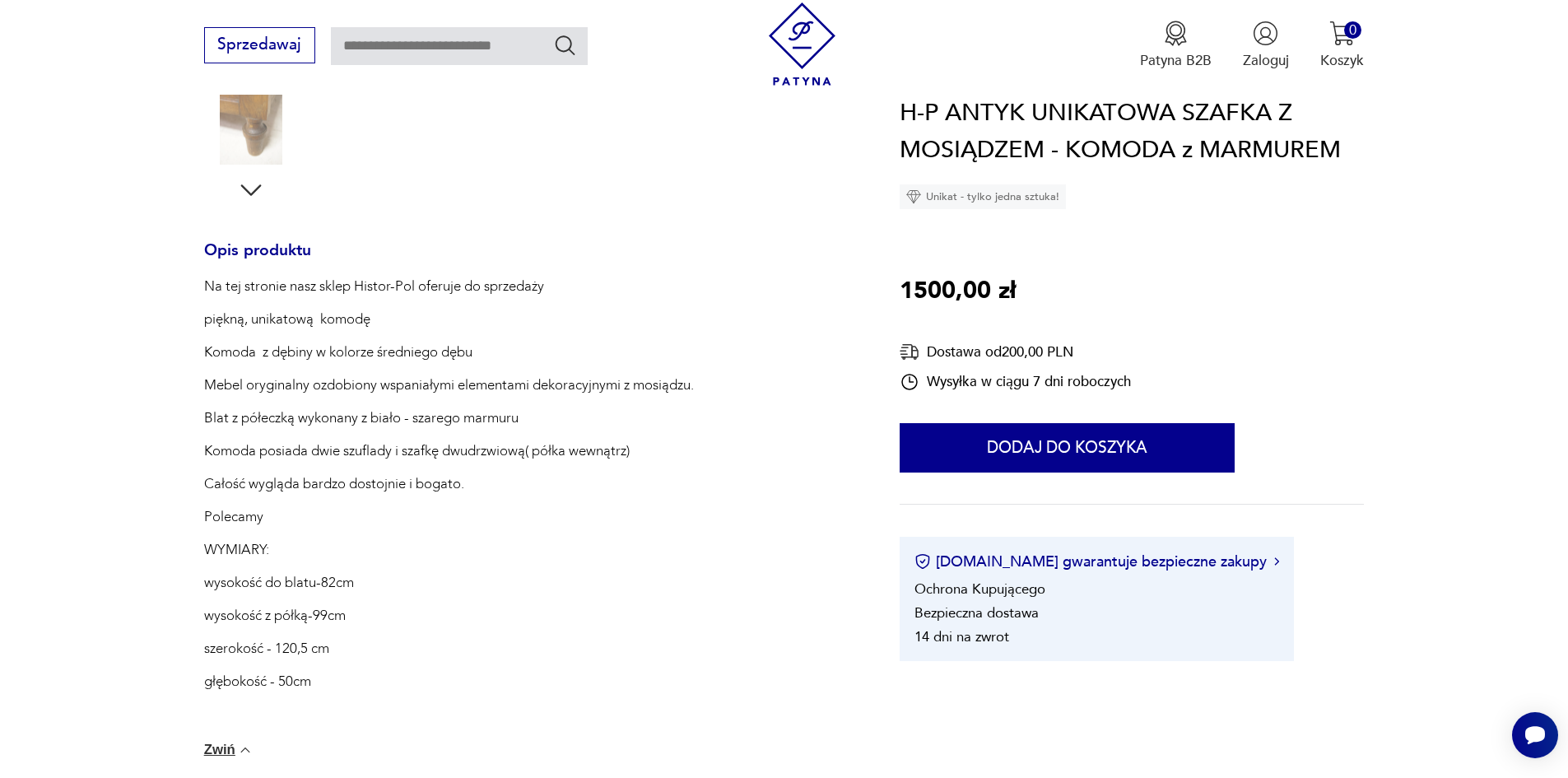
scroll to position [576, 0]
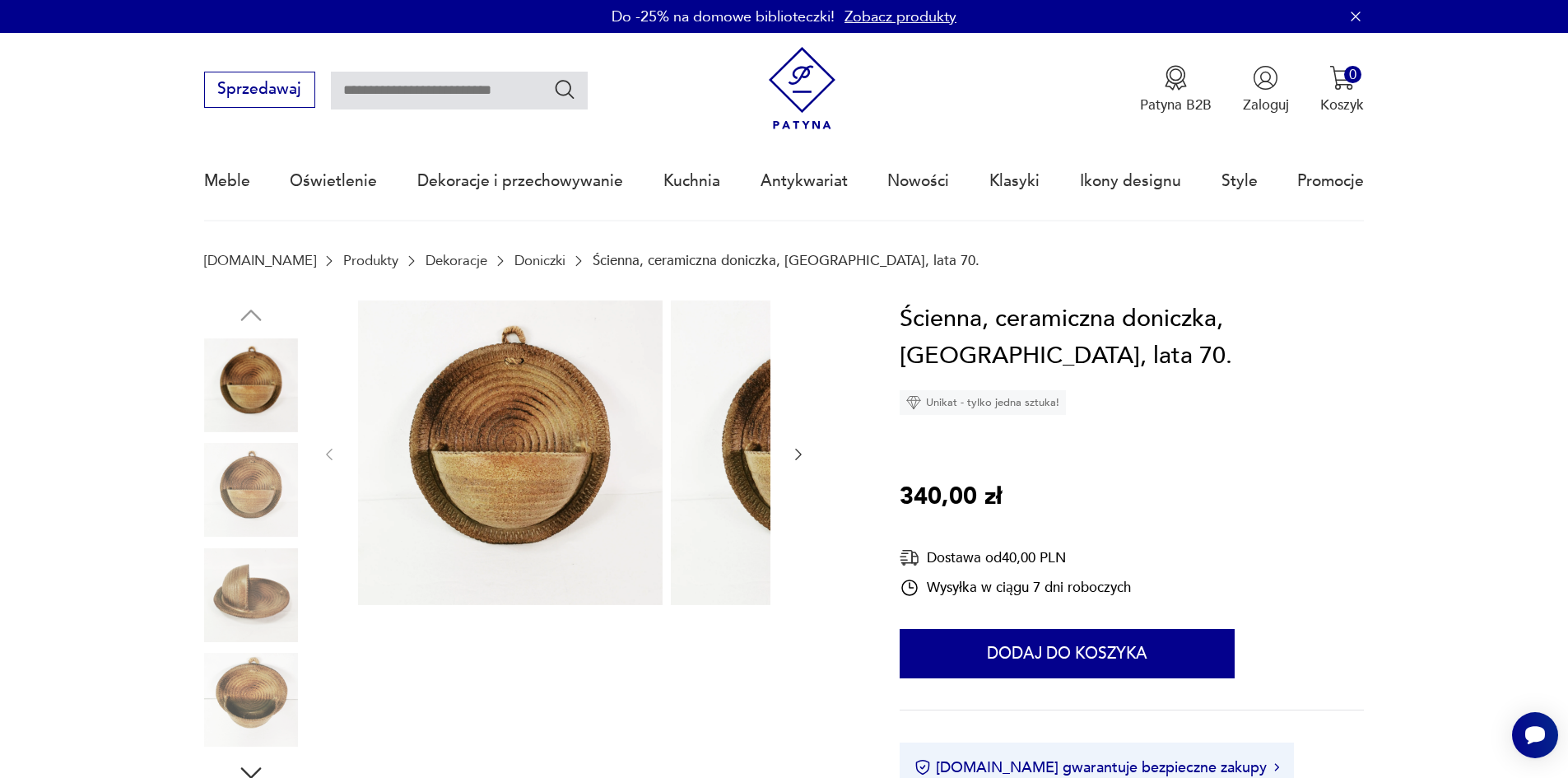
click at [790, 455] on icon "button" at bounding box center [798, 454] width 16 height 16
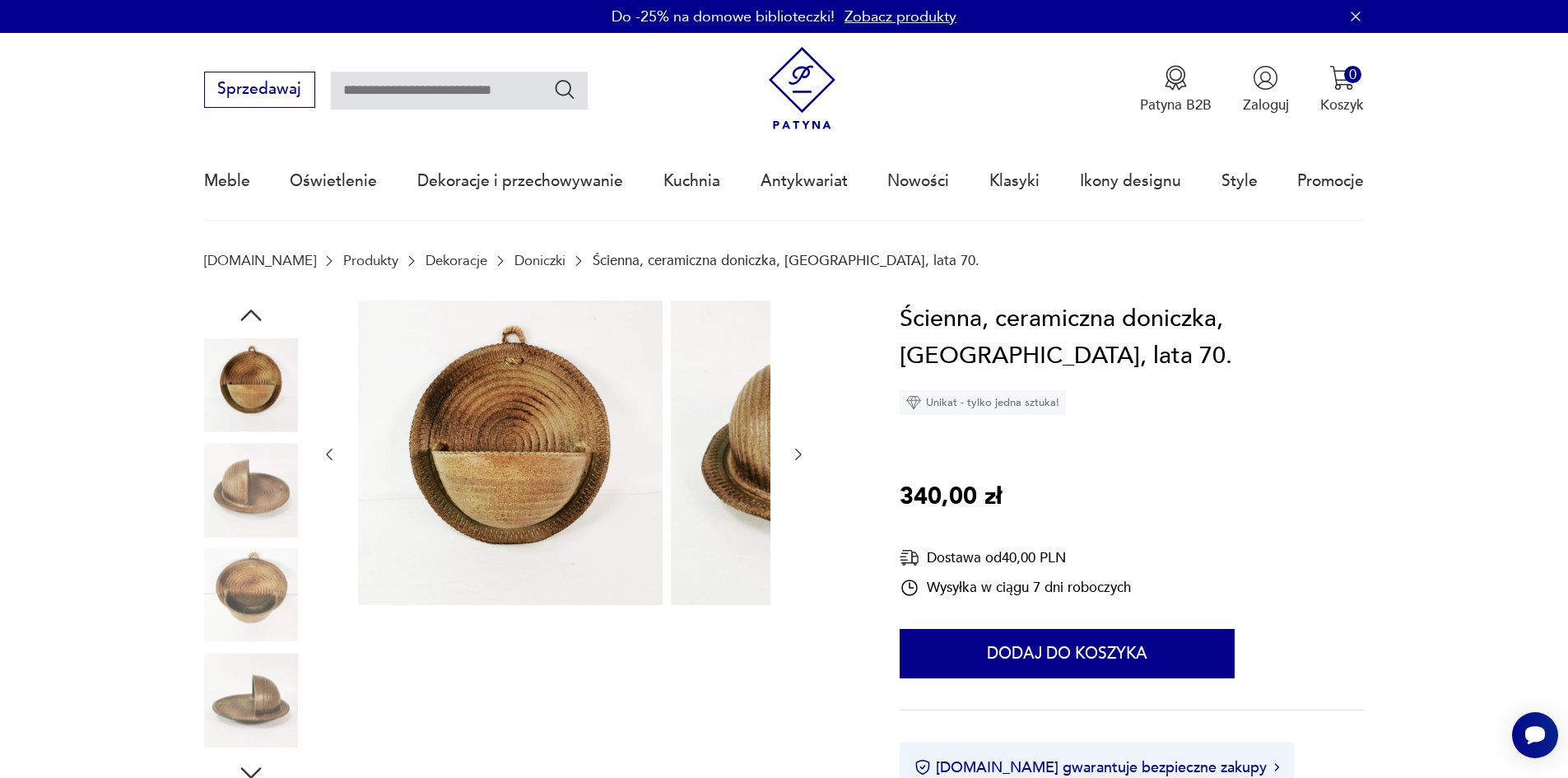
click at [204, 509] on img at bounding box center [250, 489] width 93 height 93
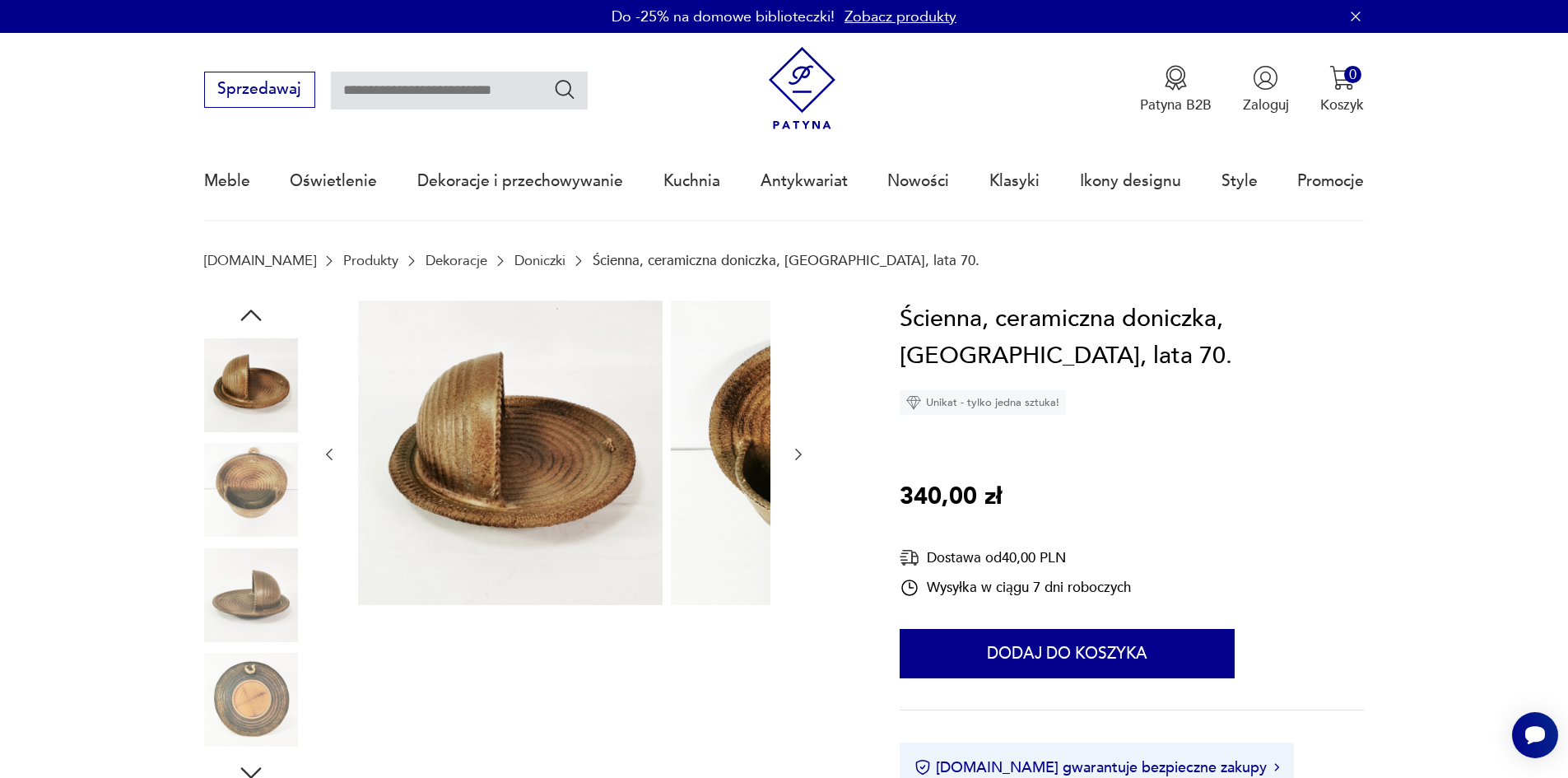
click at [204, 510] on img at bounding box center [250, 489] width 93 height 93
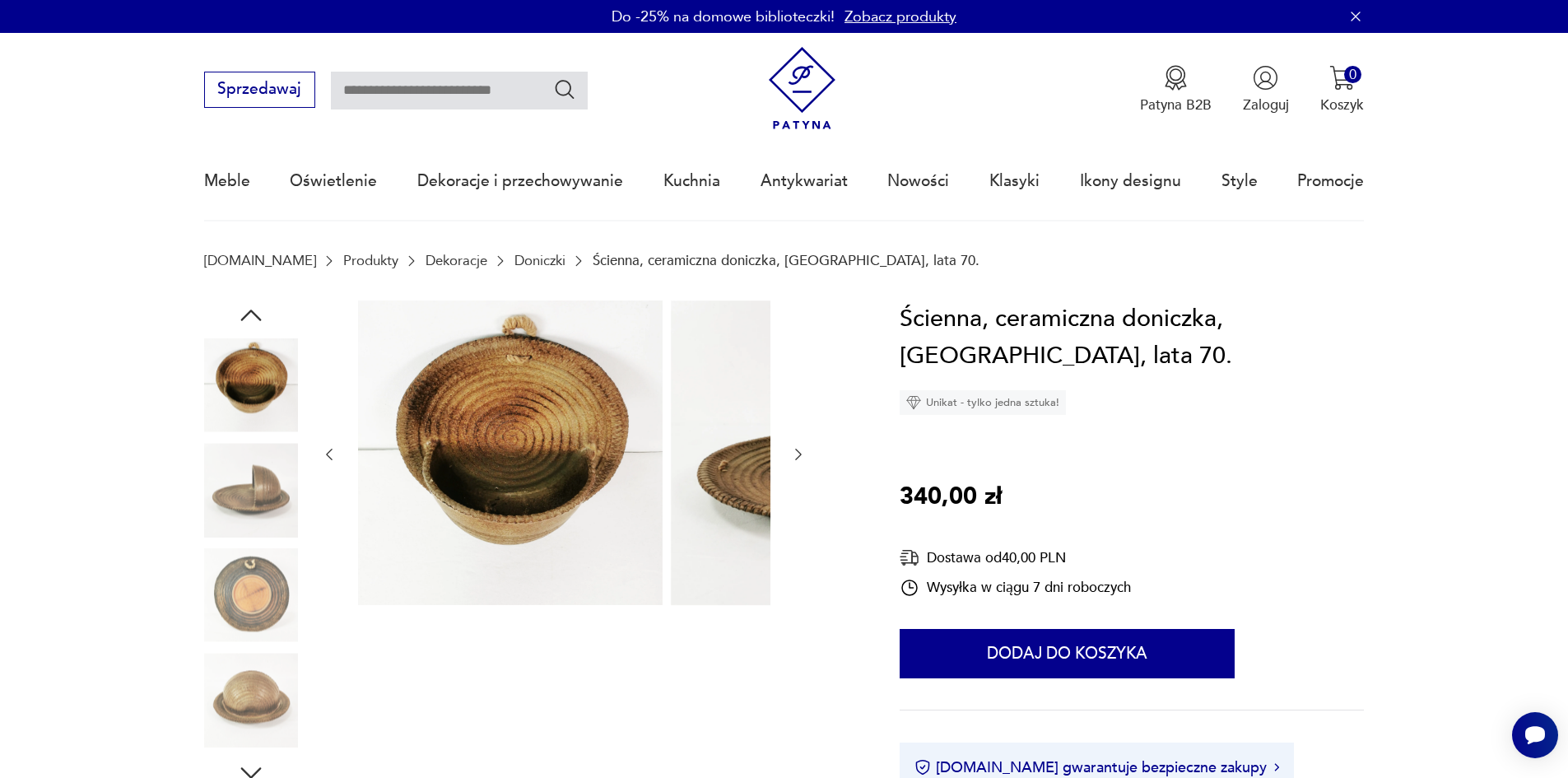
click at [204, 519] on img at bounding box center [250, 489] width 93 height 93
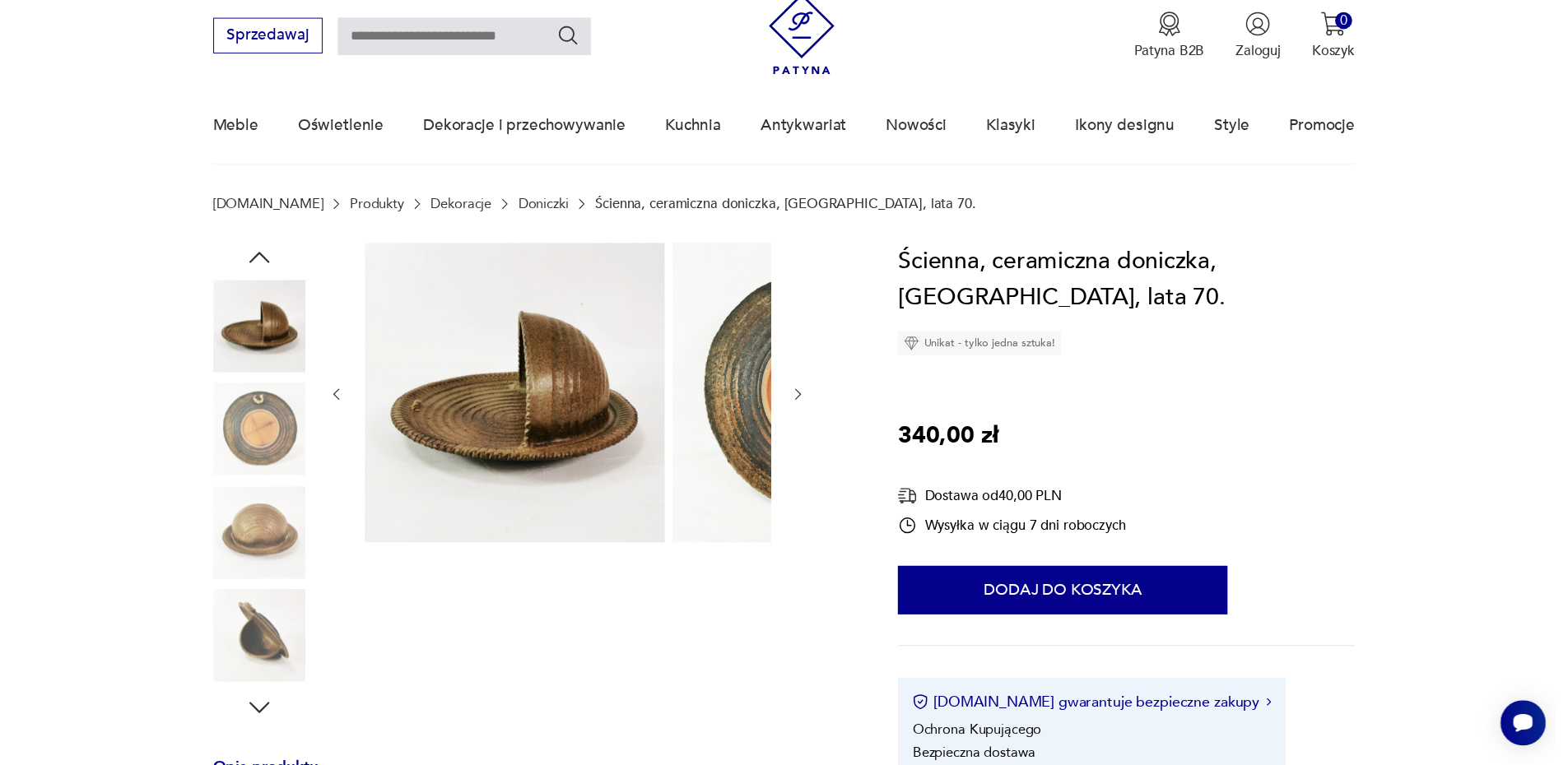
scroll to position [82, 0]
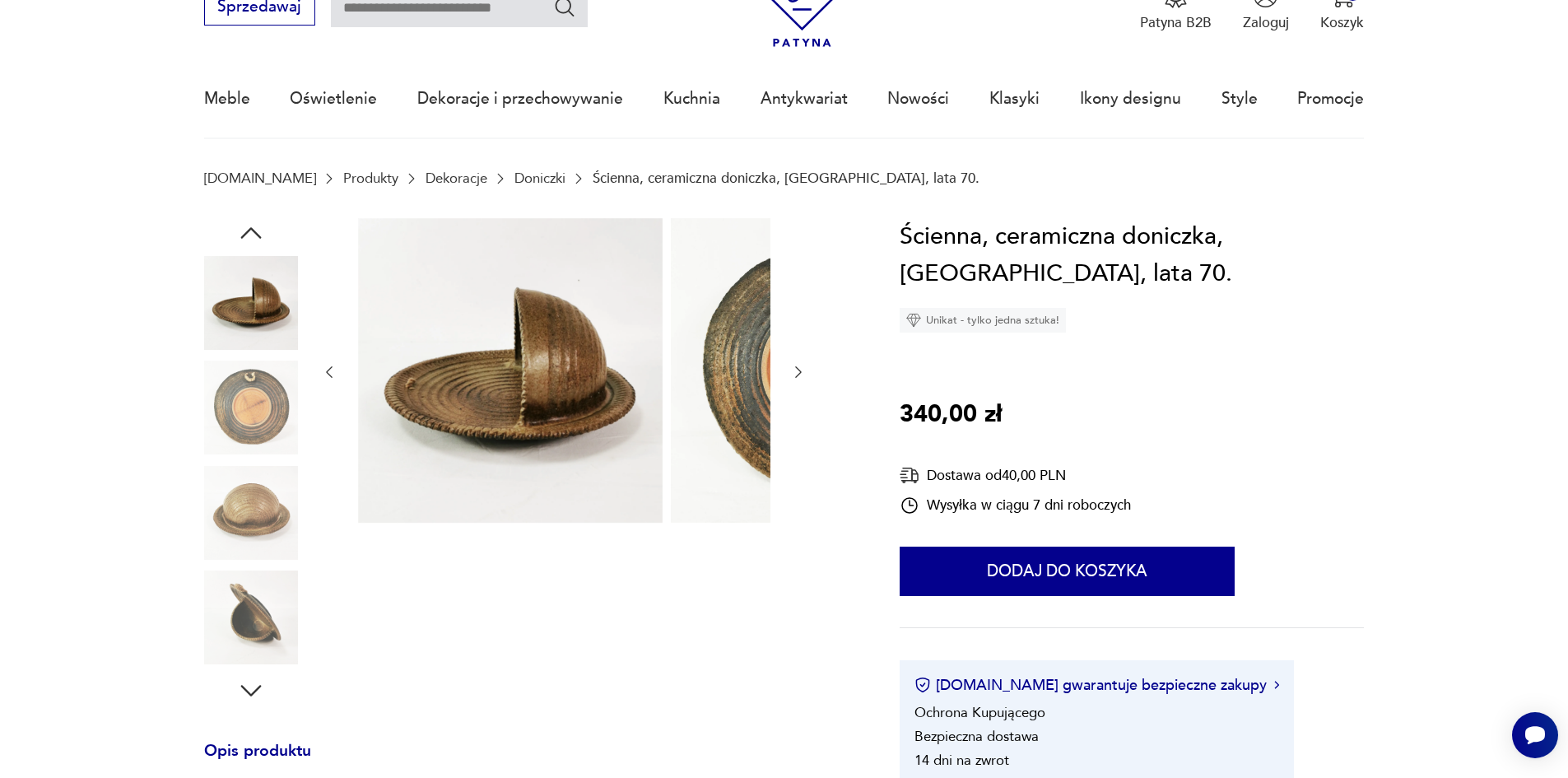
click at [211, 522] on img at bounding box center [250, 512] width 93 height 93
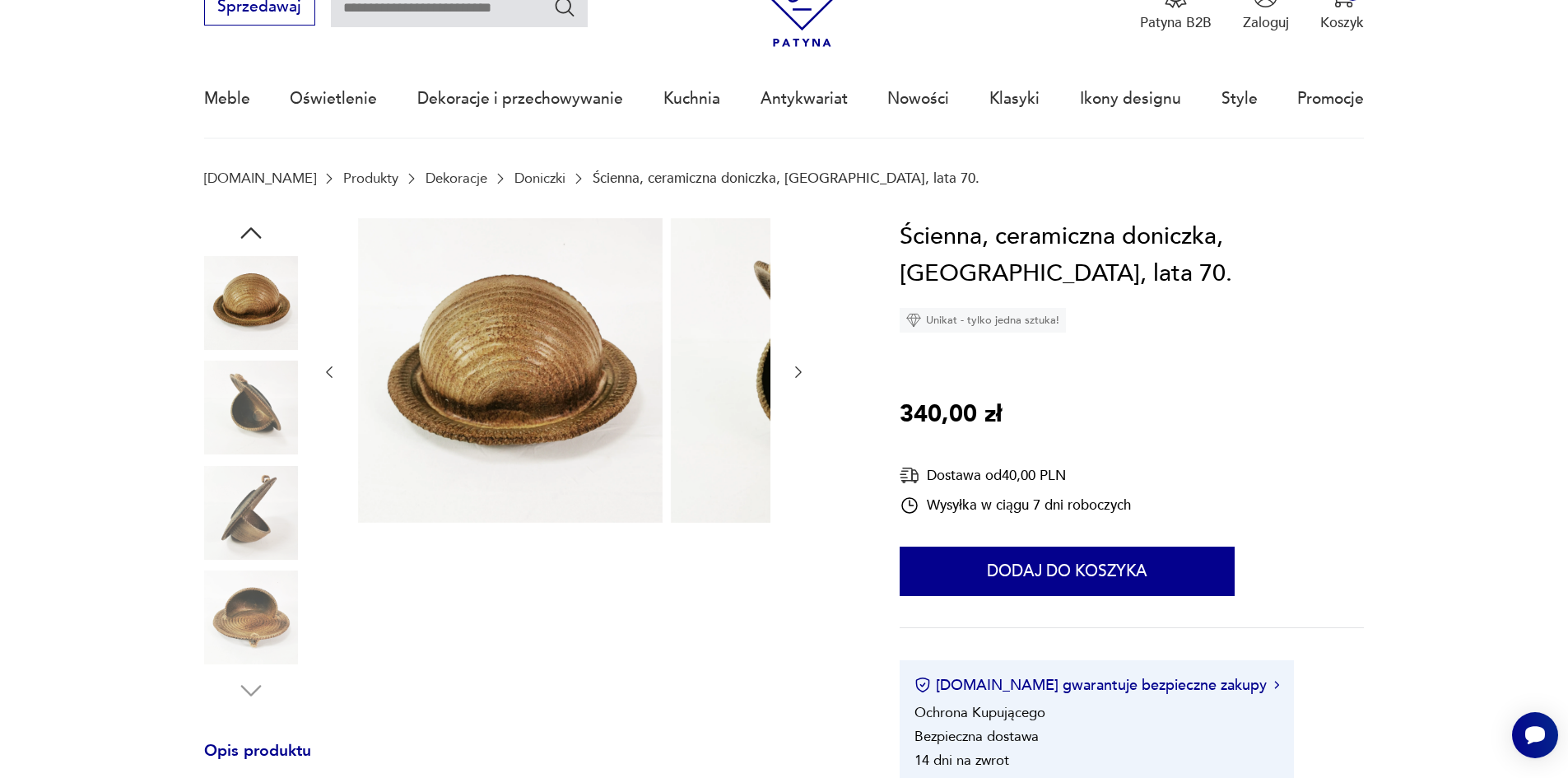
click at [246, 531] on img at bounding box center [250, 512] width 93 height 93
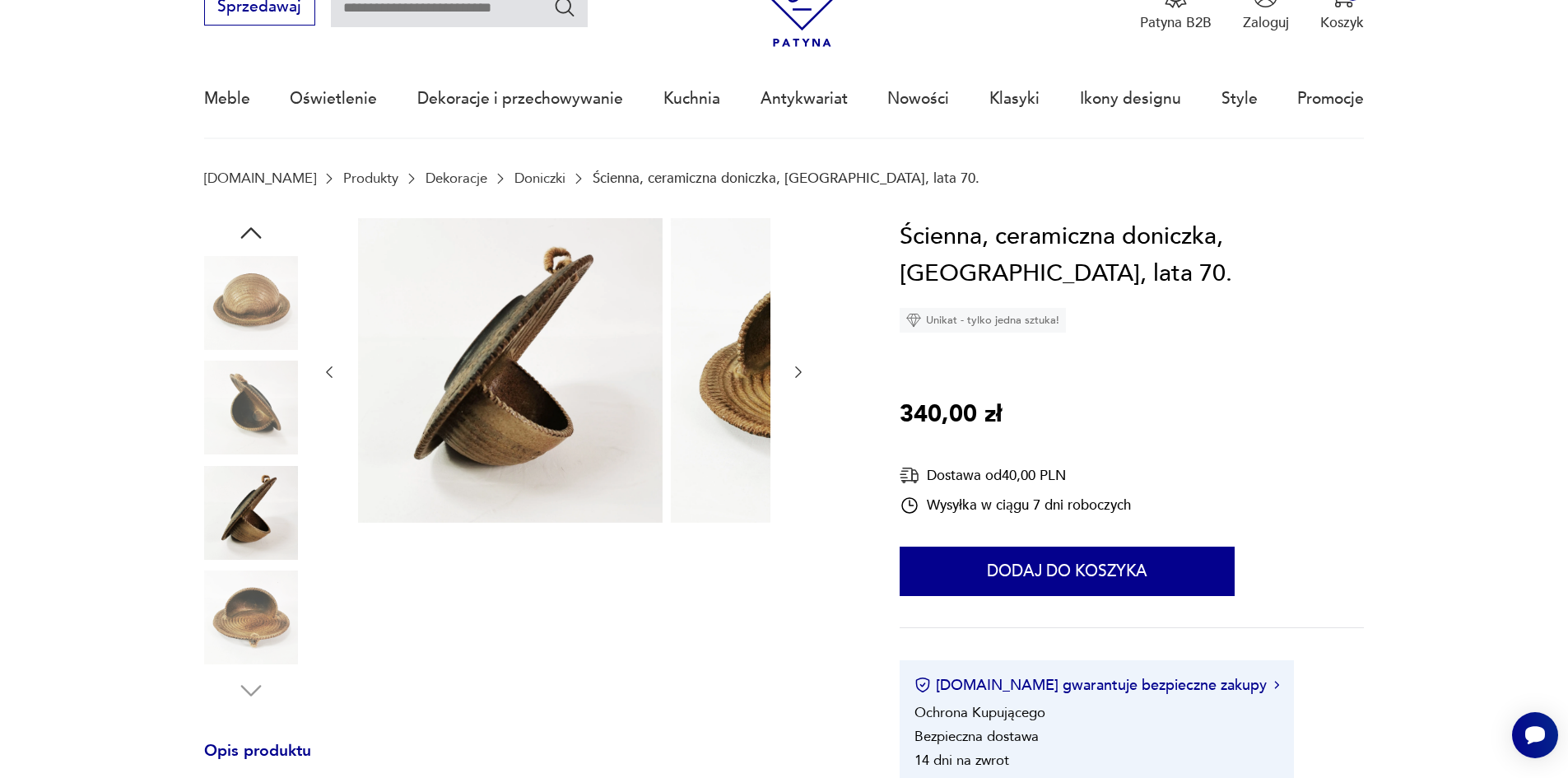
click at [249, 607] on img at bounding box center [250, 617] width 93 height 93
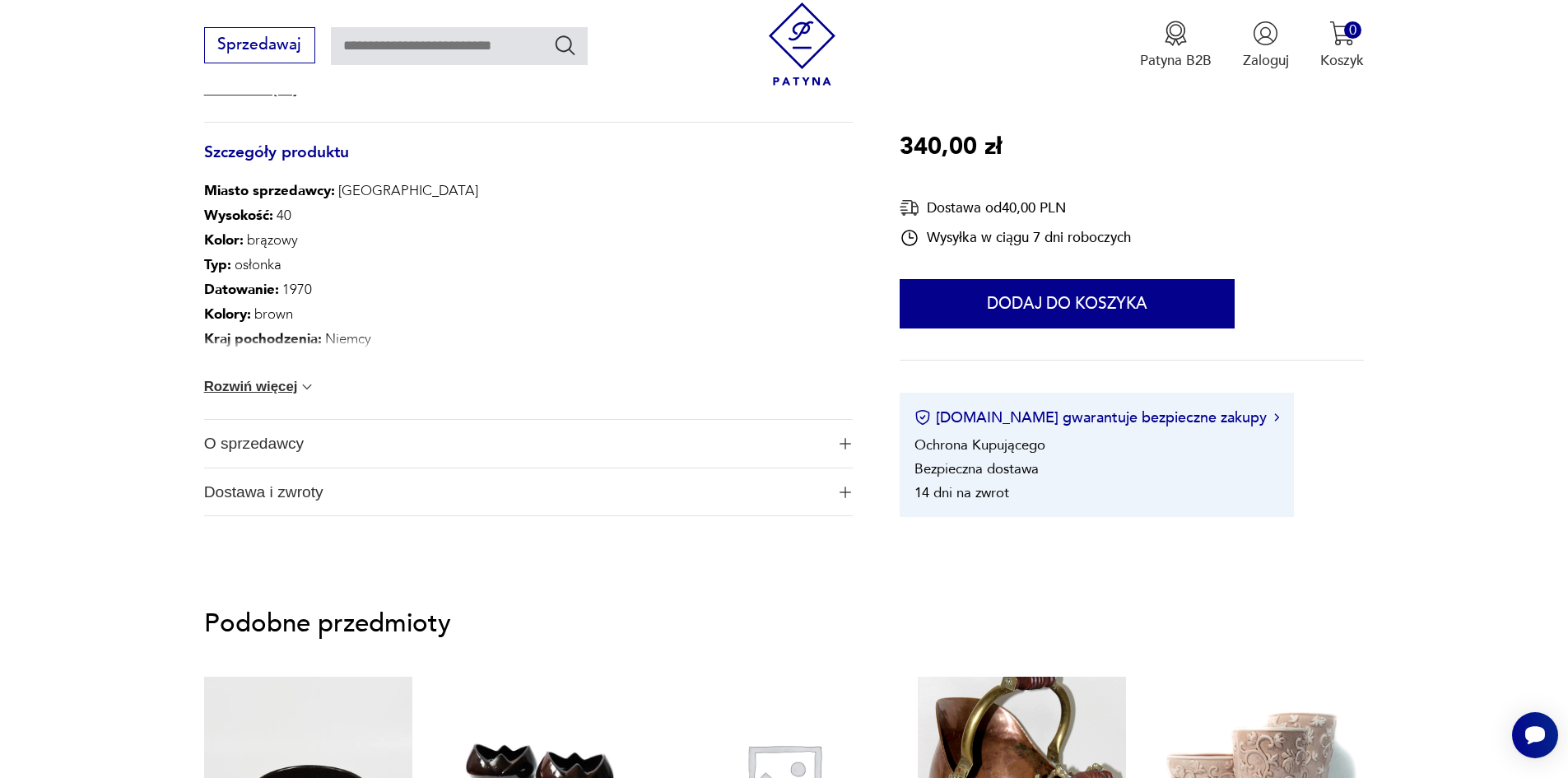
scroll to position [988, 0]
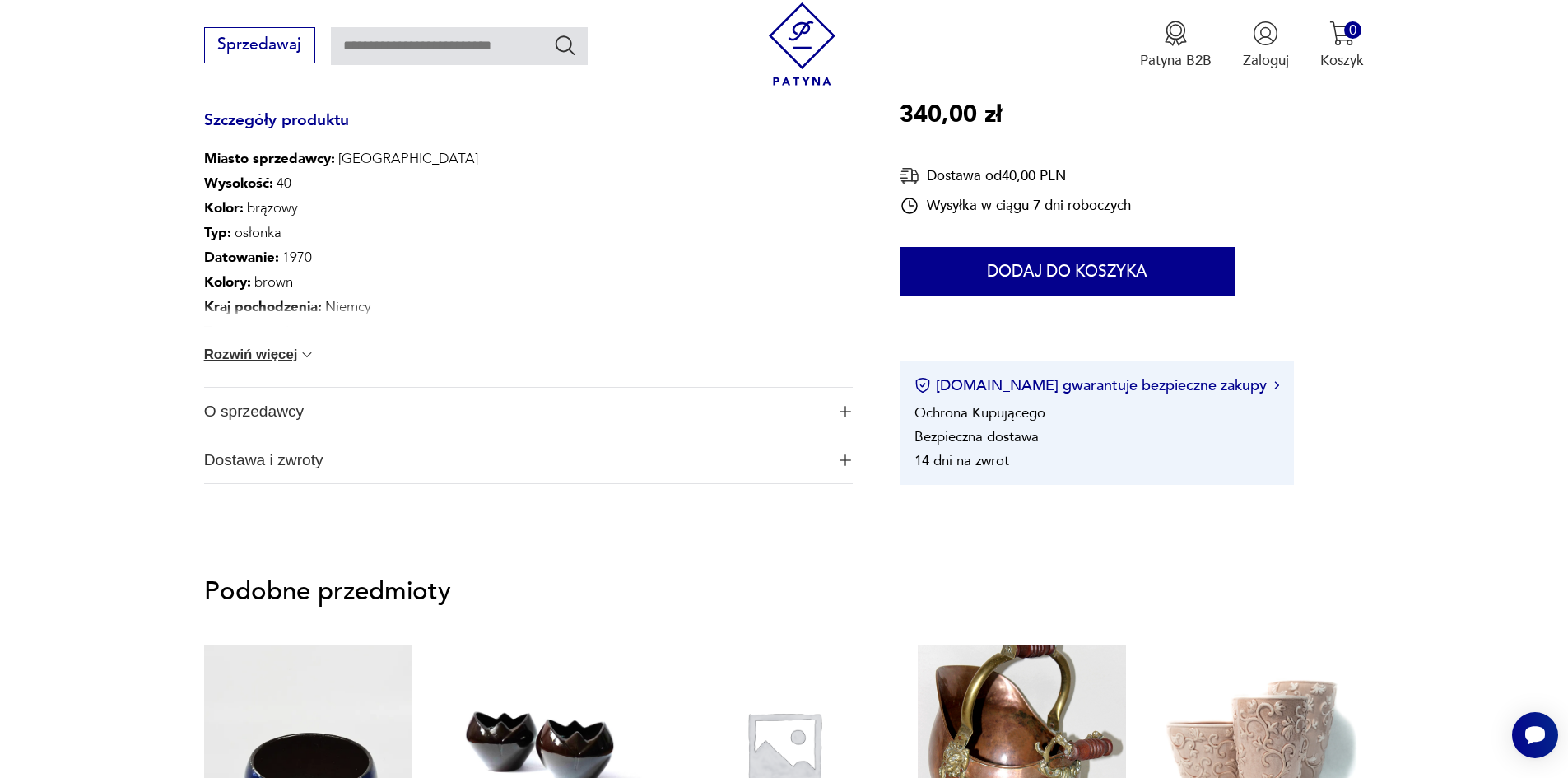
click at [233, 363] on button "Rozwiń więcej" at bounding box center [260, 354] width 112 height 16
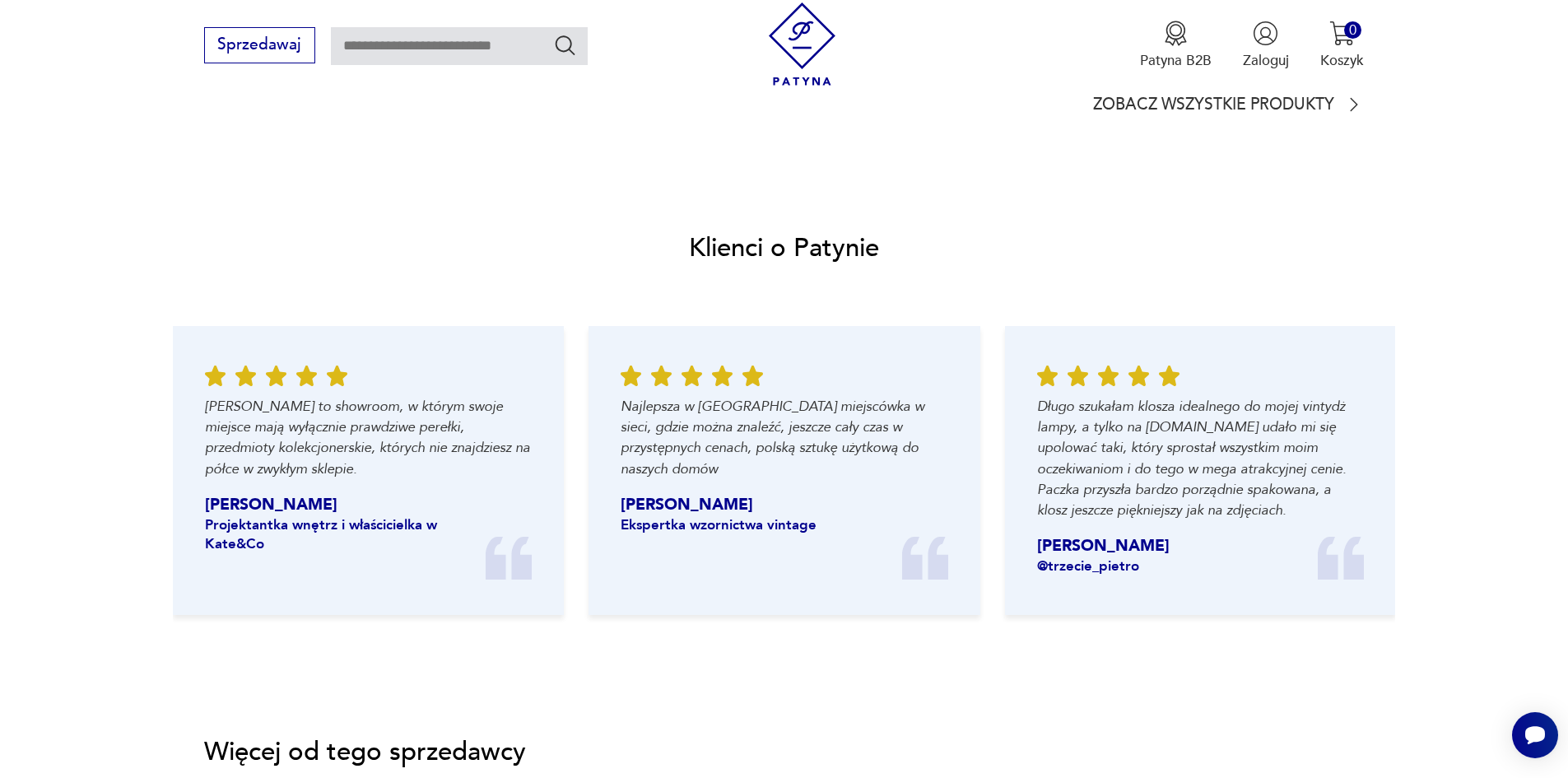
scroll to position [2058, 0]
